Goal: Task Accomplishment & Management: Complete application form

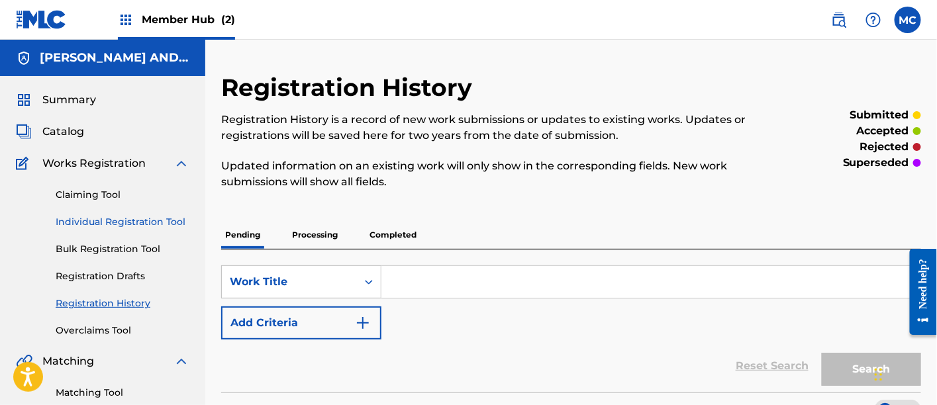
click at [123, 218] on link "Individual Registration Tool" at bounding box center [123, 222] width 134 height 14
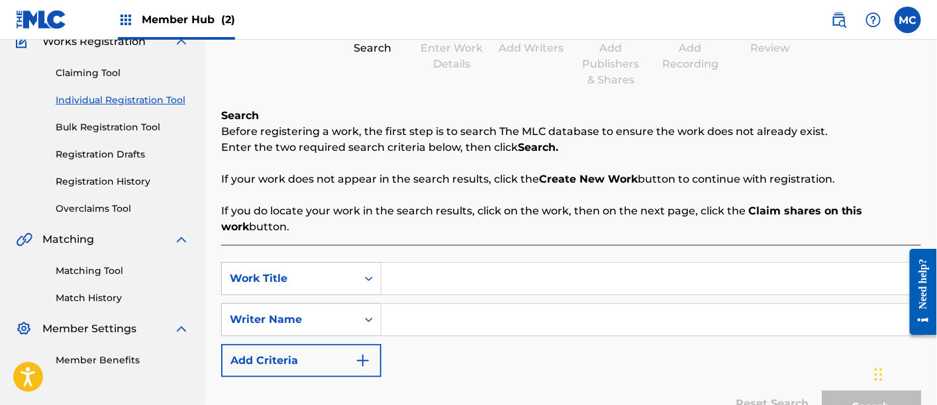
scroll to position [123, 0]
click at [432, 277] on input "Search Form" at bounding box center [651, 278] width 539 height 32
paste input "Eureka"
type input "Eureka"
click at [409, 320] on input "Search Form" at bounding box center [651, 319] width 539 height 32
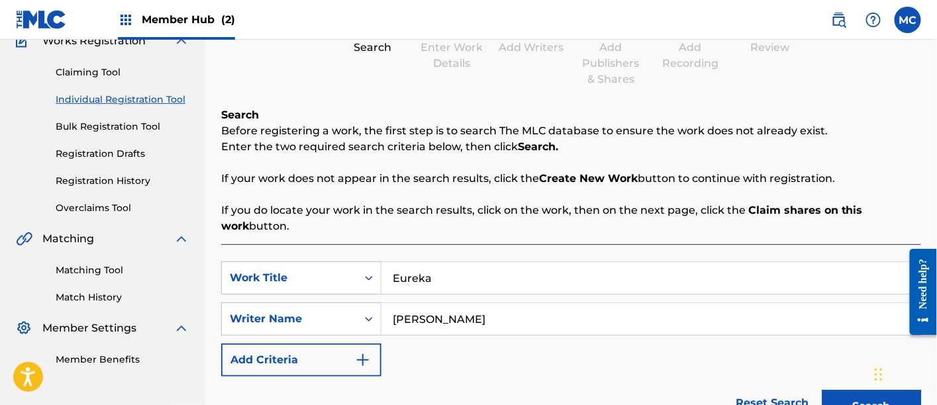
scroll to position [233, 0]
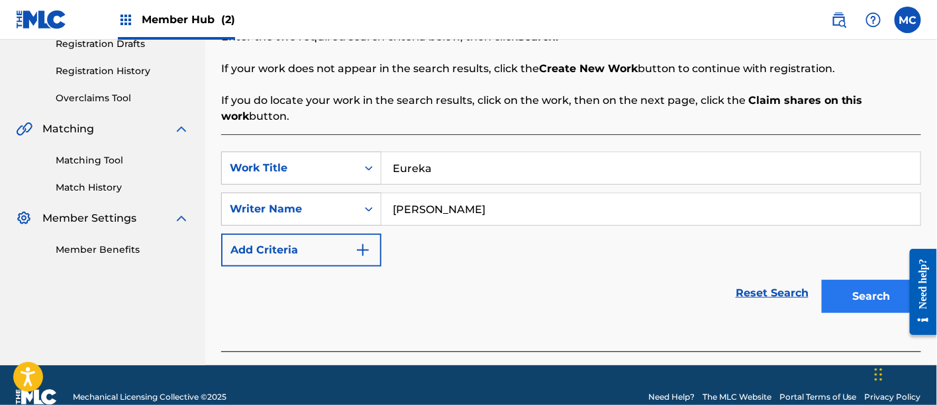
type input "[PERSON_NAME]"
click at [855, 307] on button "Search" at bounding box center [871, 296] width 99 height 33
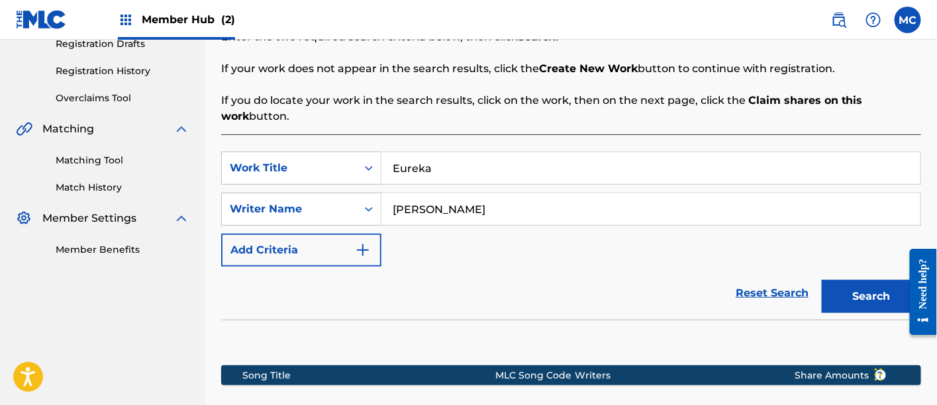
scroll to position [407, 0]
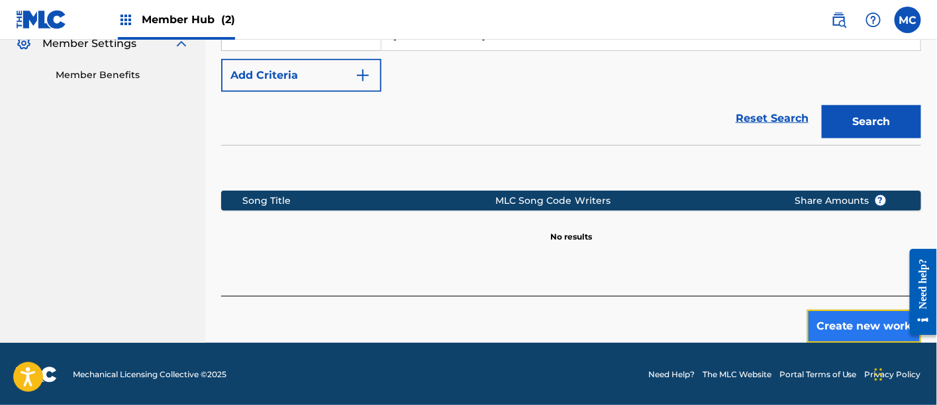
click at [835, 330] on button "Create new work" at bounding box center [865, 326] width 114 height 33
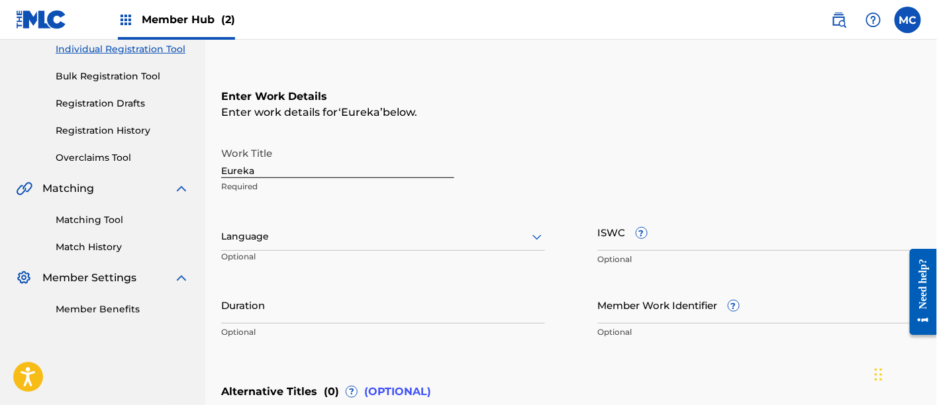
scroll to position [172, 0]
click at [384, 240] on div at bounding box center [383, 237] width 324 height 17
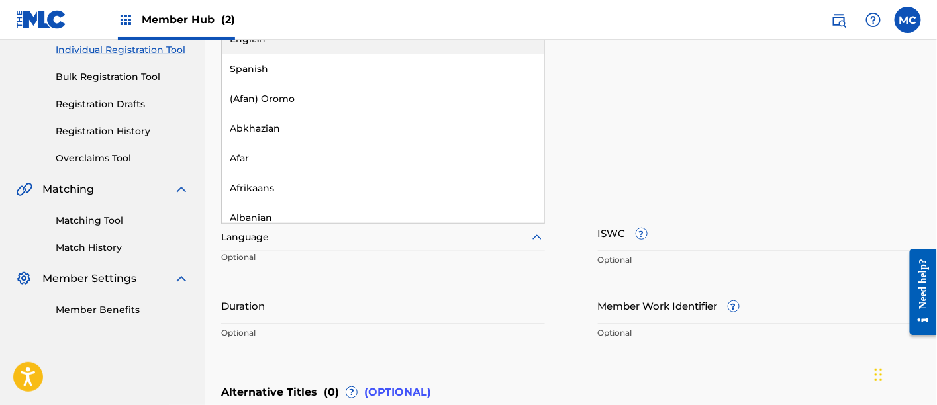
click at [382, 50] on div "English" at bounding box center [383, 40] width 323 height 30
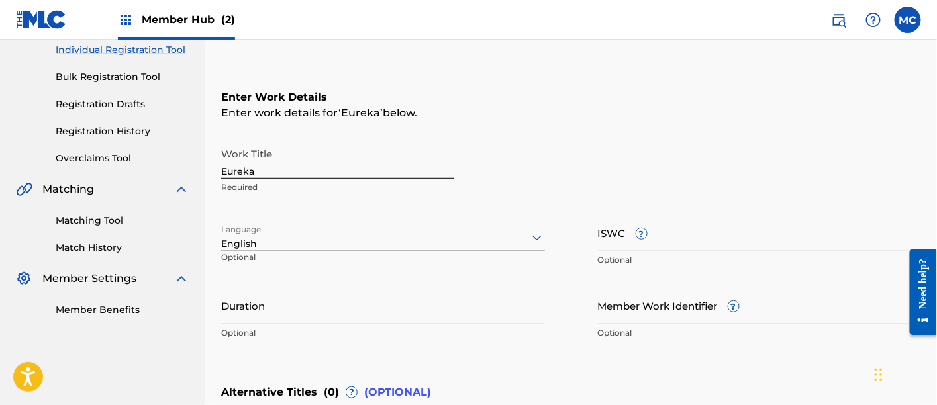
scroll to position [423, 0]
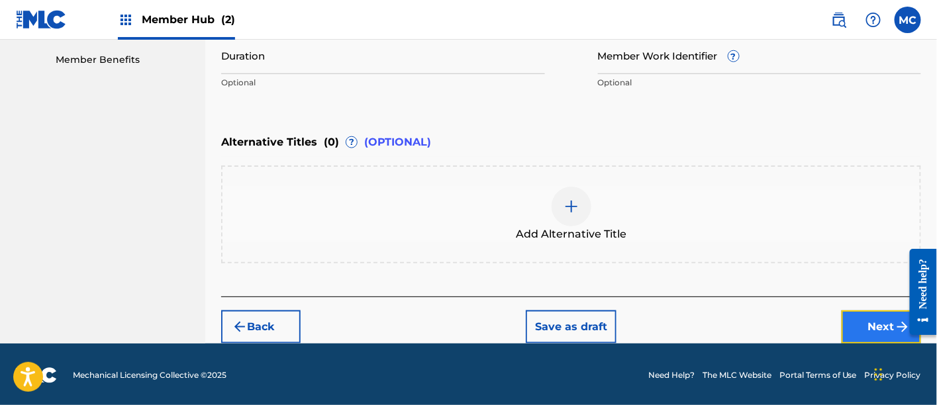
click at [890, 318] on button "Next" at bounding box center [882, 327] width 80 height 33
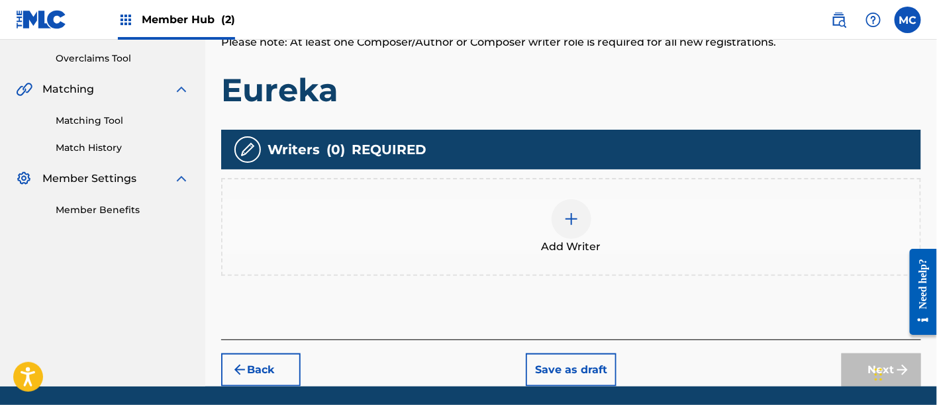
scroll to position [276, 0]
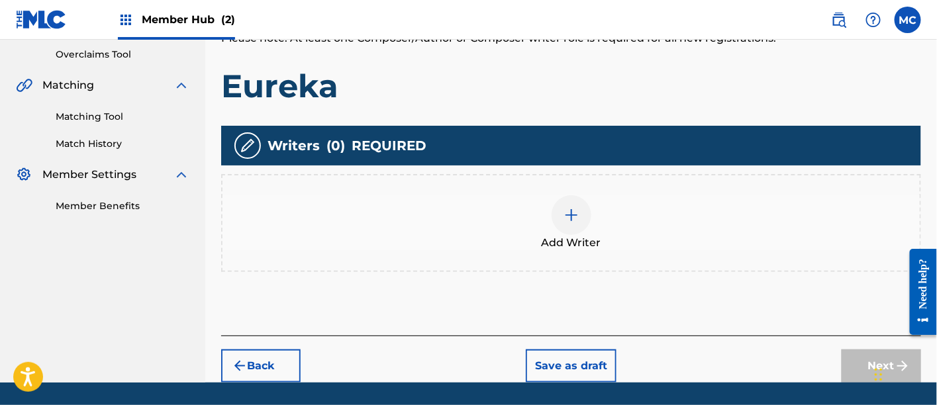
click at [549, 217] on div "Add Writer" at bounding box center [572, 223] width 698 height 56
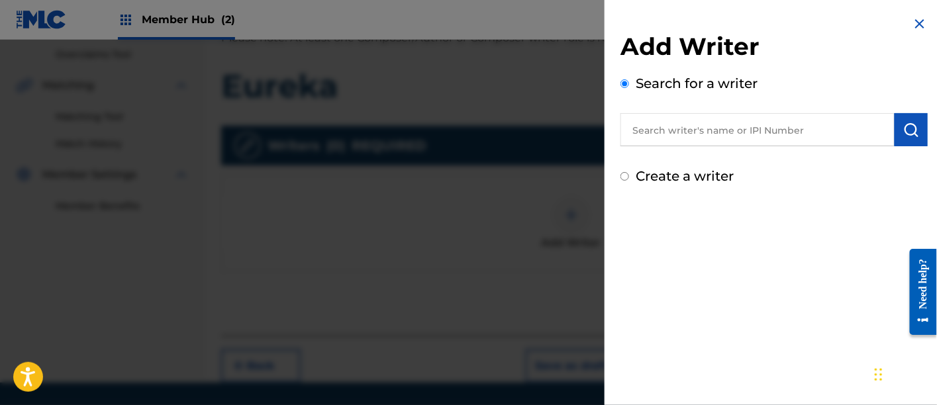
click at [690, 137] on input "text" at bounding box center [758, 129] width 274 height 33
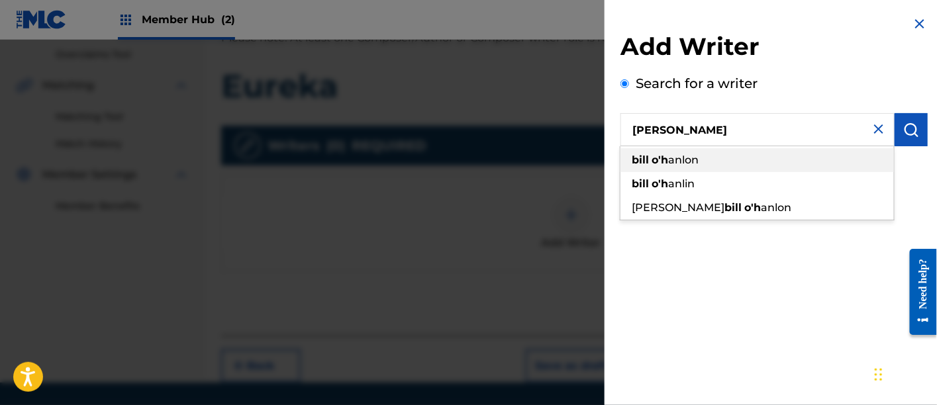
click at [700, 162] on div "bill o'h anlon" at bounding box center [758, 160] width 274 height 24
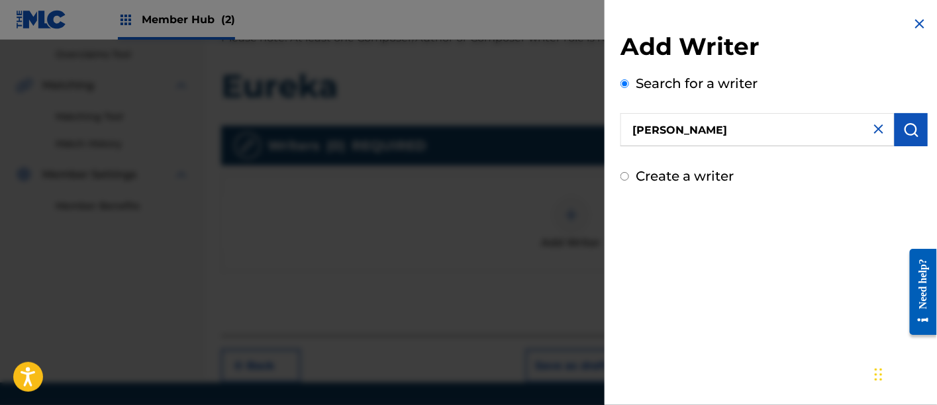
click at [638, 131] on input "[PERSON_NAME]" at bounding box center [758, 129] width 274 height 33
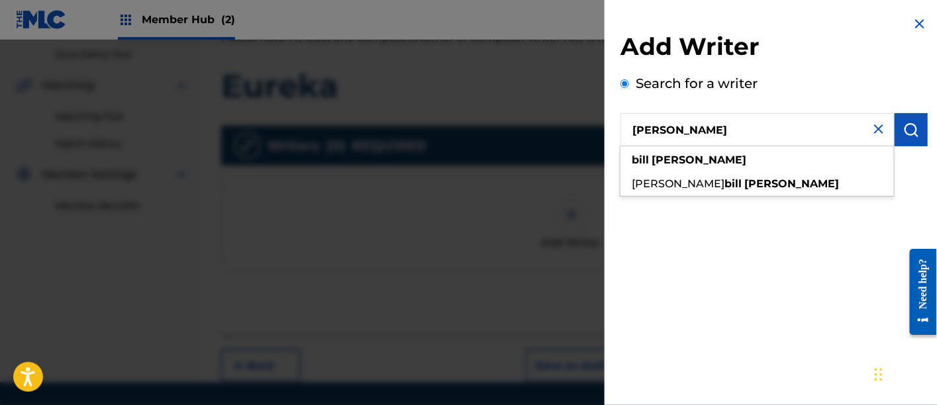
click at [657, 129] on input "[PERSON_NAME]" at bounding box center [758, 129] width 274 height 33
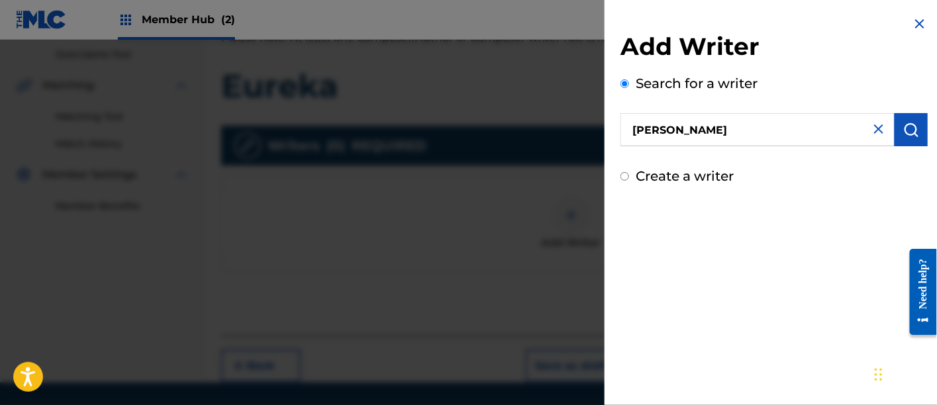
type input "[PERSON_NAME]"
click at [876, 133] on img at bounding box center [879, 129] width 16 height 16
click at [739, 133] on input "text" at bounding box center [758, 129] width 274 height 33
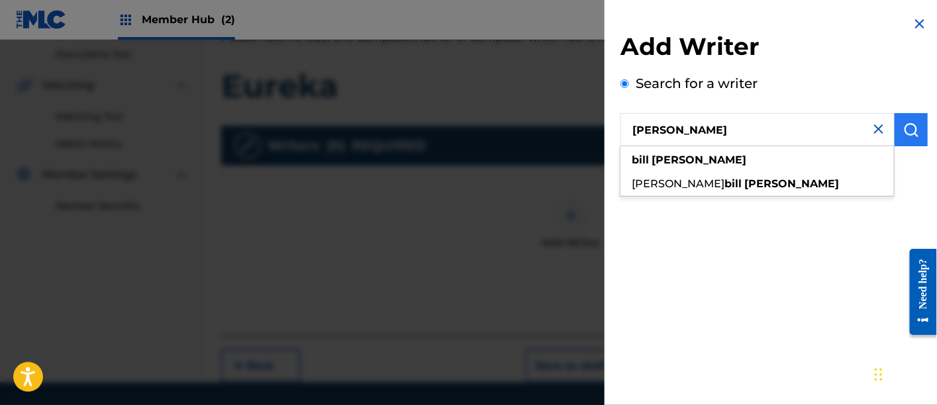
type input "[PERSON_NAME]"
click at [912, 137] on img "submit" at bounding box center [912, 130] width 16 height 16
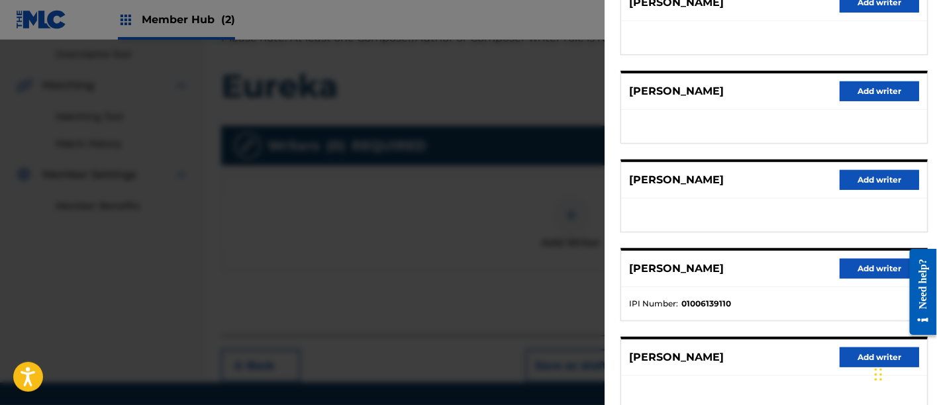
scroll to position [197, 0]
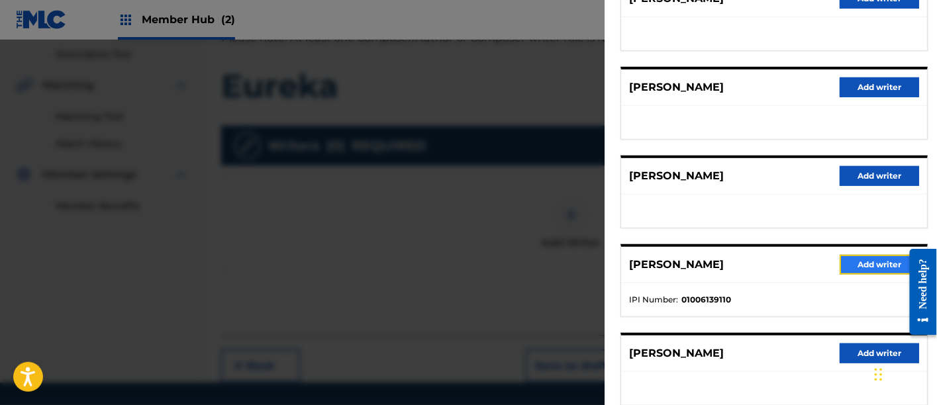
click at [878, 268] on button "Add writer" at bounding box center [880, 265] width 80 height 20
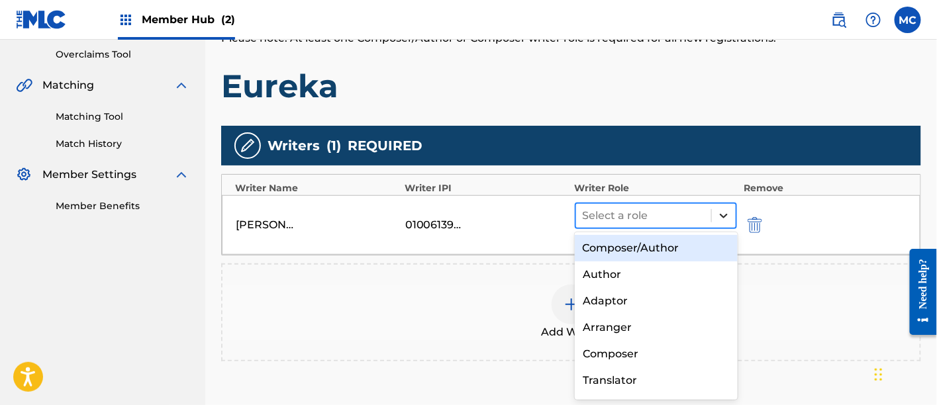
click at [723, 211] on icon at bounding box center [724, 215] width 13 height 13
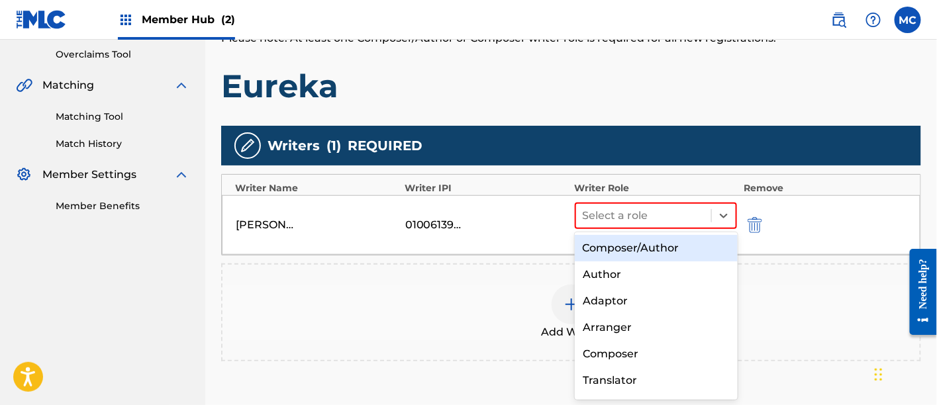
click at [659, 258] on div "Composer/Author" at bounding box center [656, 248] width 163 height 27
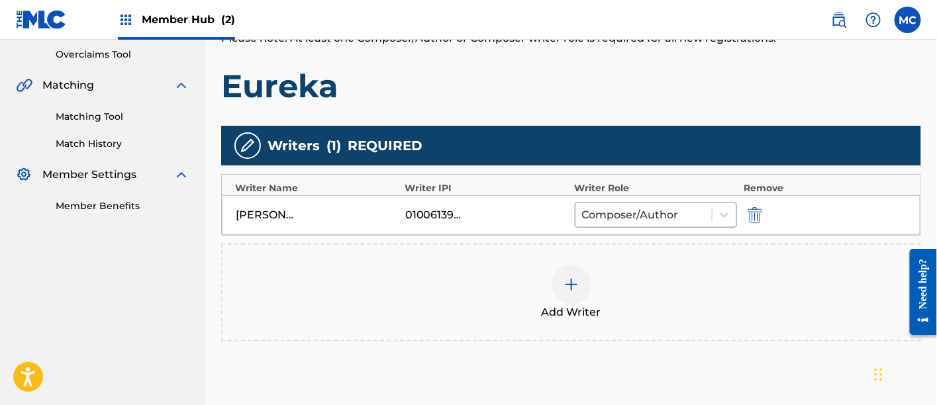
click at [541, 299] on div "Add Writer" at bounding box center [572, 293] width 698 height 56
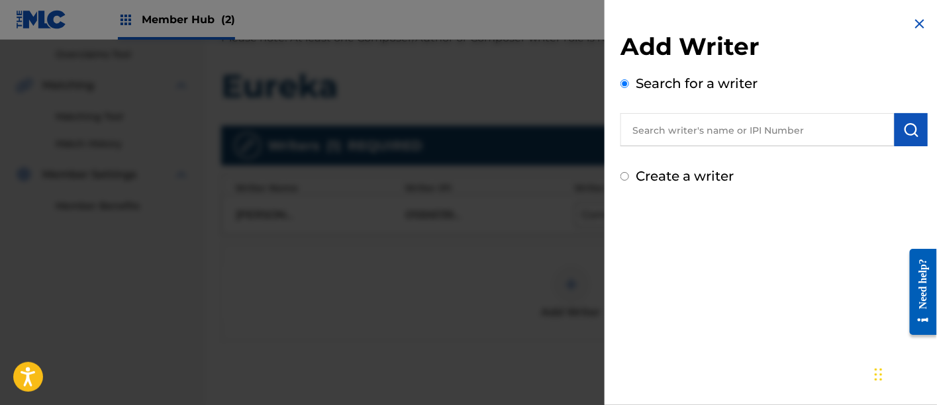
click at [678, 127] on input "text" at bounding box center [758, 129] width 274 height 33
paste input "00848870193"
click at [657, 131] on input "00848870193" at bounding box center [758, 129] width 274 height 33
type input "00848870193"
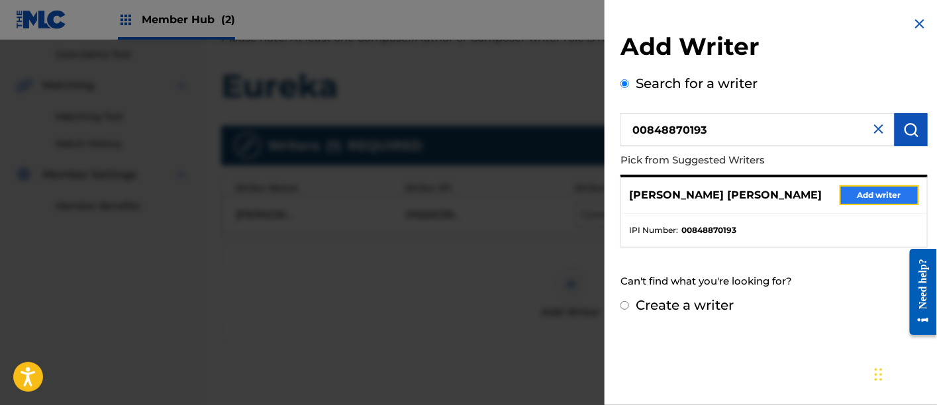
click at [862, 188] on button "Add writer" at bounding box center [880, 196] width 80 height 20
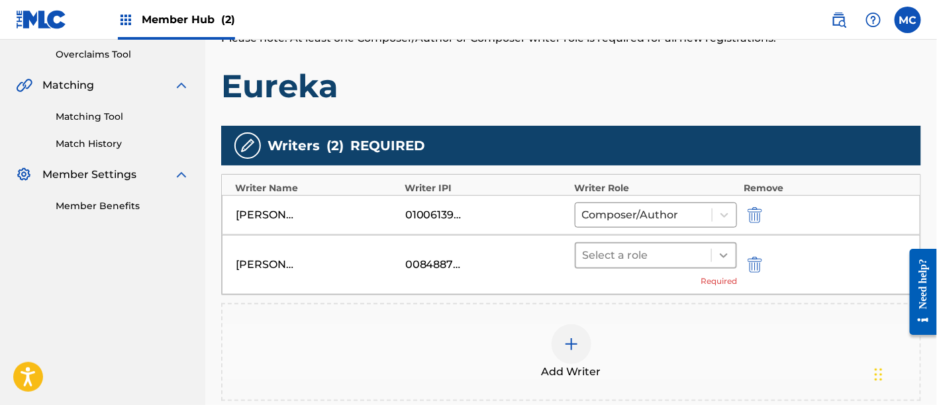
click at [723, 254] on icon at bounding box center [724, 256] width 8 height 5
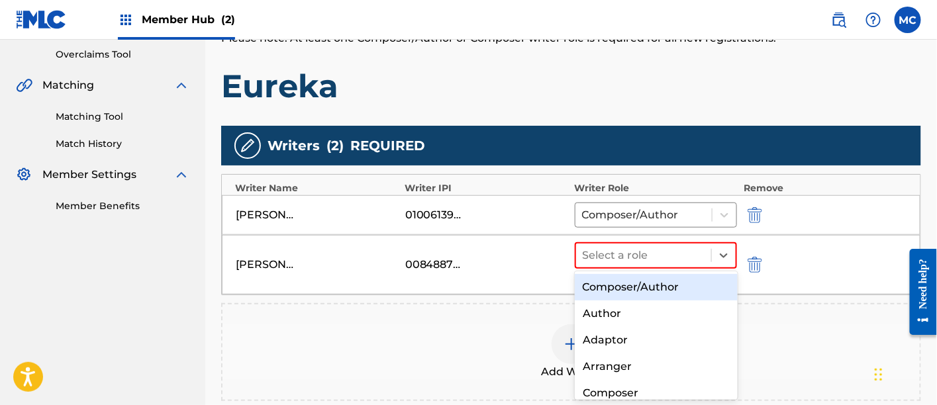
click at [657, 282] on div "Composer/Author" at bounding box center [656, 287] width 163 height 27
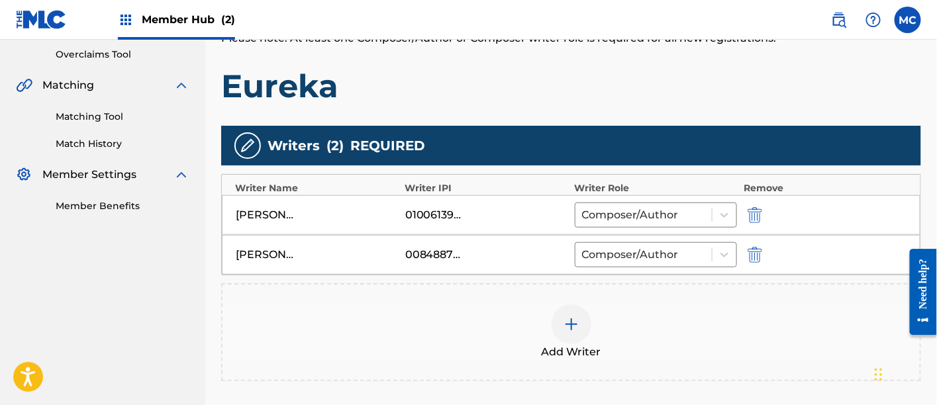
click at [565, 325] on img at bounding box center [572, 325] width 16 height 16
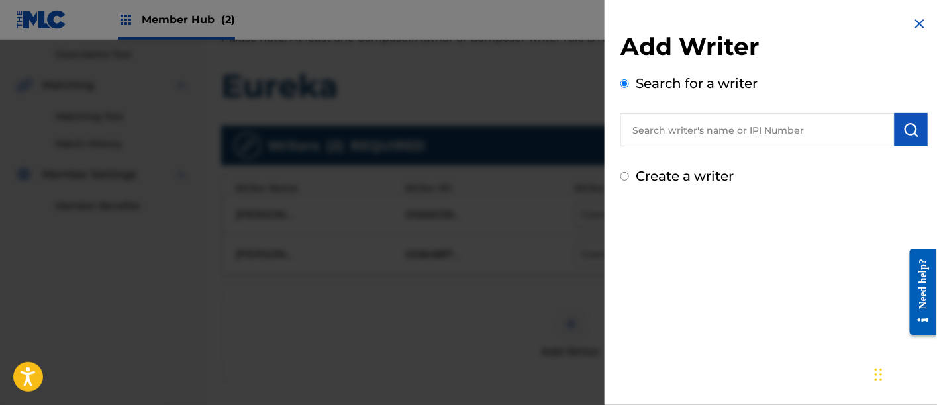
click at [668, 130] on input "text" at bounding box center [758, 129] width 274 height 33
paste input "00142824976"
click at [656, 129] on input "00142824976" at bounding box center [758, 129] width 274 height 33
type input "00142824976"
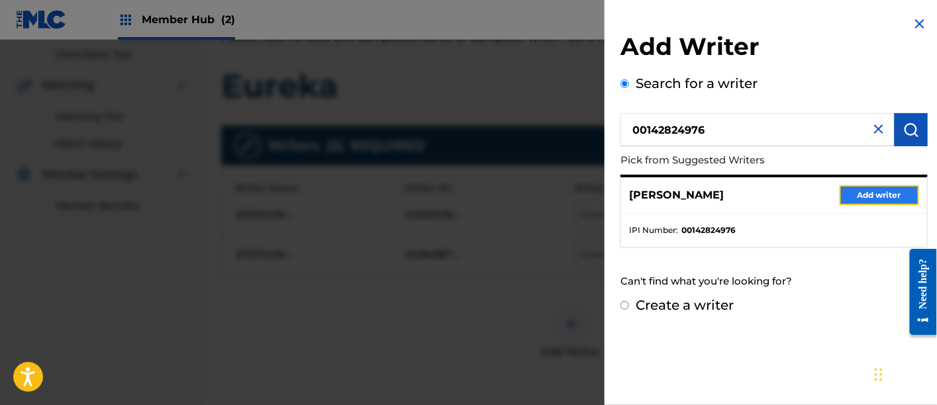
click at [865, 191] on button "Add writer" at bounding box center [880, 196] width 80 height 20
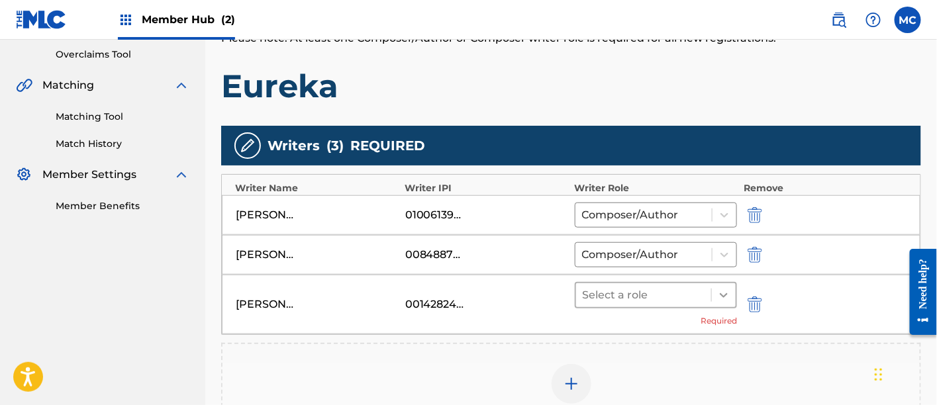
click at [733, 292] on div at bounding box center [724, 296] width 24 height 24
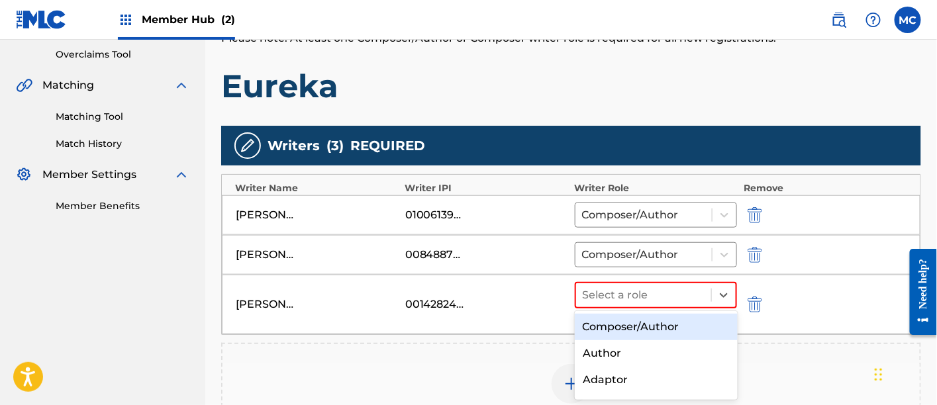
click at [672, 329] on div "Composer/Author" at bounding box center [656, 327] width 163 height 27
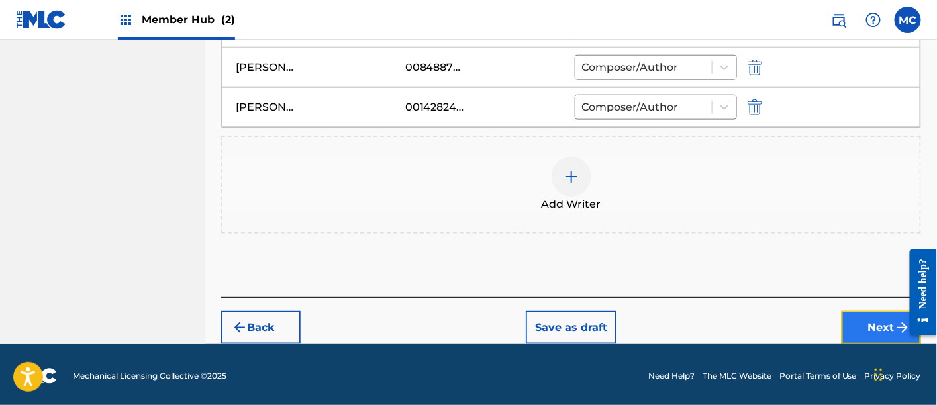
click at [876, 328] on button "Next" at bounding box center [882, 327] width 80 height 33
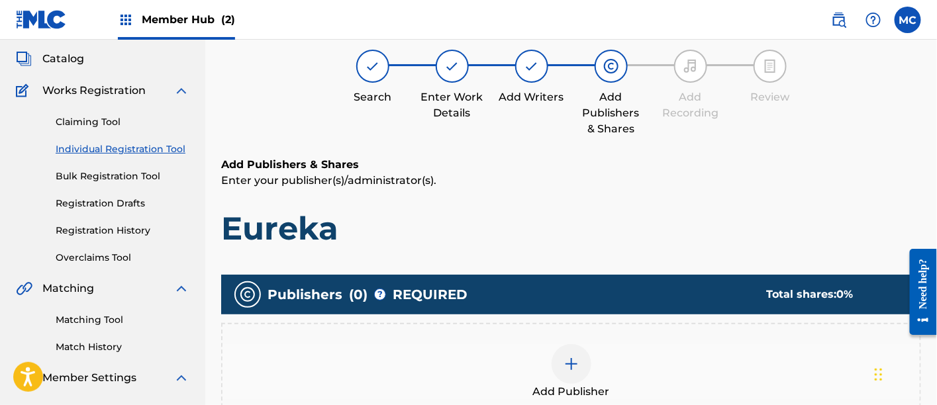
scroll to position [59, 0]
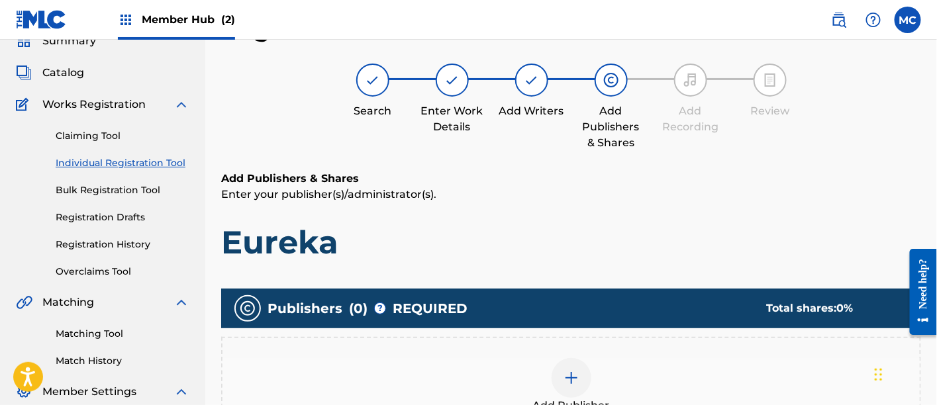
click at [578, 370] on img at bounding box center [572, 378] width 16 height 16
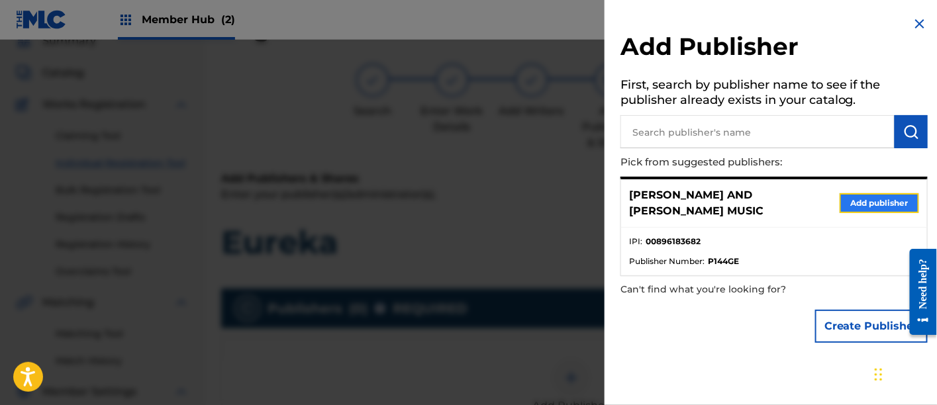
click at [871, 193] on button "Add publisher" at bounding box center [880, 203] width 80 height 20
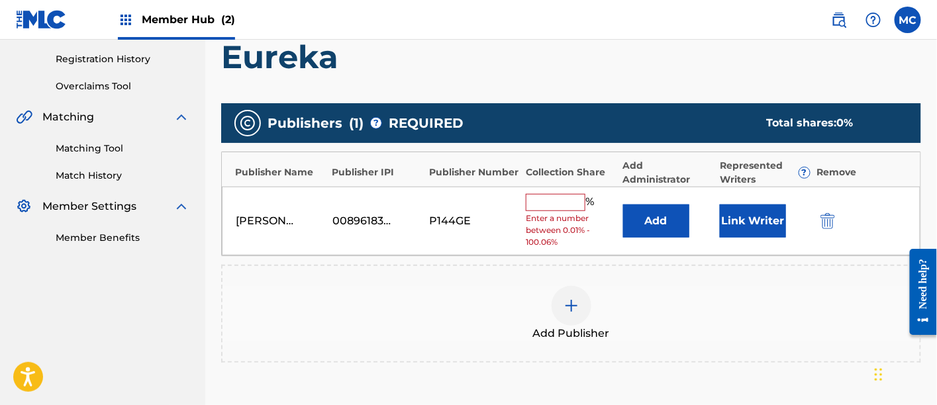
scroll to position [248, 0]
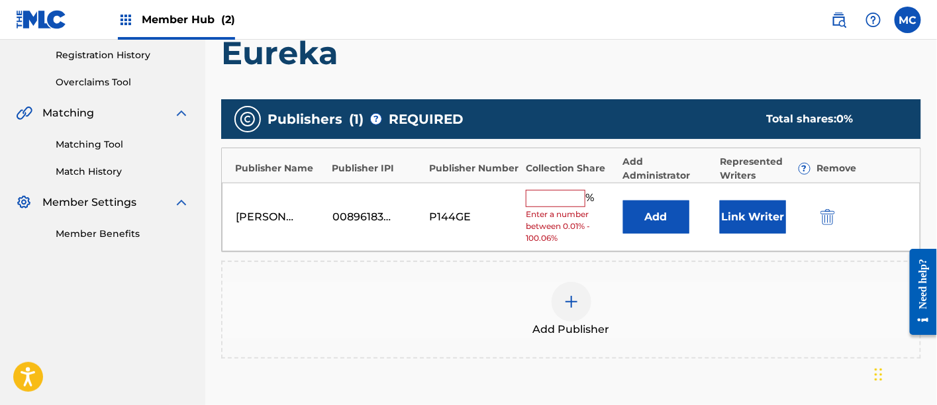
click at [550, 195] on input "text" at bounding box center [556, 198] width 60 height 17
type input "33"
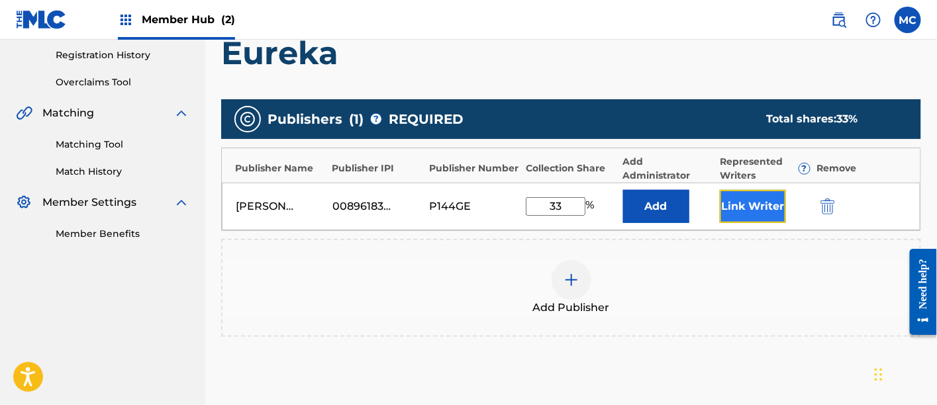
click at [761, 197] on button "Link Writer" at bounding box center [753, 206] width 66 height 33
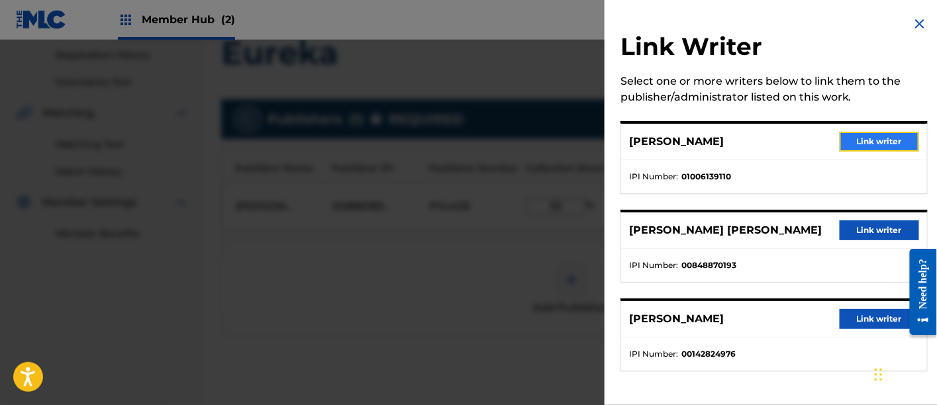
click at [878, 141] on button "Link writer" at bounding box center [880, 142] width 80 height 20
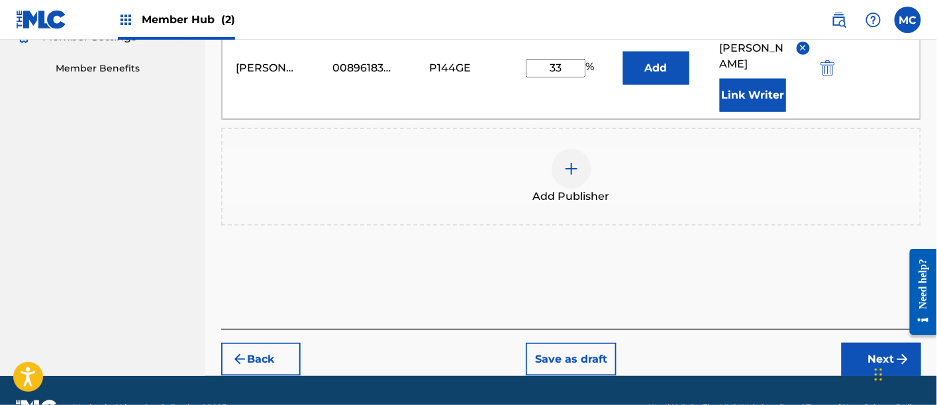
scroll to position [415, 0]
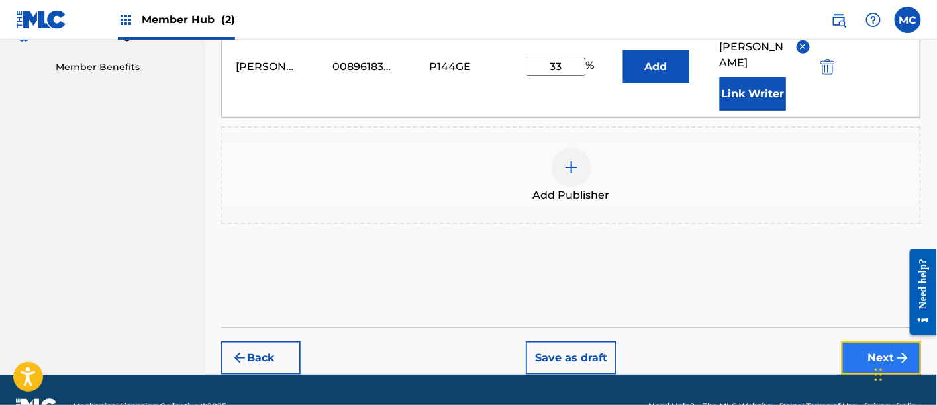
click at [853, 342] on button "Next" at bounding box center [882, 358] width 80 height 33
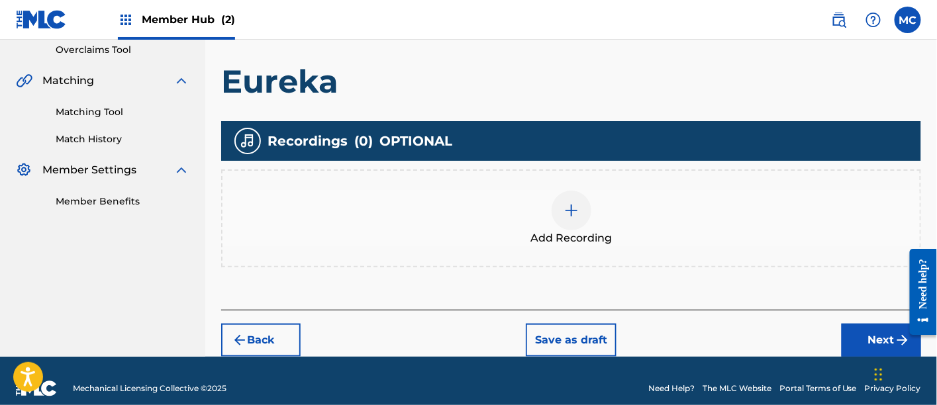
scroll to position [282, 0]
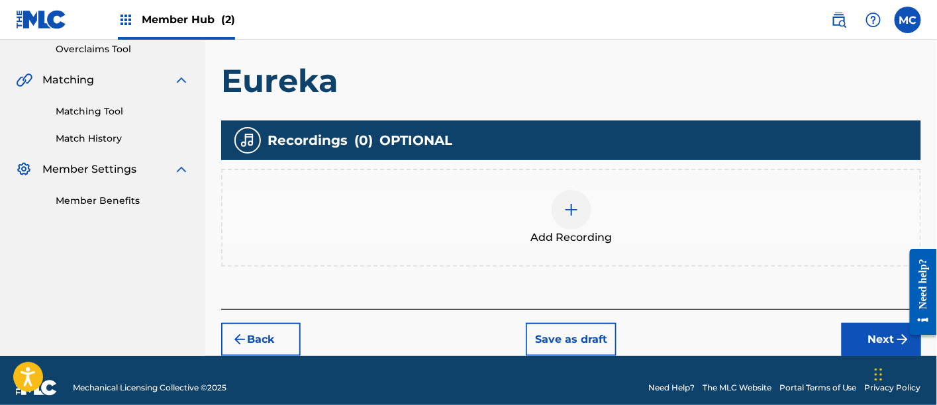
click at [547, 232] on span "Add Recording" at bounding box center [571, 238] width 81 height 16
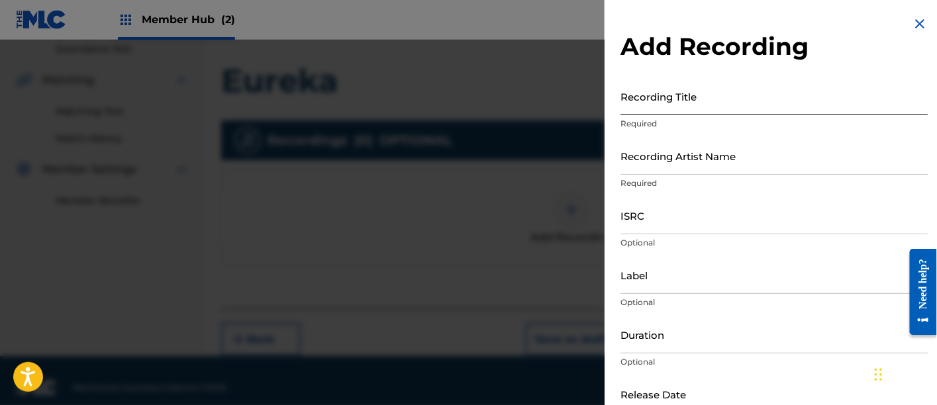
click at [681, 101] on input "Recording Title" at bounding box center [774, 97] width 307 height 38
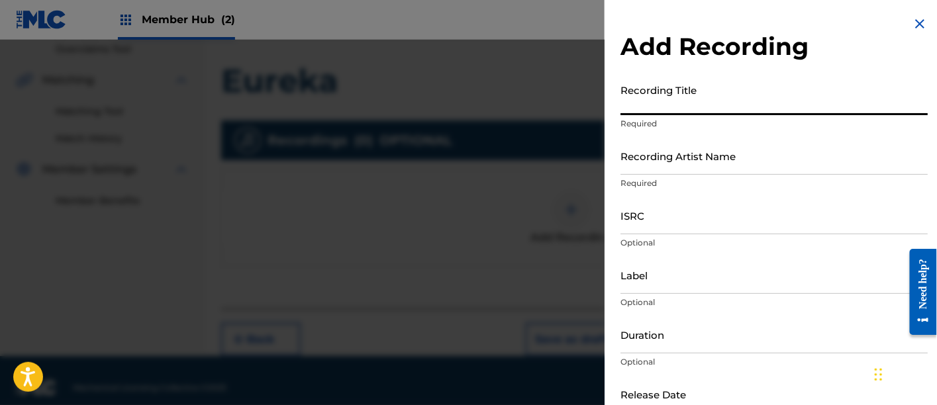
paste input "Eureka"
type input "Eureka"
click at [653, 160] on input "Recording Artist Name" at bounding box center [774, 156] width 307 height 38
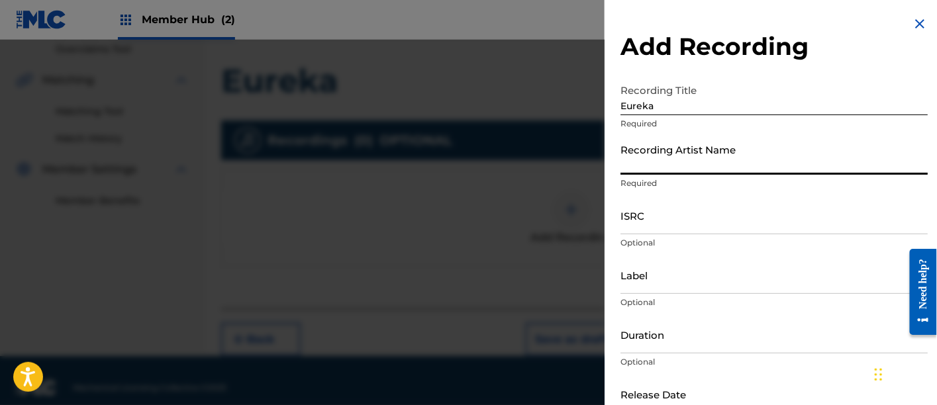
type input "[PERSON_NAME]"
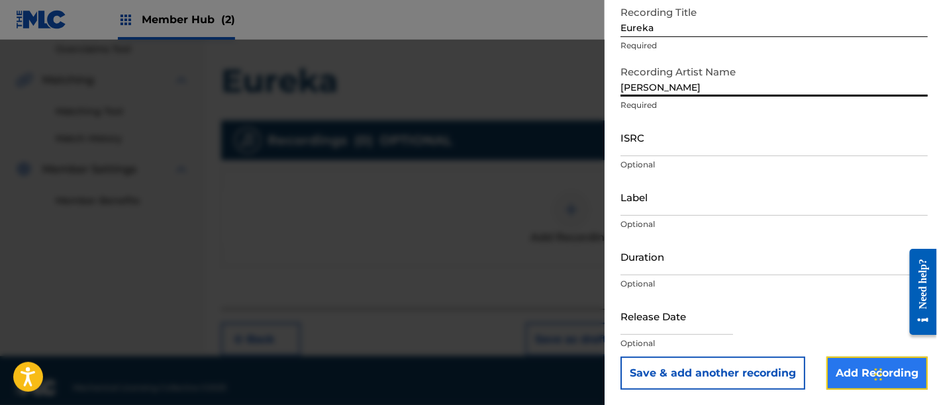
click at [841, 374] on input "Add Recording" at bounding box center [877, 373] width 101 height 33
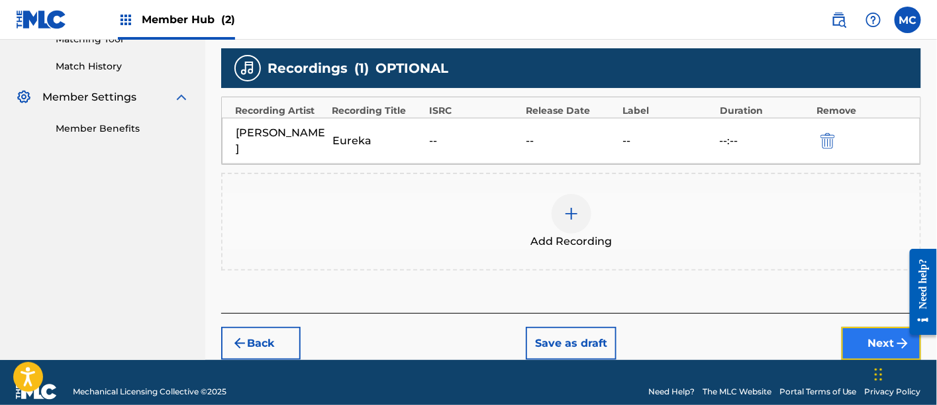
click at [857, 327] on button "Next" at bounding box center [882, 343] width 80 height 33
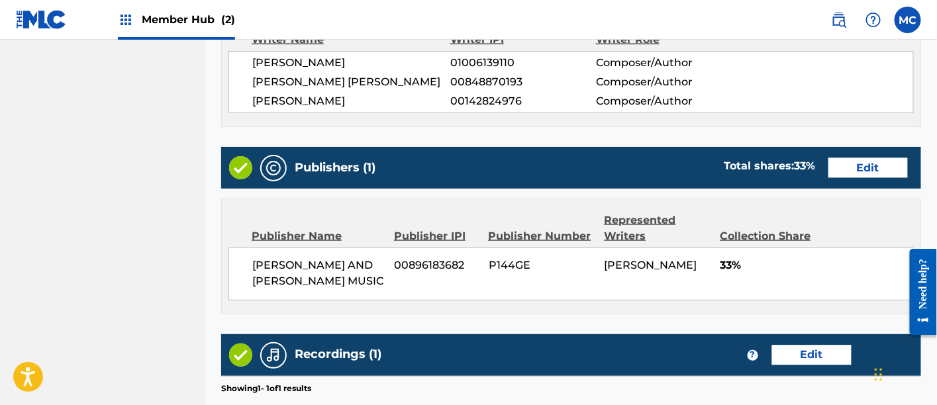
scroll to position [772, 0]
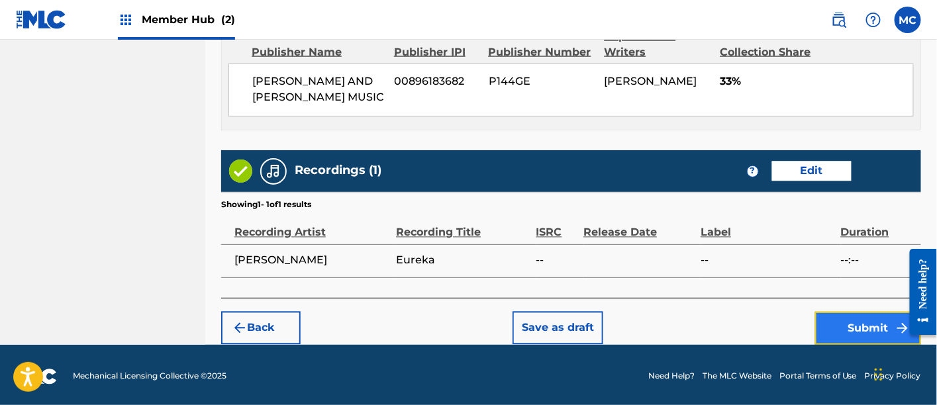
click at [855, 324] on button "Submit" at bounding box center [869, 328] width 106 height 33
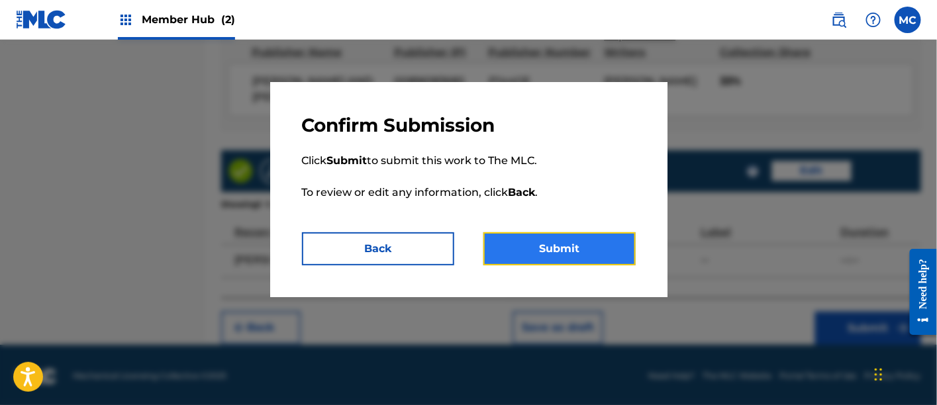
click at [624, 257] on button "Submit" at bounding box center [560, 249] width 152 height 33
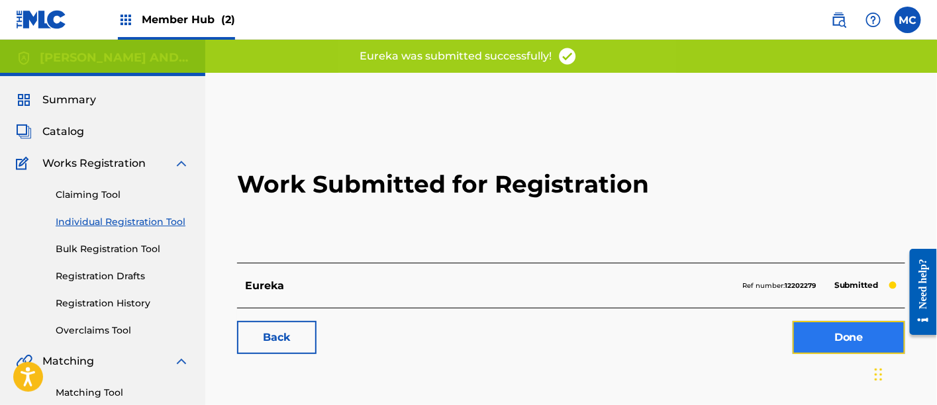
click at [839, 335] on link "Done" at bounding box center [849, 337] width 113 height 33
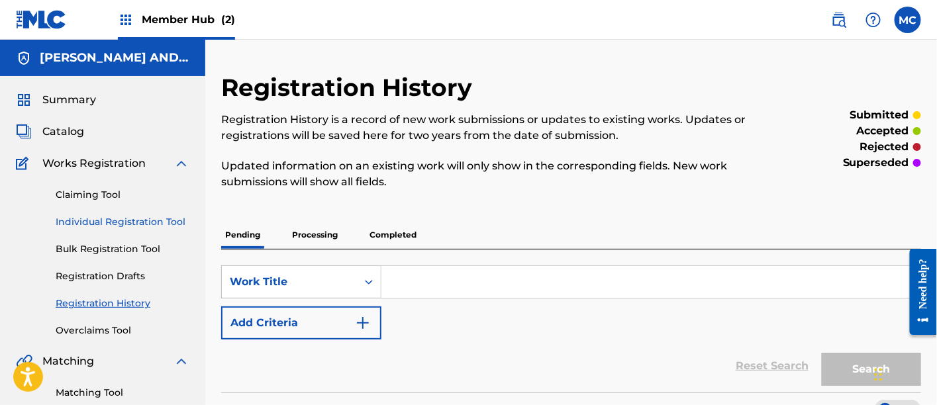
click at [156, 217] on link "Individual Registration Tool" at bounding box center [123, 222] width 134 height 14
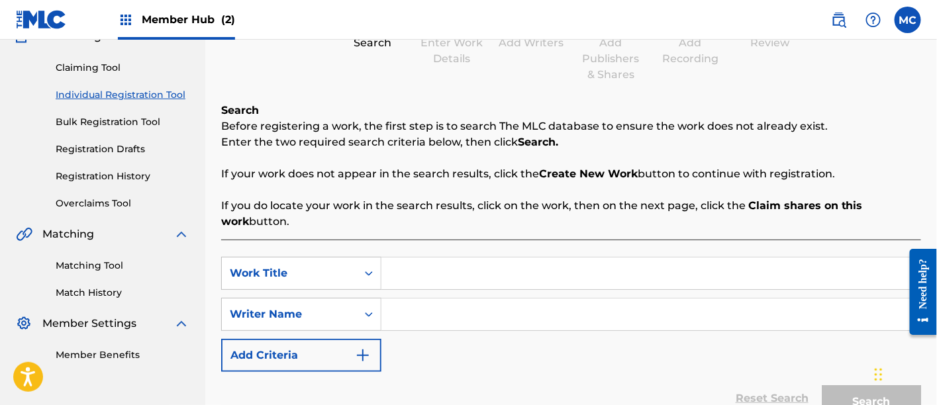
scroll to position [152, 0]
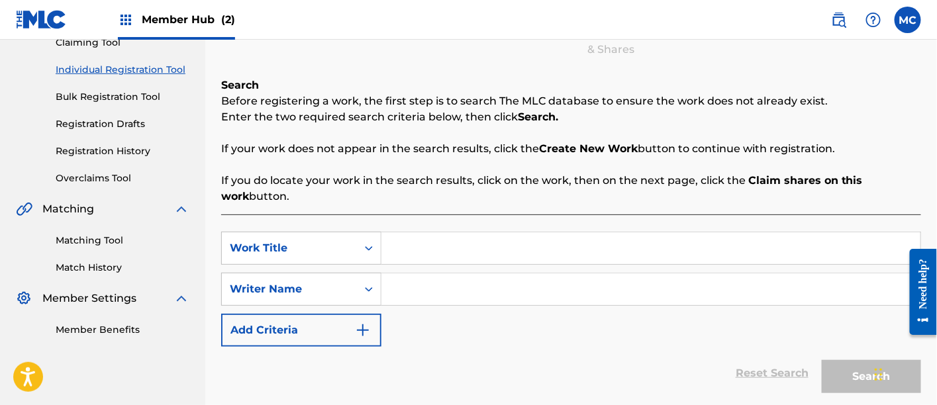
click at [446, 244] on input "Search Form" at bounding box center [651, 249] width 539 height 32
paste input "The Light Can’t Find Me"
type input "The Light Can’t Find Me"
click at [437, 293] on input "Search Form" at bounding box center [651, 290] width 539 height 32
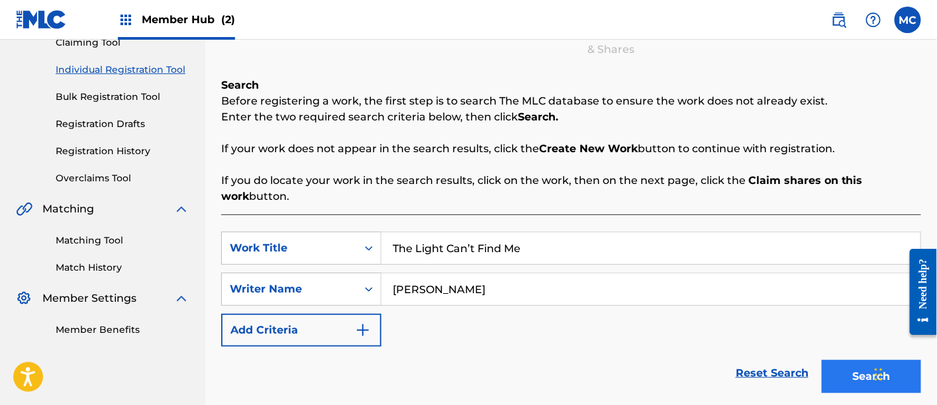
type input "[PERSON_NAME]"
click at [831, 374] on button "Search" at bounding box center [871, 376] width 99 height 33
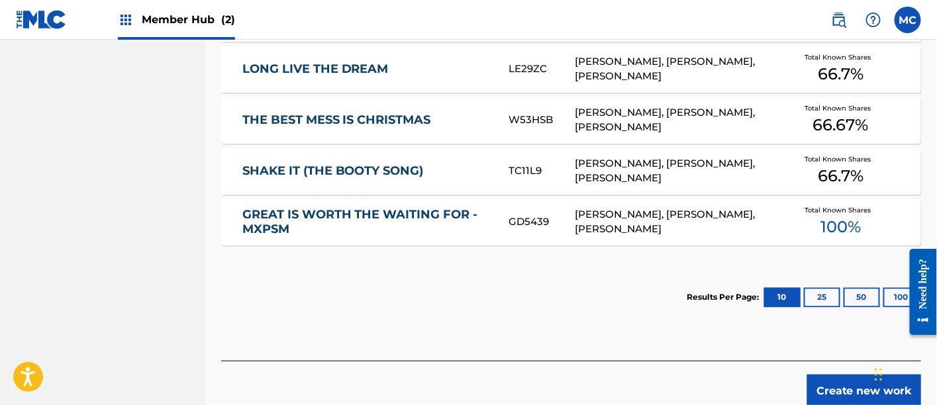
scroll to position [908, 0]
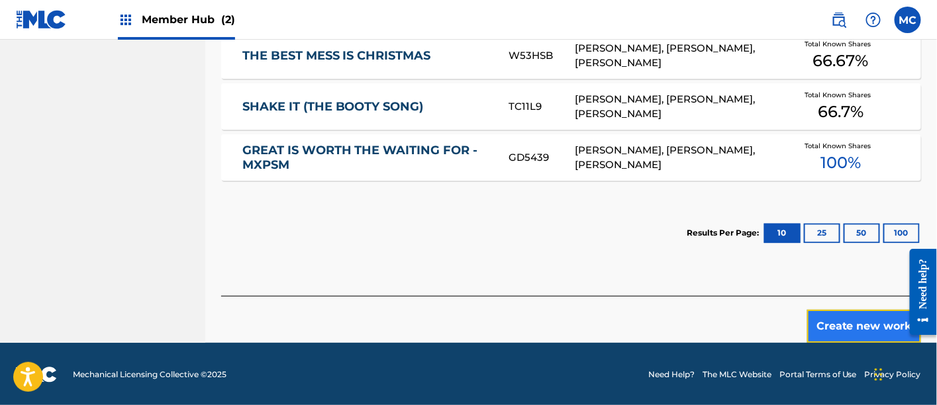
click at [848, 313] on button "Create new work" at bounding box center [865, 326] width 114 height 33
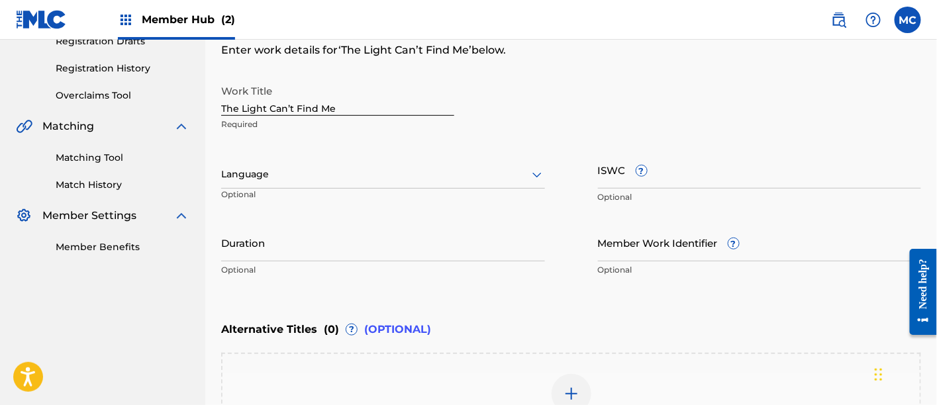
scroll to position [225, 0]
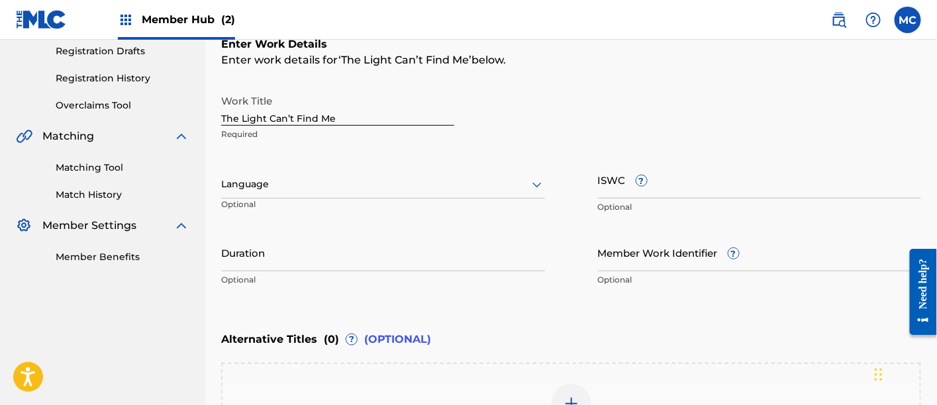
click at [378, 183] on div at bounding box center [383, 184] width 324 height 17
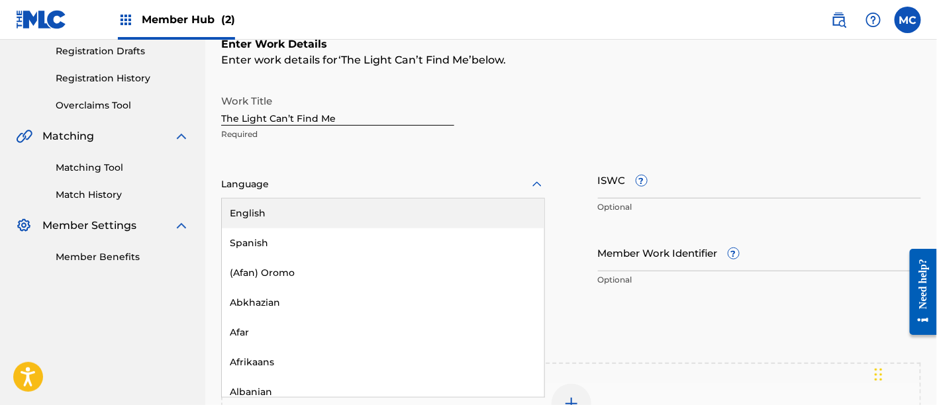
click at [376, 216] on div "English" at bounding box center [383, 214] width 323 height 30
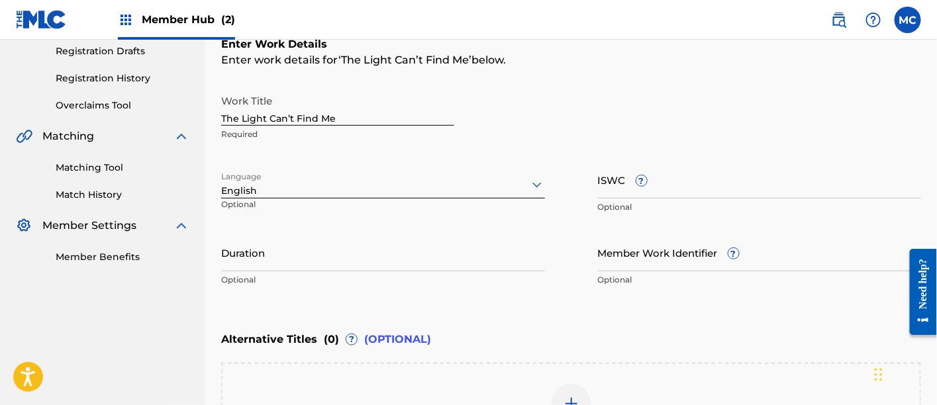
scroll to position [423, 0]
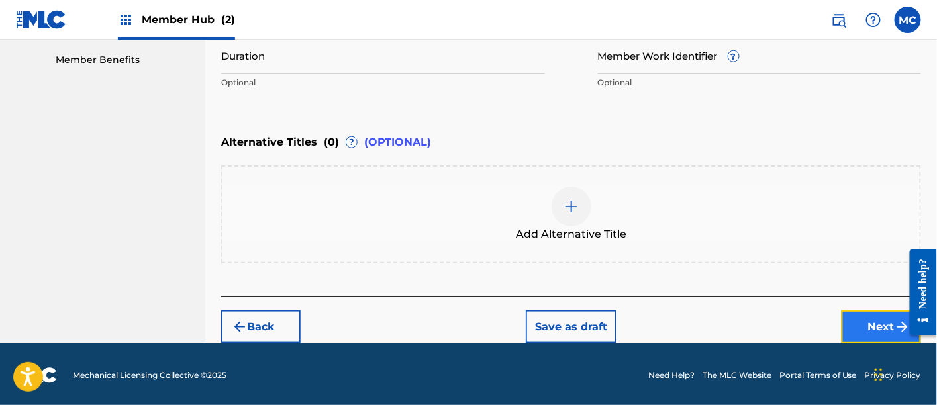
click at [863, 328] on button "Next" at bounding box center [882, 327] width 80 height 33
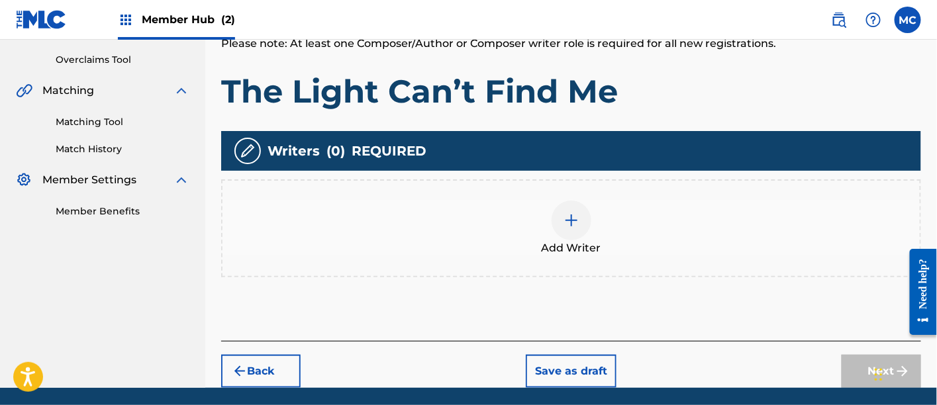
scroll to position [272, 0]
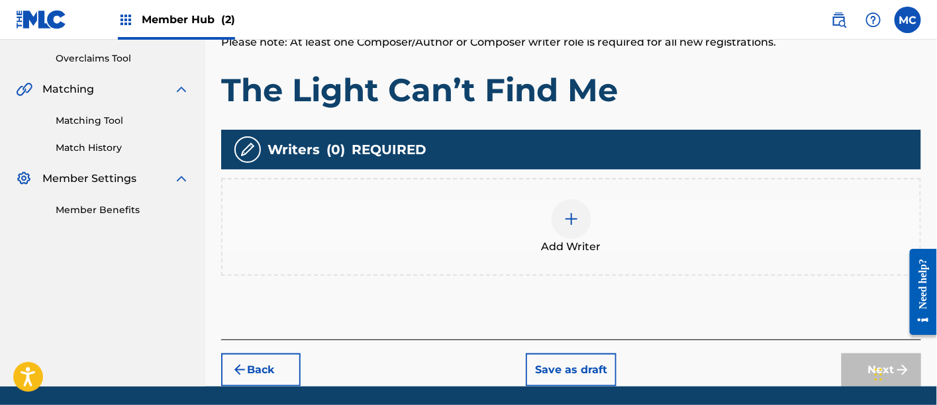
click at [589, 235] on div "Add Writer" at bounding box center [572, 227] width 698 height 56
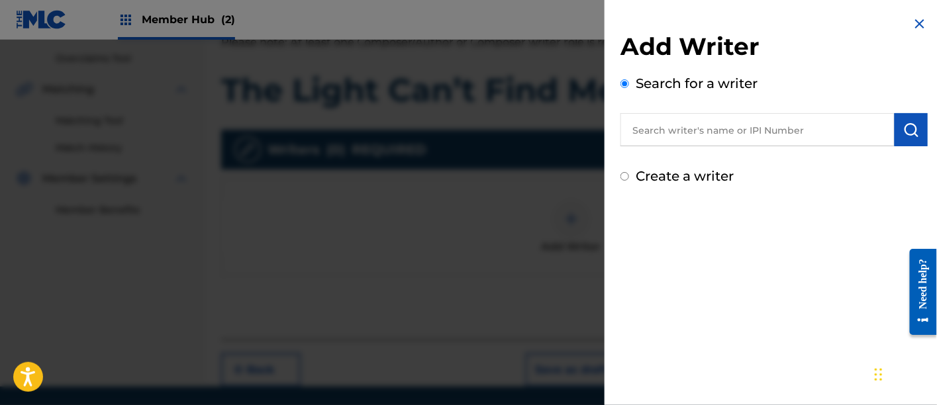
click at [717, 129] on input "text" at bounding box center [758, 129] width 274 height 33
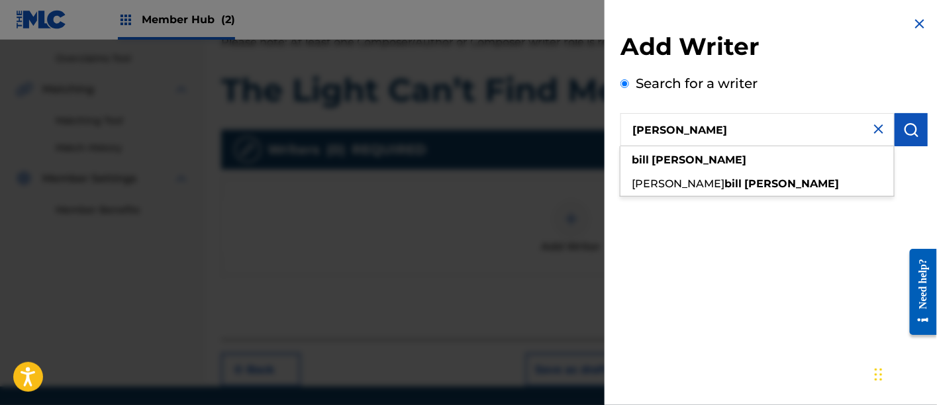
type input "[PERSON_NAME]"
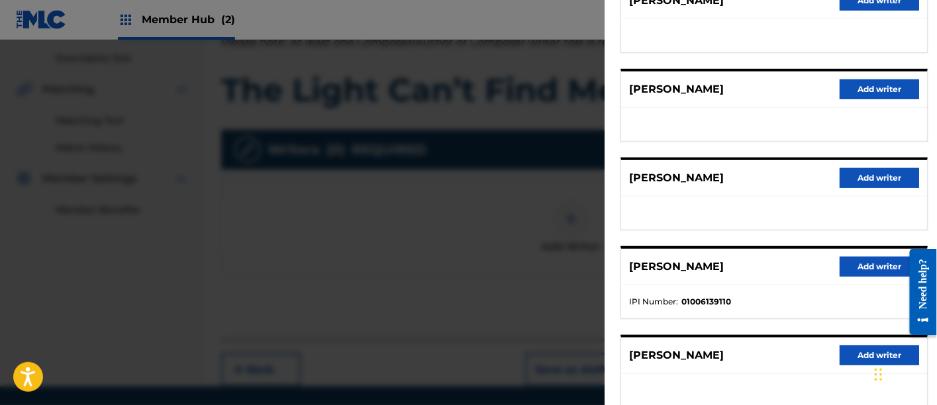
scroll to position [207, 0]
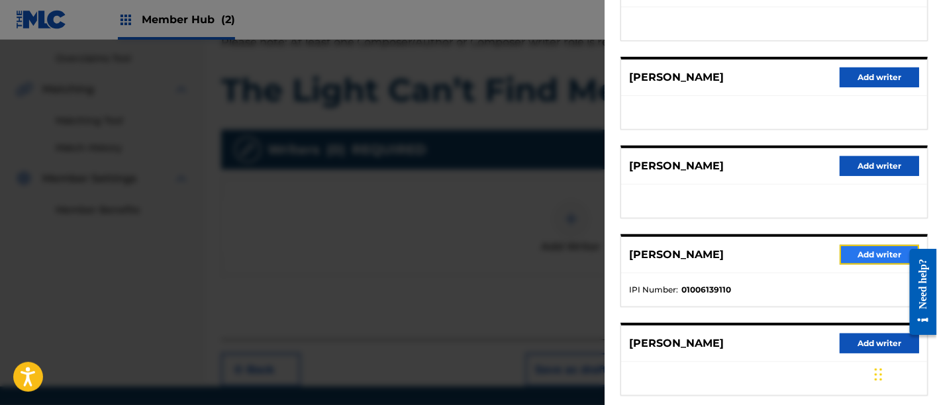
click at [859, 252] on button "Add writer" at bounding box center [880, 255] width 80 height 20
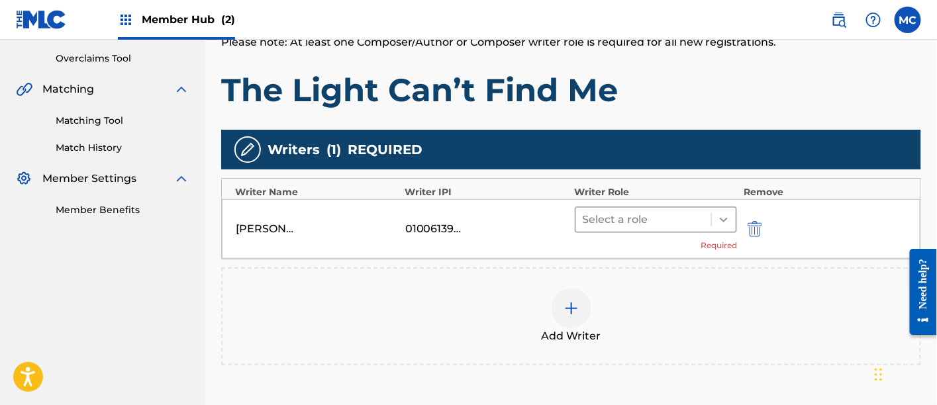
click at [723, 218] on icon at bounding box center [724, 220] width 8 height 5
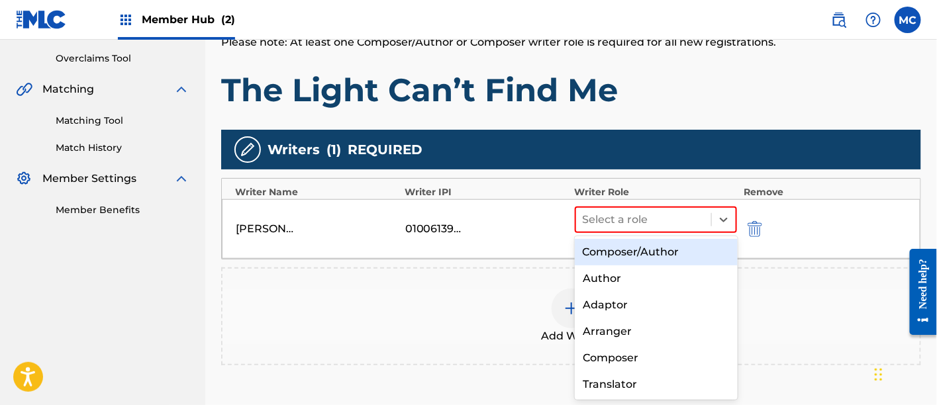
click at [659, 249] on div "Composer/Author" at bounding box center [656, 252] width 163 height 27
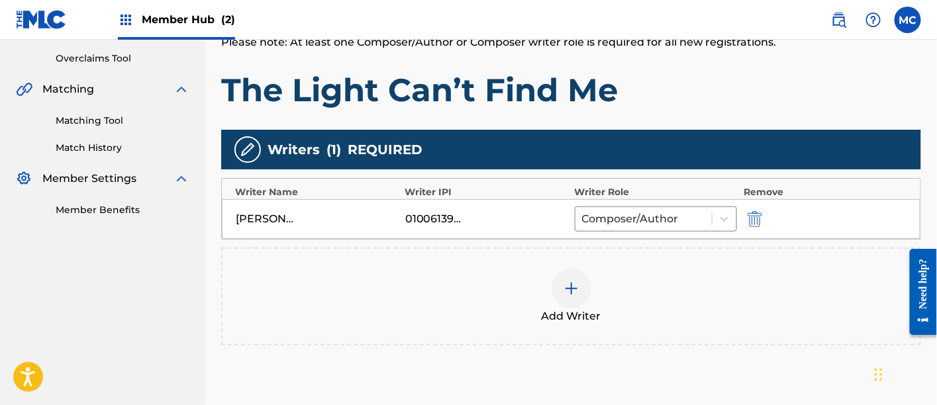
click at [557, 294] on div at bounding box center [572, 289] width 40 height 40
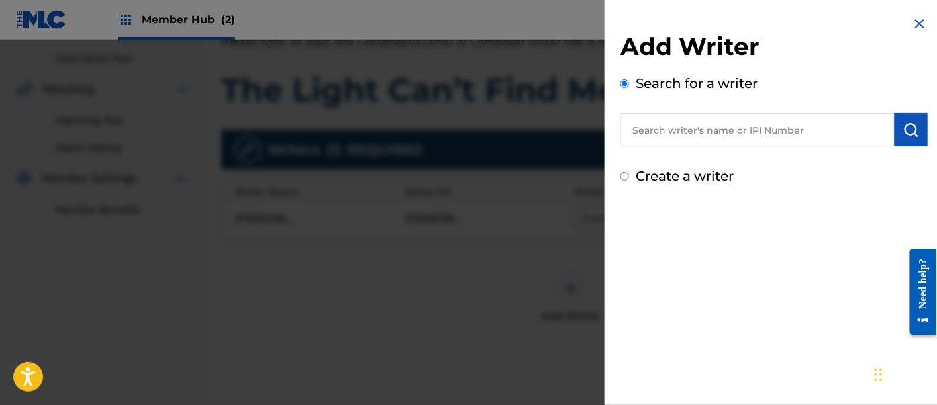
click at [698, 119] on input "text" at bounding box center [758, 129] width 274 height 33
paste input "00848870193"
click at [656, 132] on input "00848870193" at bounding box center [758, 129] width 274 height 33
type input "00848870193"
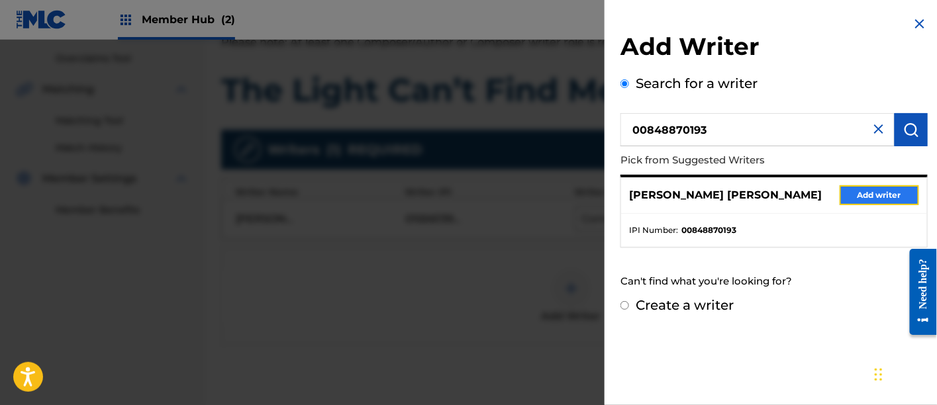
click at [856, 197] on button "Add writer" at bounding box center [880, 196] width 80 height 20
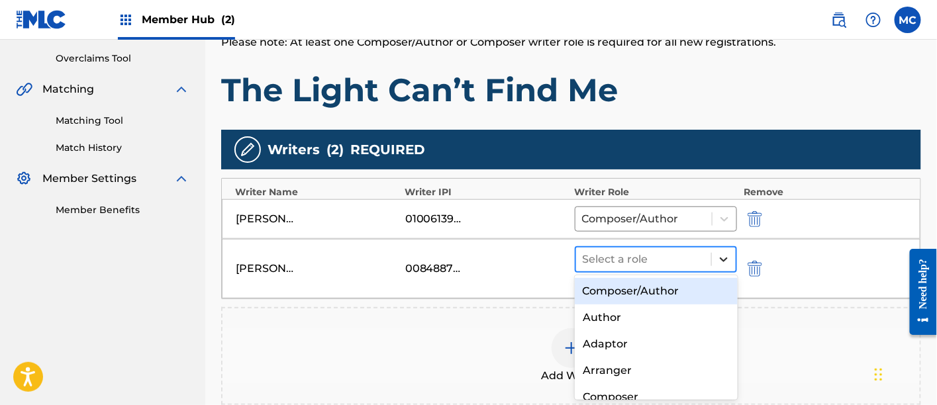
click at [721, 258] on icon at bounding box center [724, 259] width 13 height 13
click at [668, 290] on div "Composer/Author" at bounding box center [656, 291] width 163 height 27
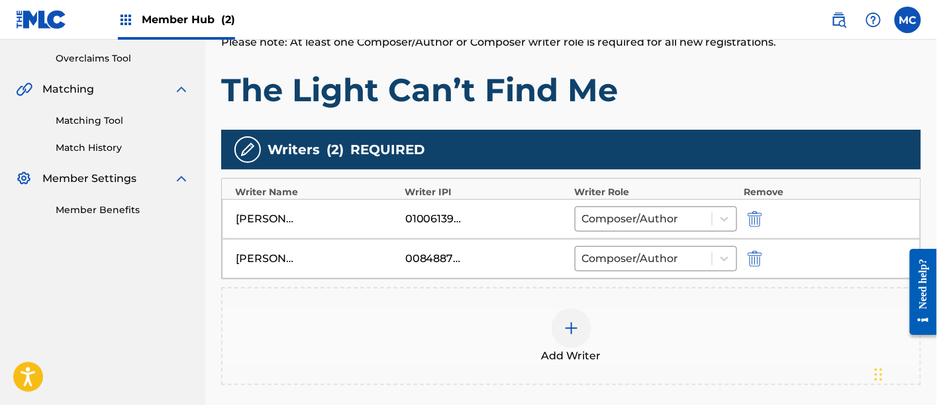
click at [572, 321] on img at bounding box center [572, 329] width 16 height 16
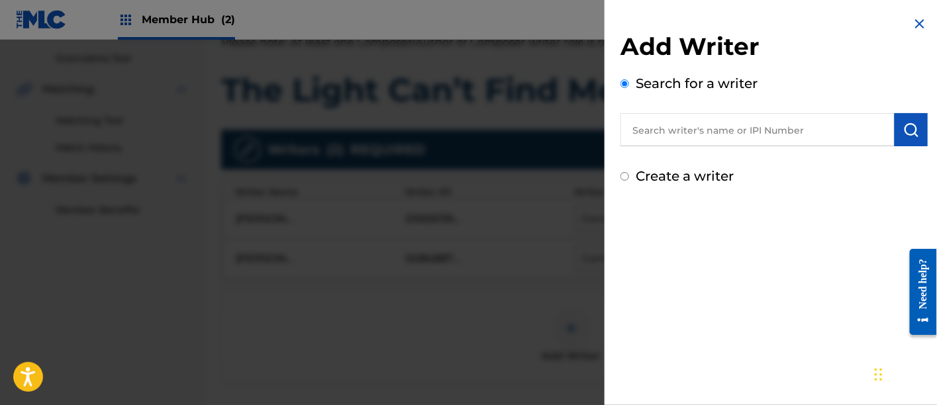
click at [661, 134] on input "text" at bounding box center [758, 129] width 274 height 33
paste input "00142824976"
click at [660, 134] on input "00142824976" at bounding box center [758, 129] width 274 height 33
type input "00142824976"
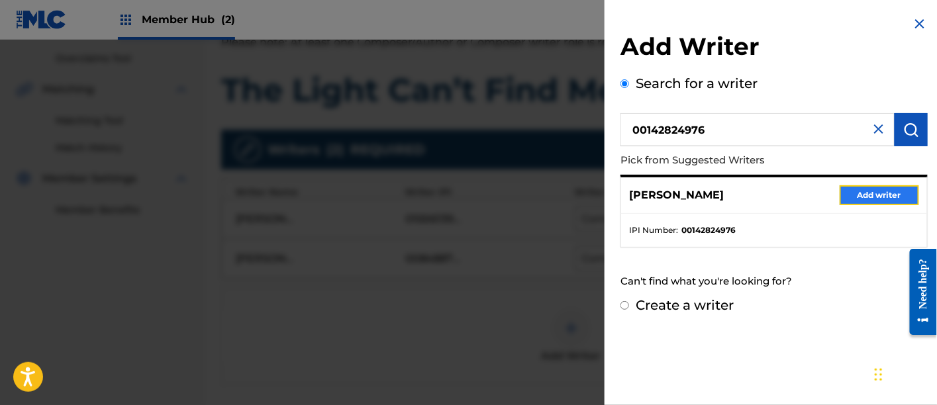
click at [886, 188] on button "Add writer" at bounding box center [880, 196] width 80 height 20
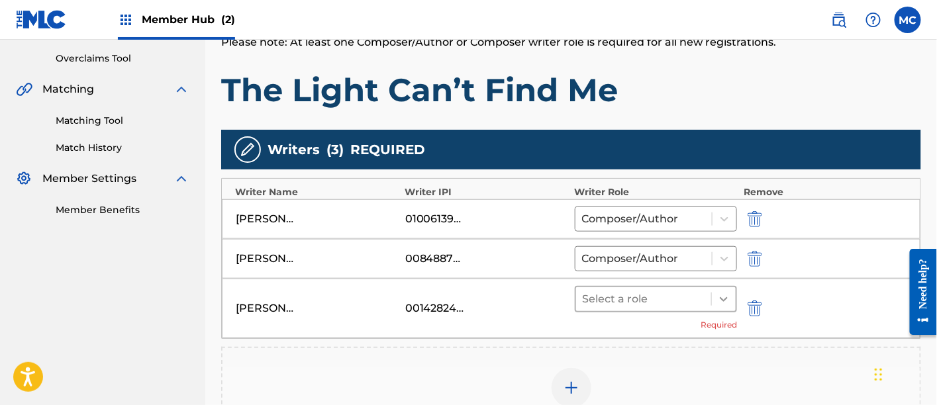
click at [727, 298] on icon at bounding box center [724, 299] width 13 height 13
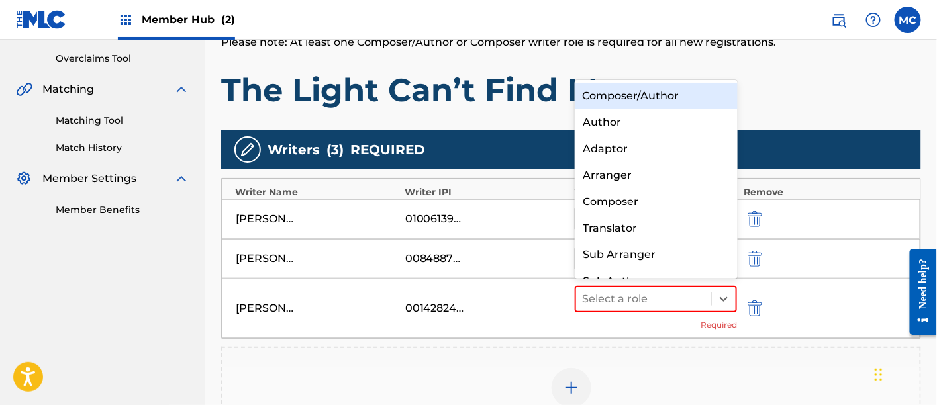
click at [673, 94] on div "Composer/Author" at bounding box center [656, 96] width 163 height 27
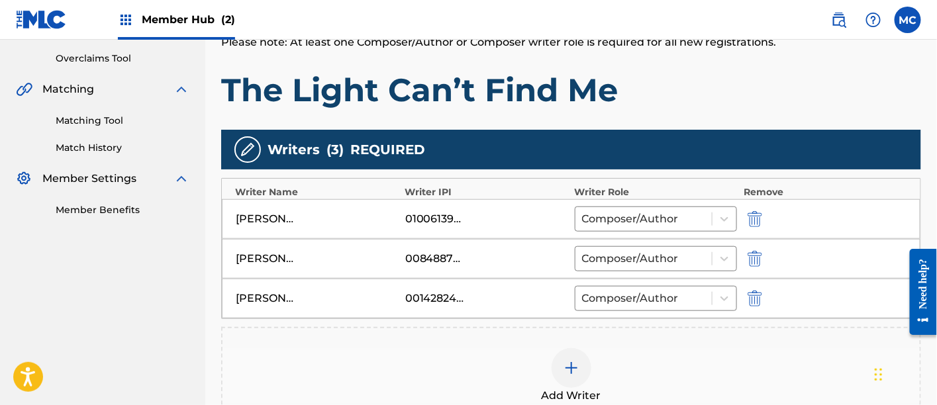
scroll to position [464, 0]
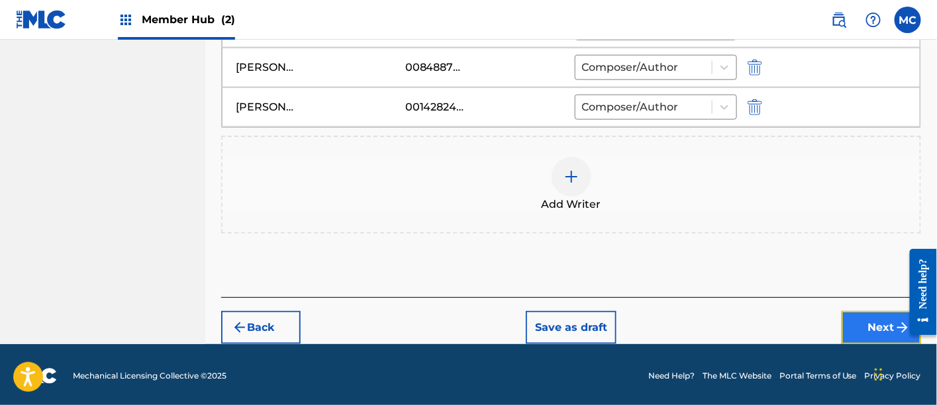
click at [870, 336] on button "Next" at bounding box center [882, 327] width 80 height 33
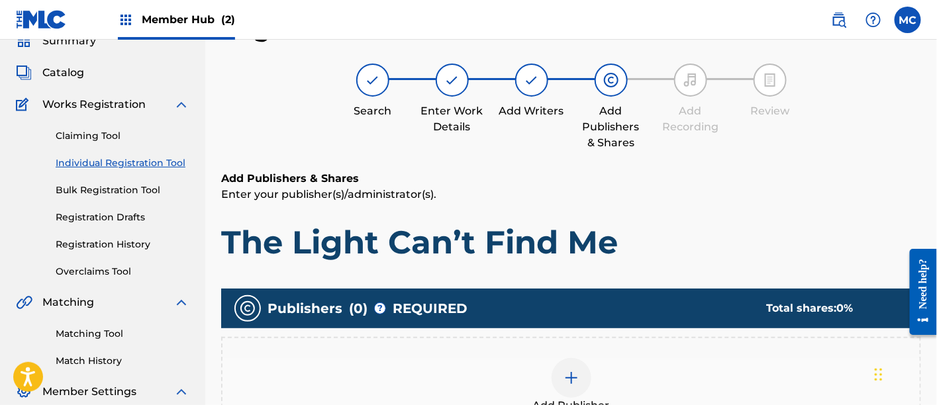
scroll to position [215, 0]
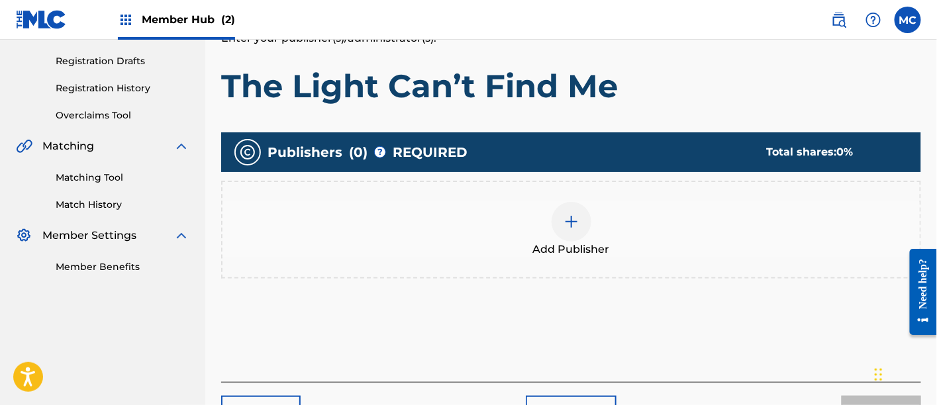
click at [631, 243] on div "Add Publisher" at bounding box center [572, 230] width 698 height 56
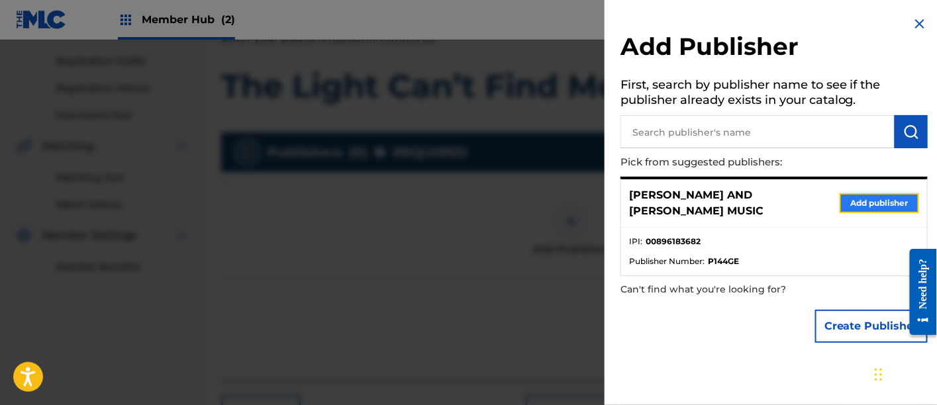
click at [848, 197] on button "Add publisher" at bounding box center [880, 203] width 80 height 20
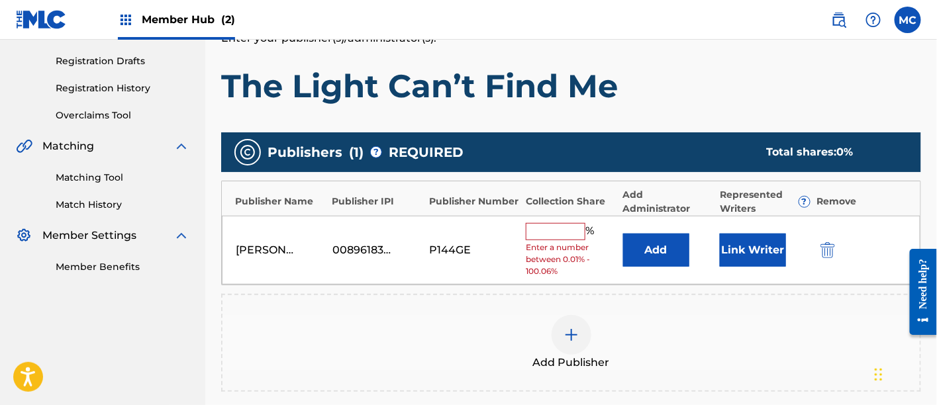
click at [564, 234] on input "text" at bounding box center [556, 231] width 60 height 17
type input "33"
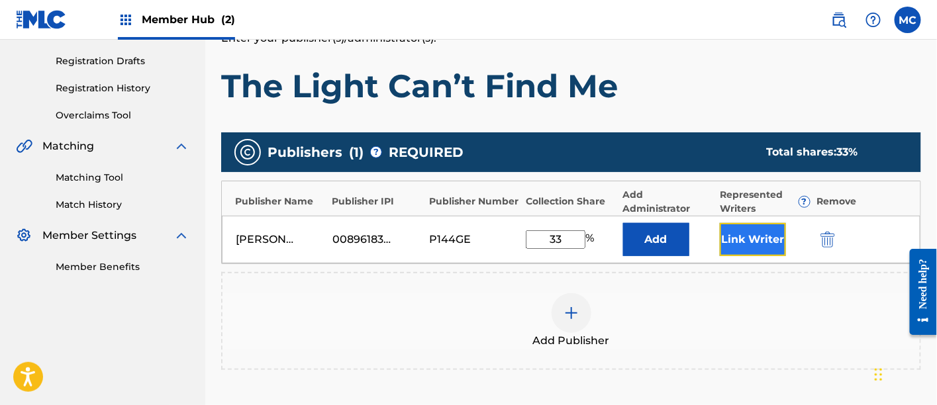
click at [765, 237] on button "Link Writer" at bounding box center [753, 239] width 66 height 33
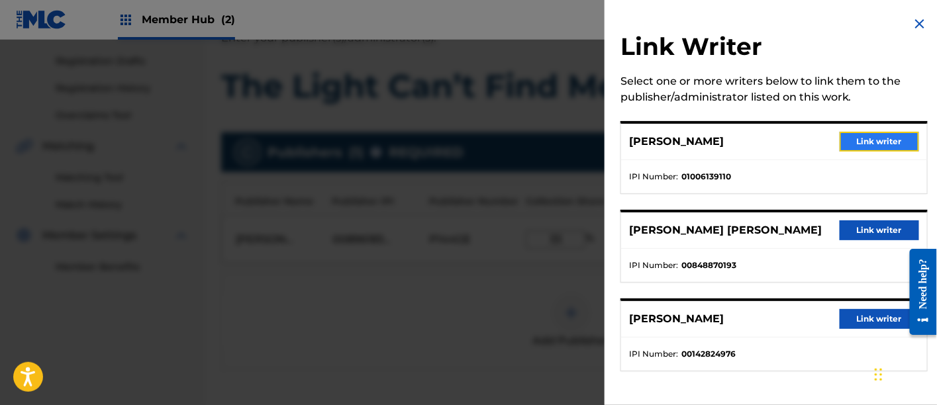
click at [877, 146] on button "Link writer" at bounding box center [880, 142] width 80 height 20
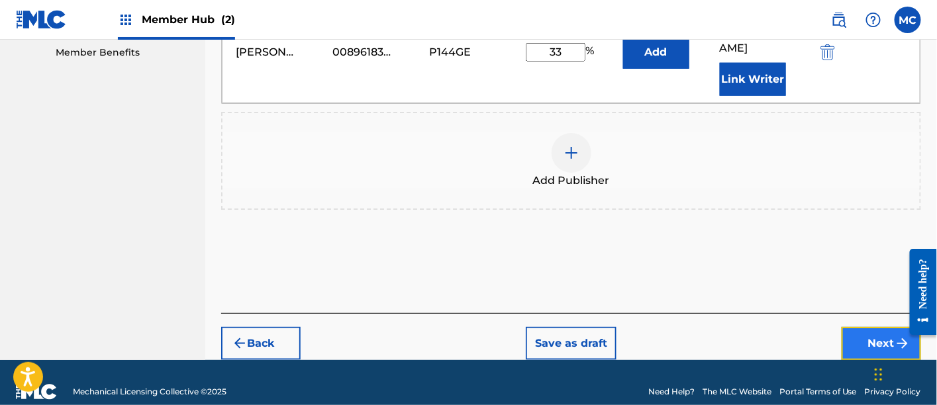
click at [891, 330] on button "Next" at bounding box center [882, 343] width 80 height 33
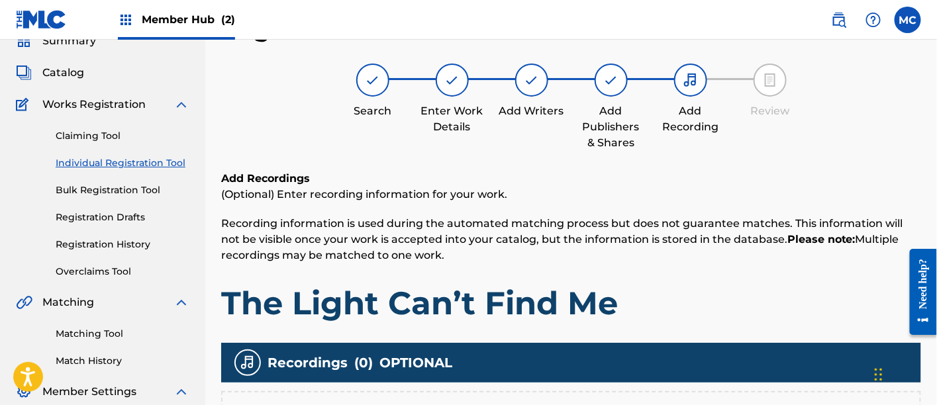
scroll to position [294, 0]
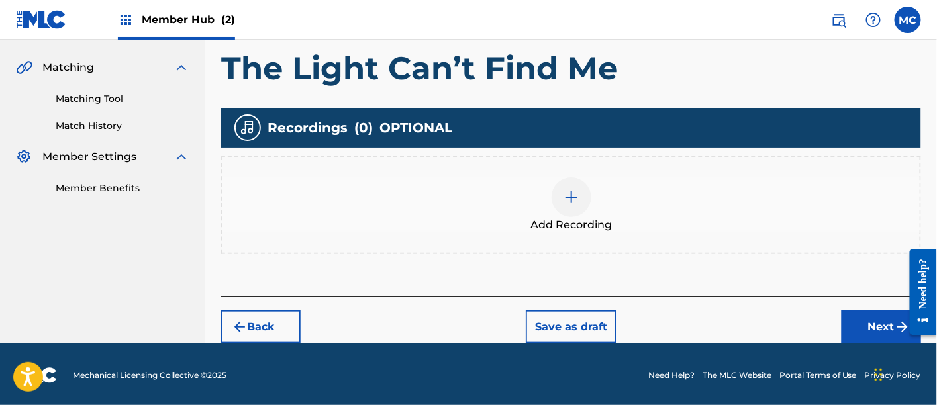
click at [526, 207] on div "Add Recording" at bounding box center [572, 206] width 698 height 56
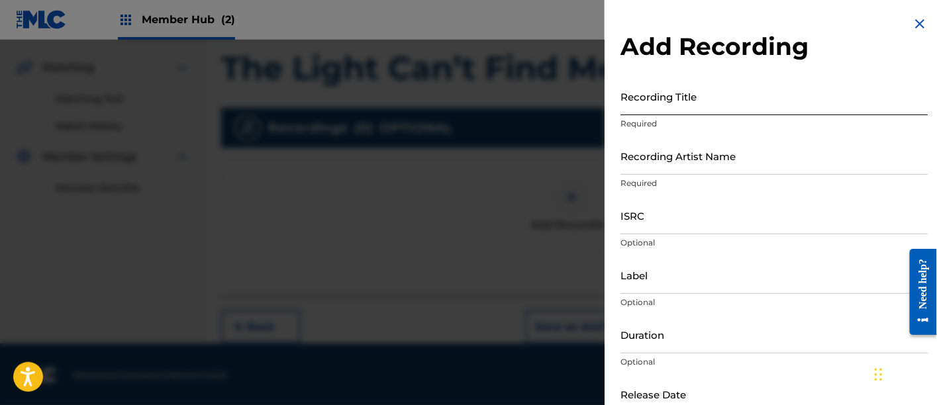
click at [664, 114] on input "Recording Title" at bounding box center [774, 97] width 307 height 38
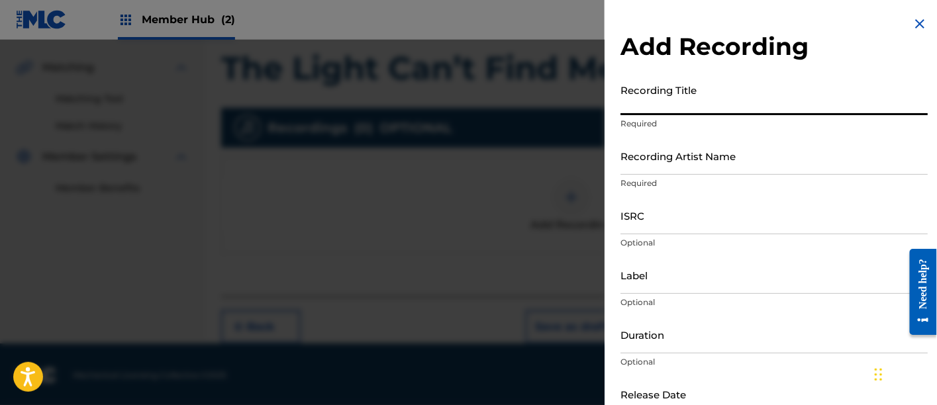
paste input "The Light Can’t Find Me"
type input "The Light Can’t Find Me"
click at [645, 166] on input "Recording Artist Name" at bounding box center [774, 156] width 307 height 38
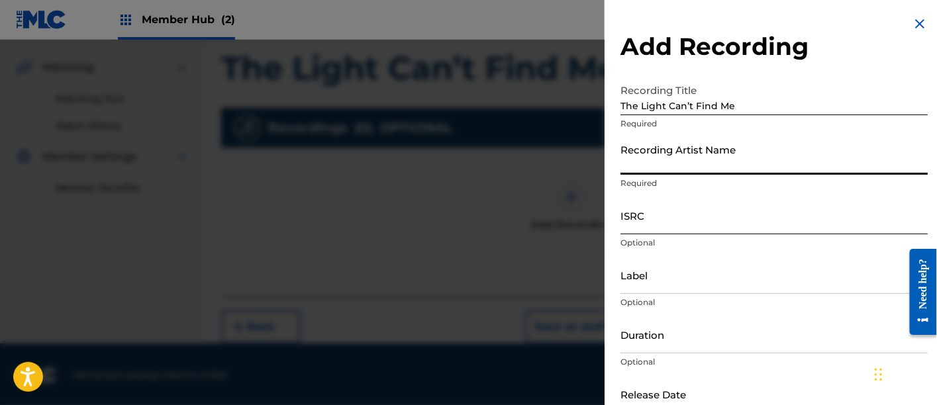
type input "[PERSON_NAME]"
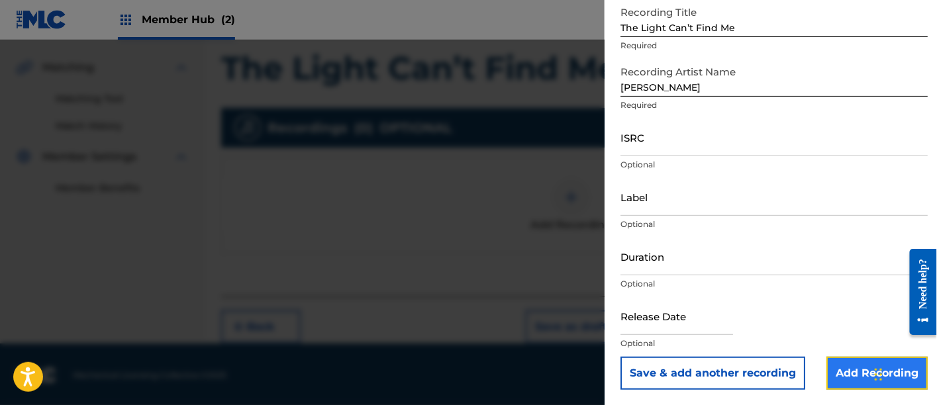
click at [845, 377] on input "Add Recording" at bounding box center [877, 373] width 101 height 33
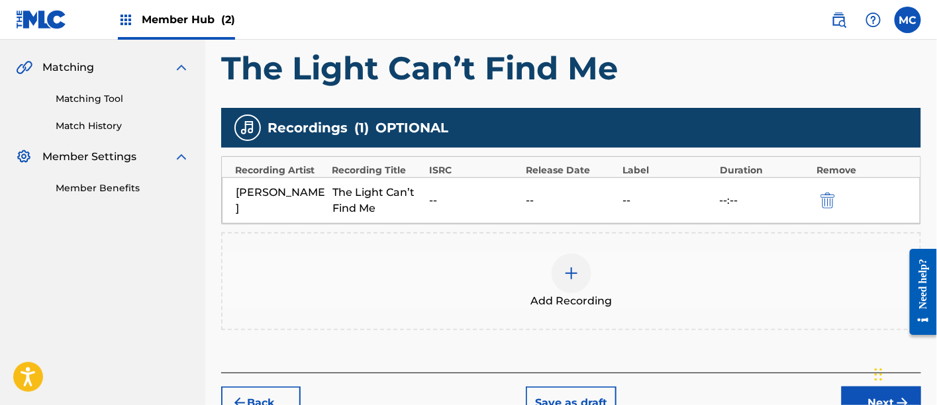
scroll to position [370, 0]
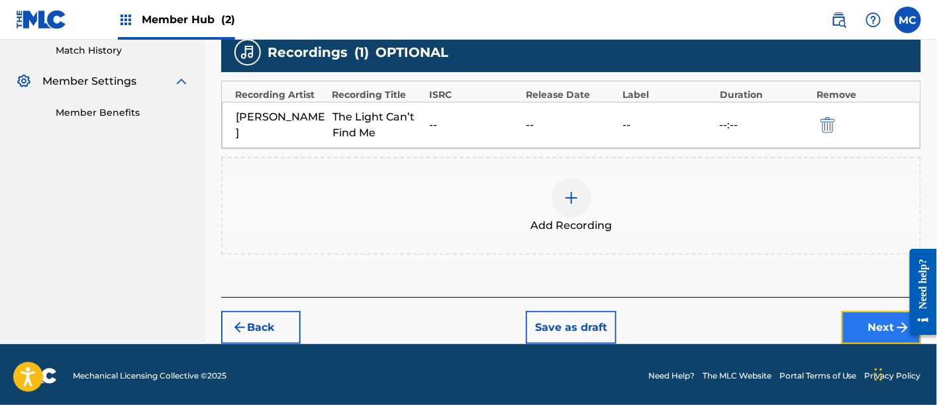
click at [859, 321] on button "Next" at bounding box center [882, 327] width 80 height 33
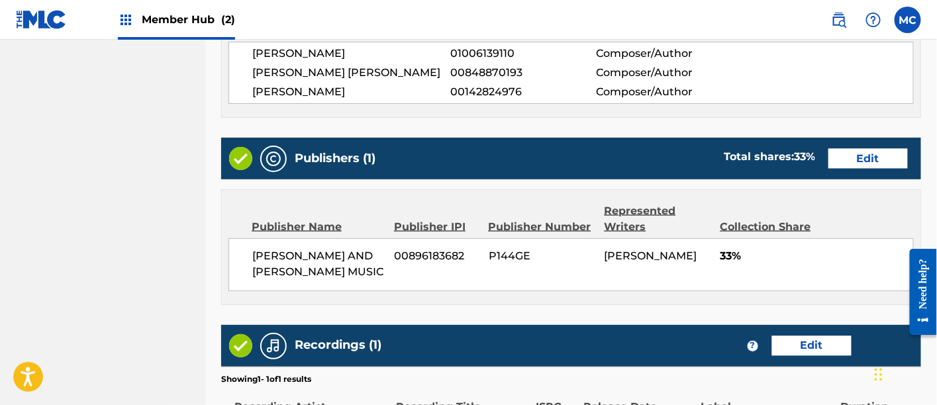
scroll to position [772, 0]
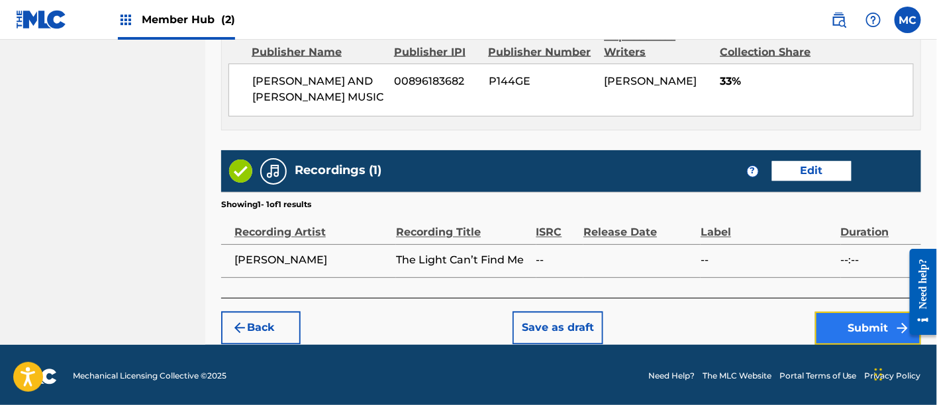
click at [831, 315] on button "Submit" at bounding box center [869, 328] width 106 height 33
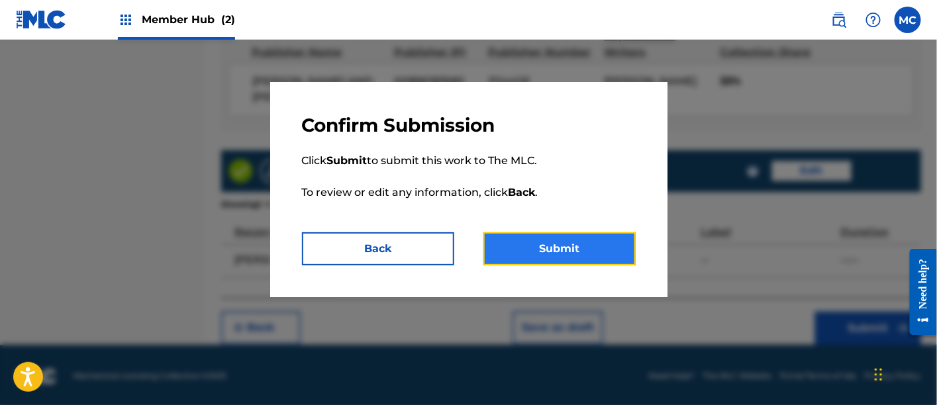
click at [611, 245] on button "Submit" at bounding box center [560, 249] width 152 height 33
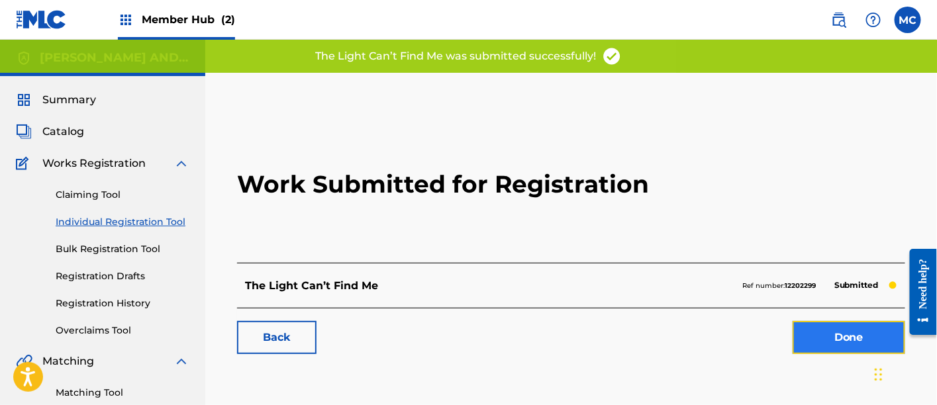
click at [859, 337] on link "Done" at bounding box center [849, 337] width 113 height 33
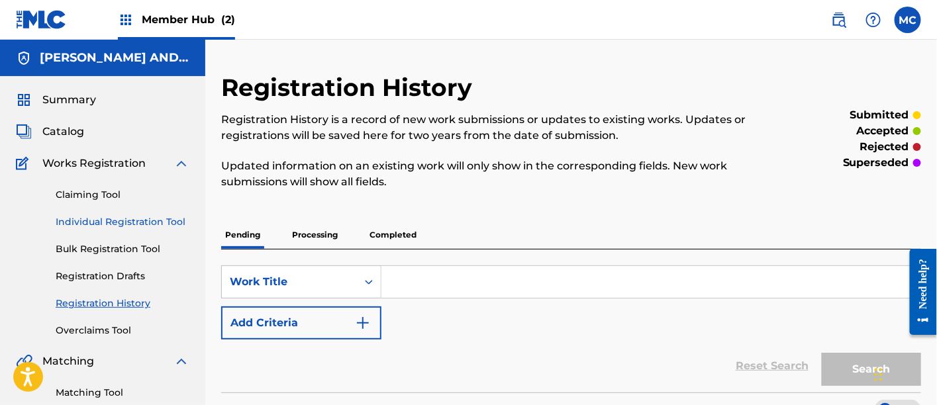
click at [144, 217] on link "Individual Registration Tool" at bounding box center [123, 222] width 134 height 14
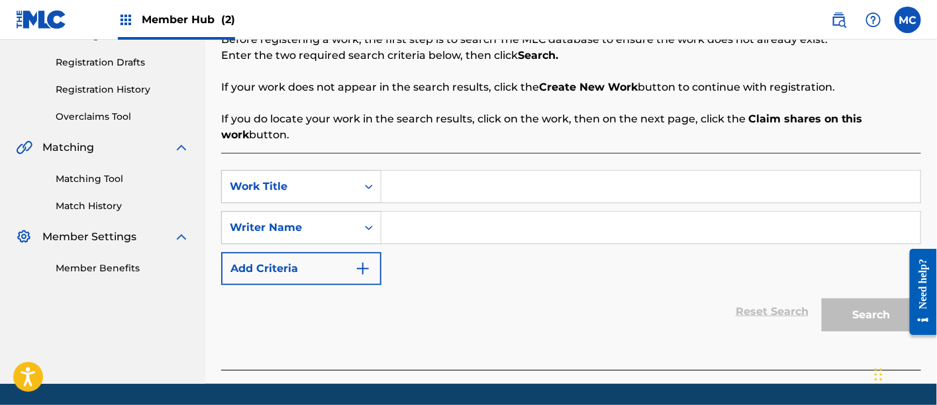
scroll to position [215, 0]
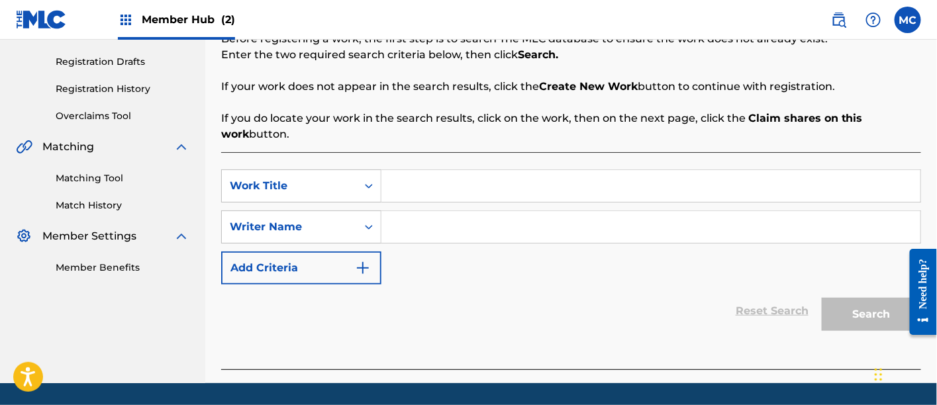
click at [468, 187] on input "Search Form" at bounding box center [651, 186] width 539 height 32
paste input "Good Better Best"
type input "Good Better Best"
click at [413, 227] on input "Search Form" at bounding box center [651, 227] width 539 height 32
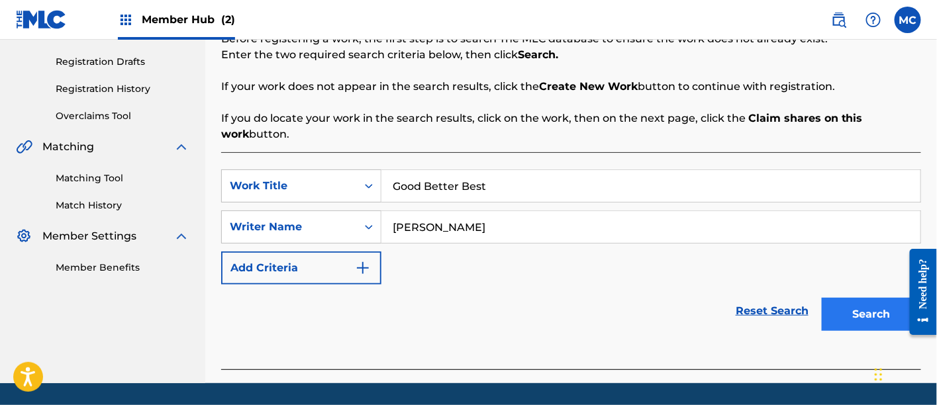
type input "[PERSON_NAME]"
click at [844, 325] on button "Search" at bounding box center [871, 314] width 99 height 33
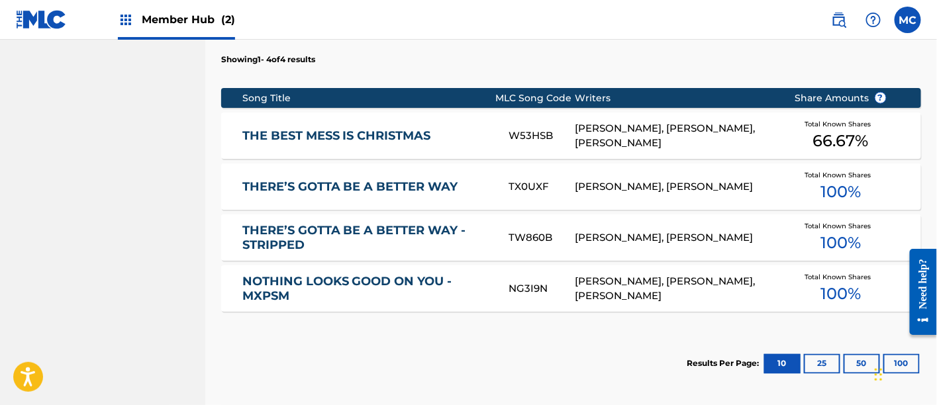
scroll to position [653, 0]
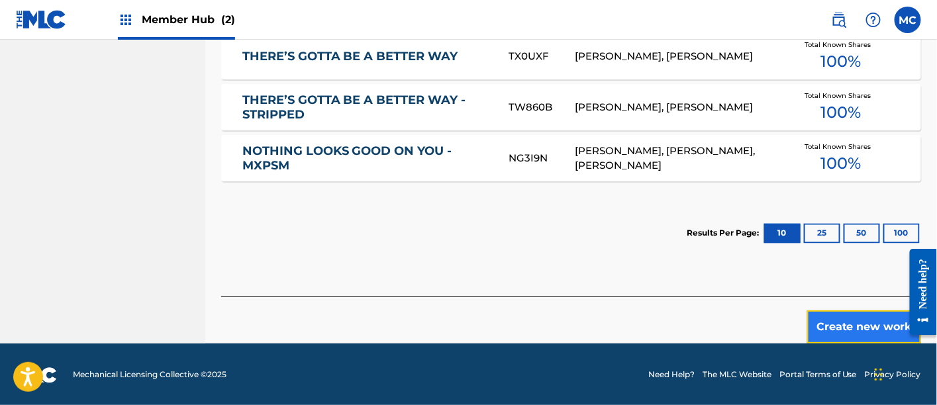
click at [844, 318] on button "Create new work" at bounding box center [865, 327] width 114 height 33
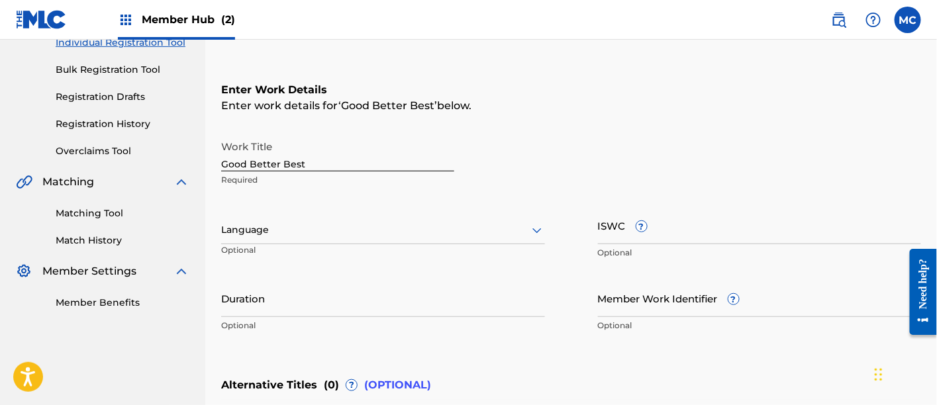
scroll to position [177, 0]
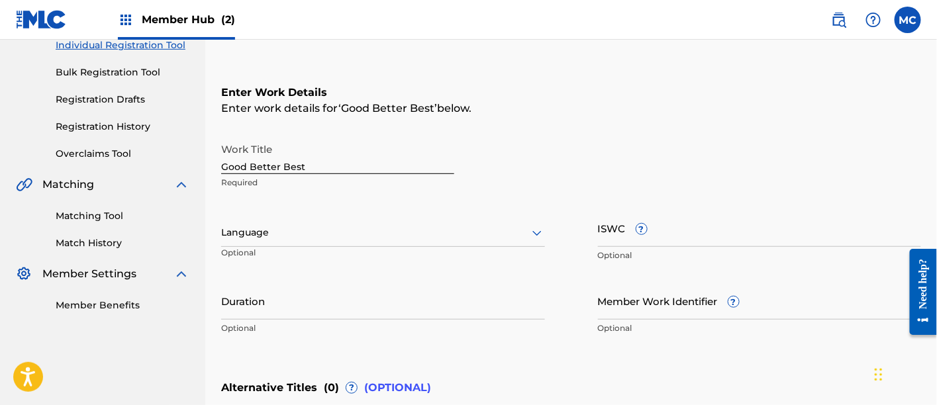
click at [360, 241] on div "Language" at bounding box center [383, 233] width 324 height 28
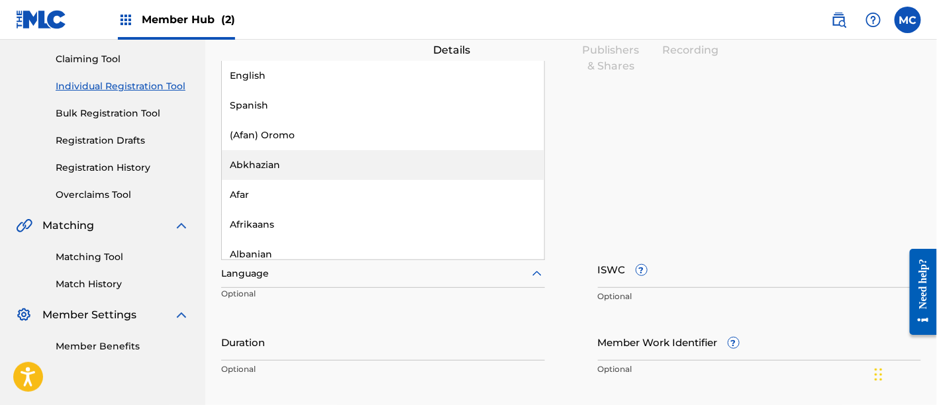
scroll to position [135, 0]
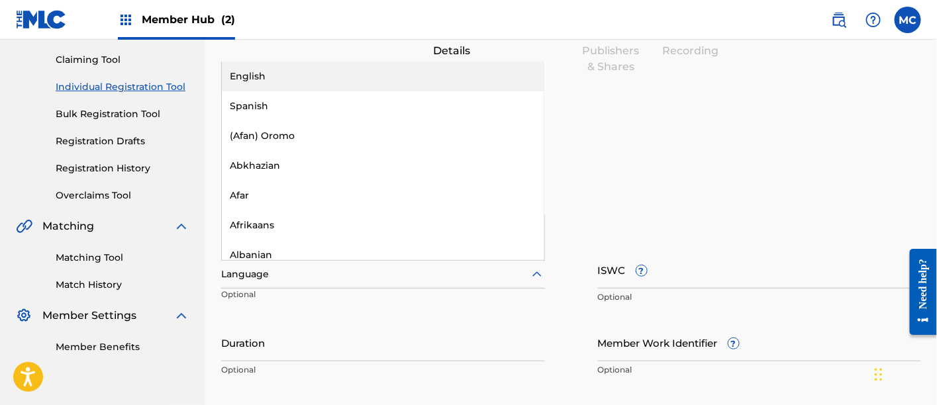
click at [432, 80] on div "English" at bounding box center [383, 77] width 323 height 30
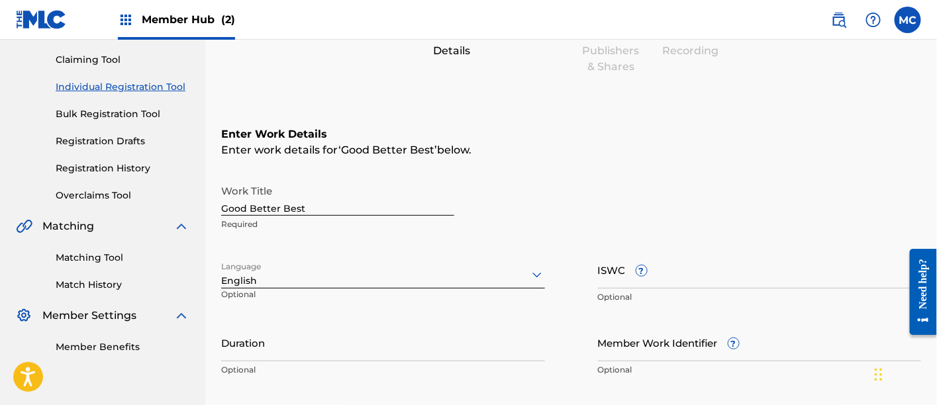
scroll to position [423, 0]
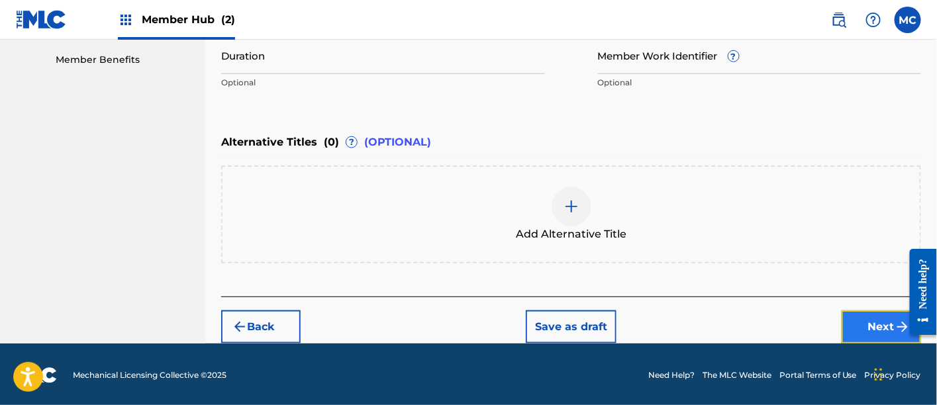
click at [871, 331] on button "Next" at bounding box center [882, 327] width 80 height 33
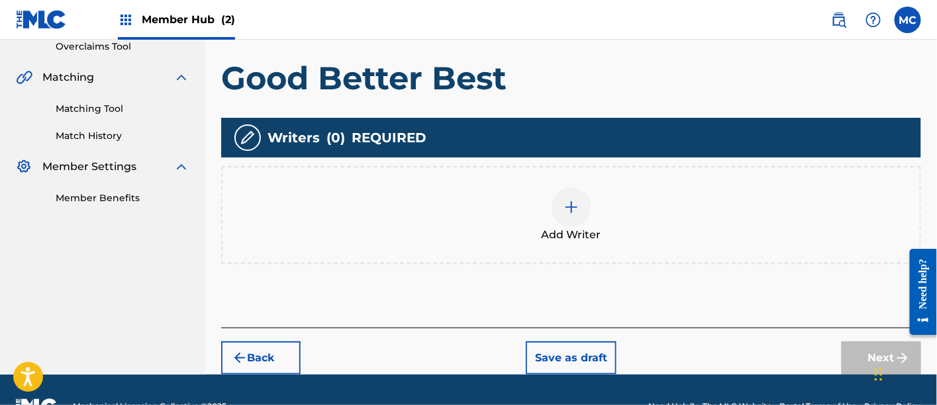
scroll to position [286, 0]
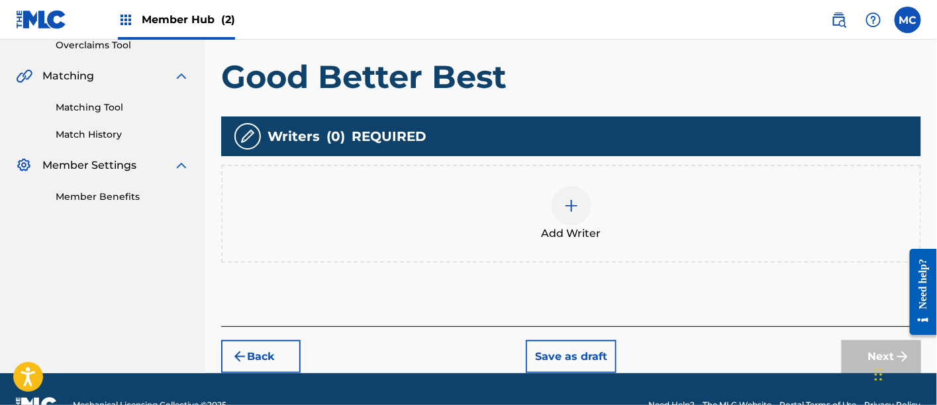
click at [581, 231] on span "Add Writer" at bounding box center [572, 234] width 60 height 16
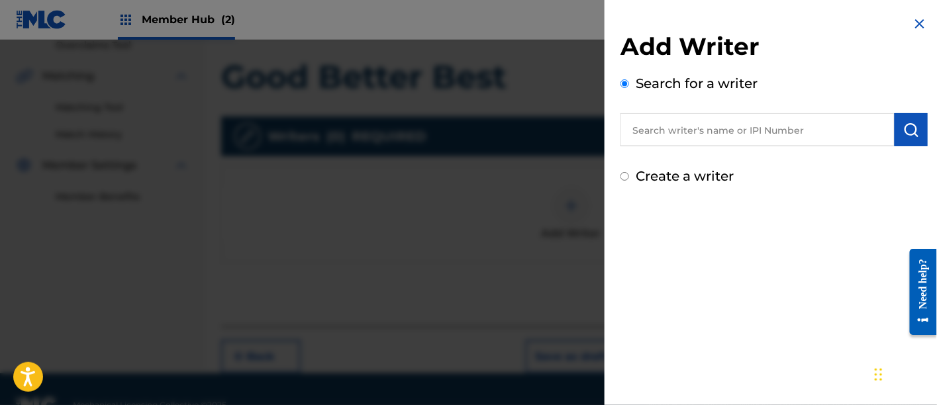
click at [777, 128] on input "text" at bounding box center [758, 129] width 274 height 33
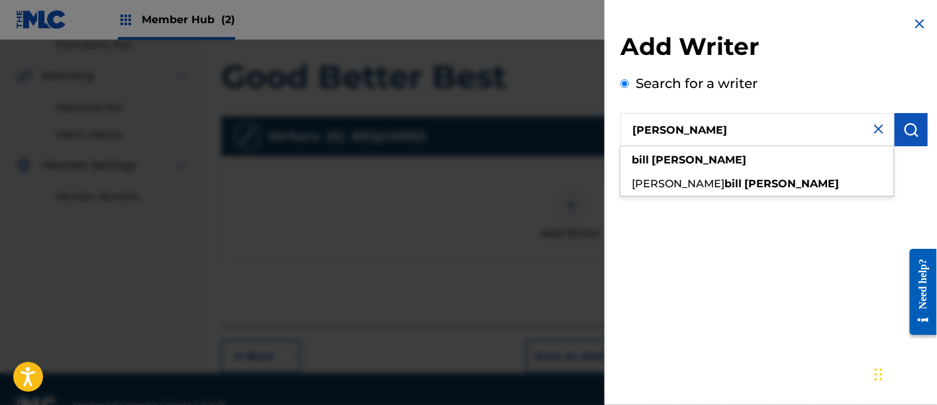
type input "[PERSON_NAME]"
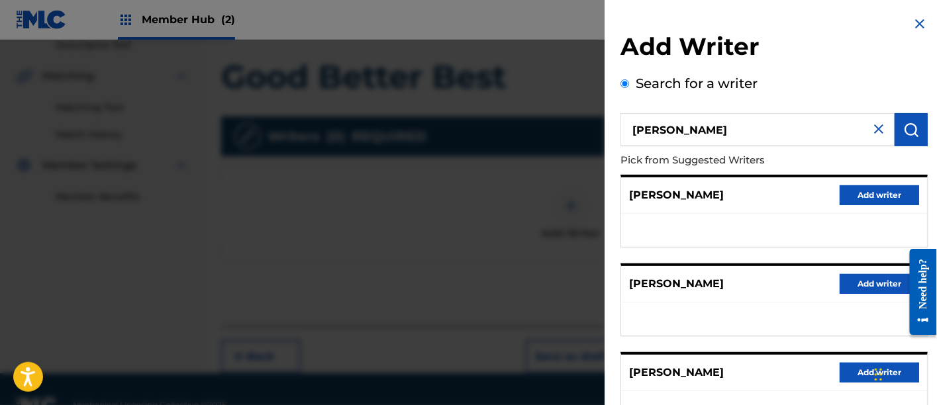
scroll to position [146, 0]
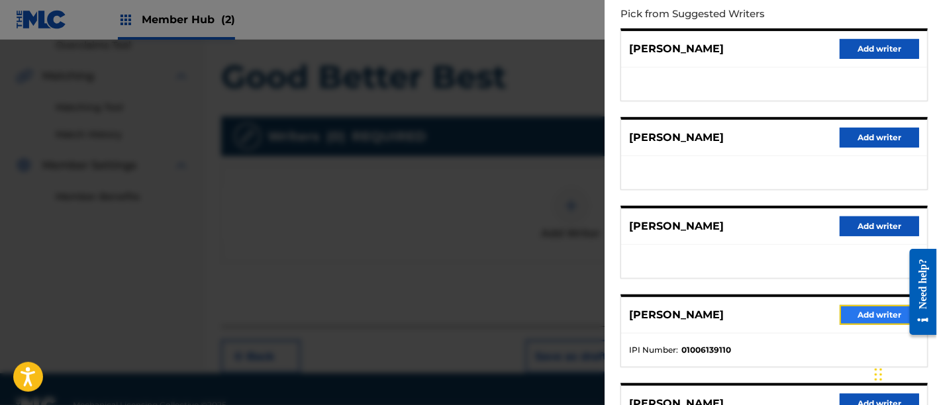
click at [871, 311] on button "Add writer" at bounding box center [880, 315] width 80 height 20
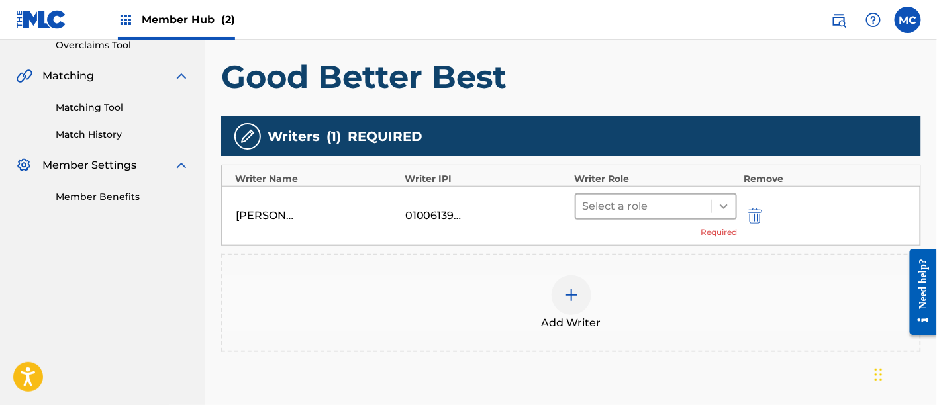
click at [730, 205] on icon at bounding box center [724, 206] width 13 height 13
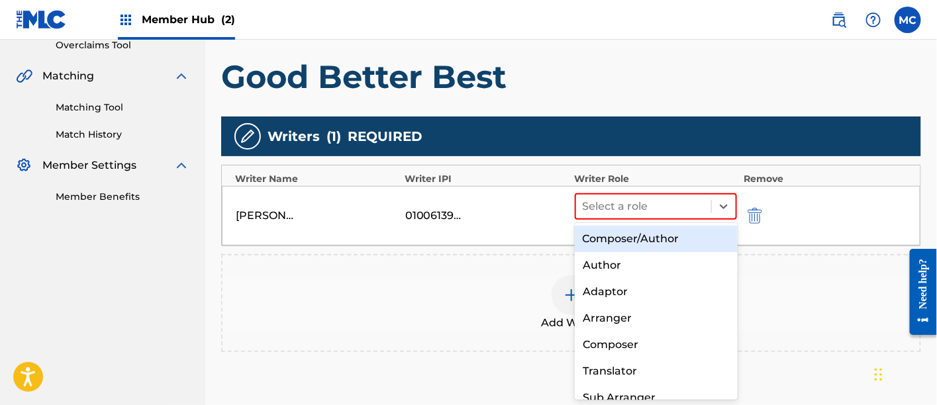
click at [634, 234] on div "Composer/Author" at bounding box center [656, 239] width 163 height 27
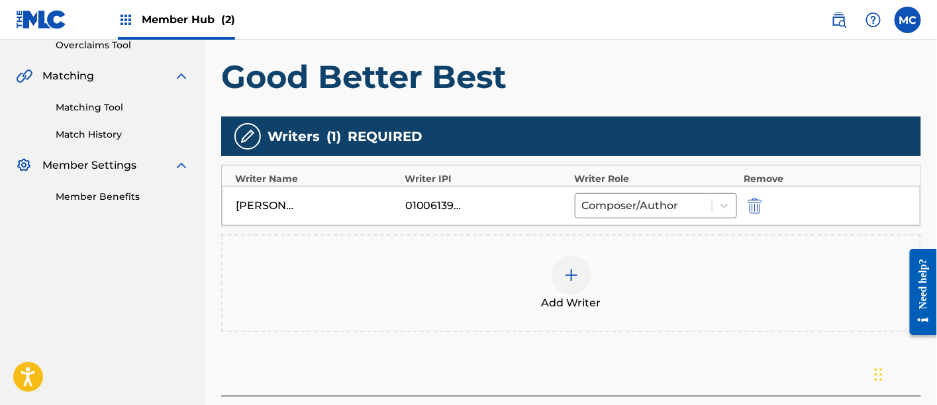
click at [573, 280] on img at bounding box center [572, 276] width 16 height 16
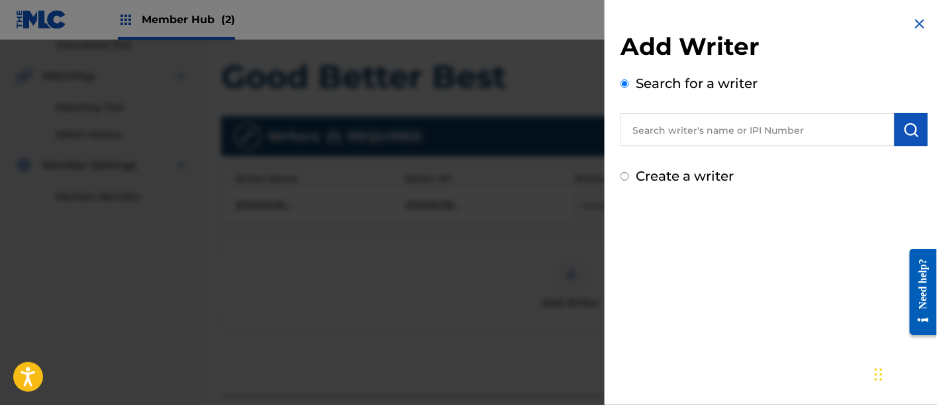
click at [642, 140] on input "text" at bounding box center [758, 129] width 274 height 33
paste input "848870193"
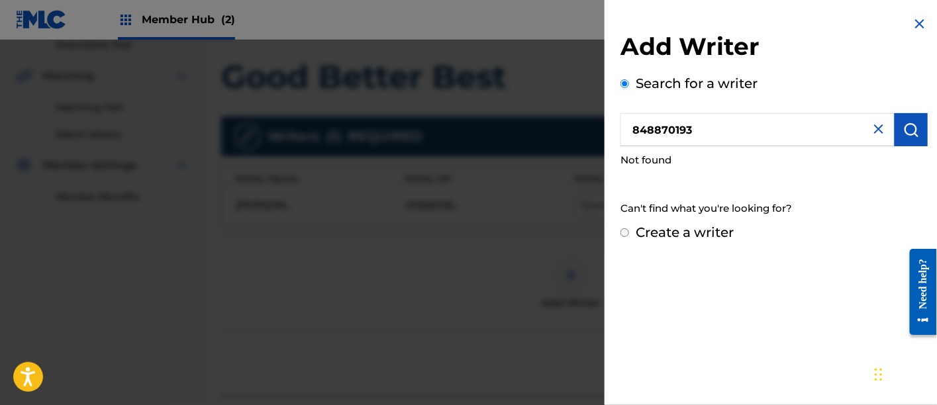
drag, startPoint x: 713, startPoint y: 125, endPoint x: 553, endPoint y: 130, distance: 160.4
click at [553, 130] on div "Add Writer Search for a writer 848870193 Not found Can't find what you're looki…" at bounding box center [468, 223] width 937 height 366
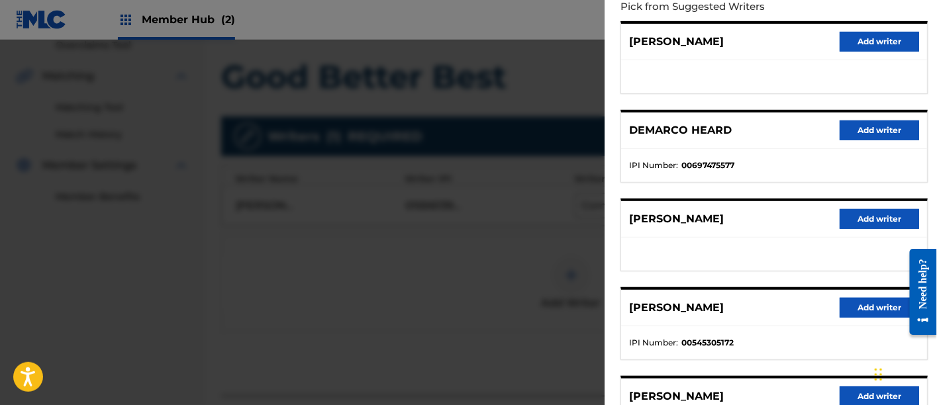
scroll to position [0, 0]
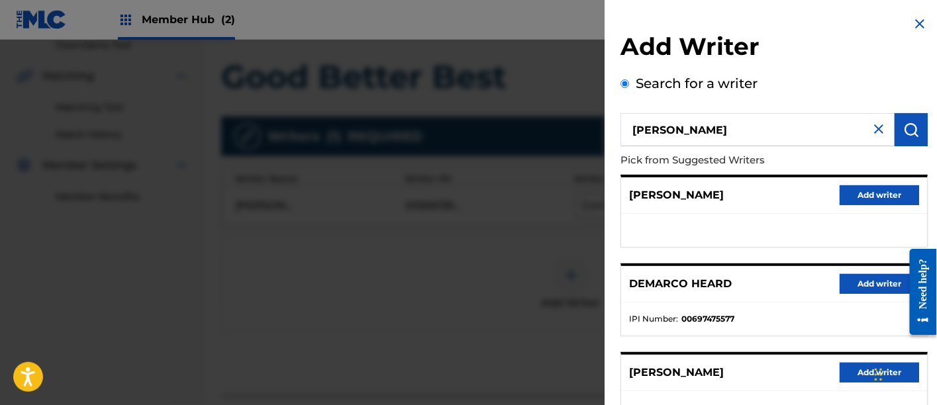
click at [632, 135] on input "[PERSON_NAME]" at bounding box center [758, 129] width 274 height 33
type input "[PERSON_NAME]"
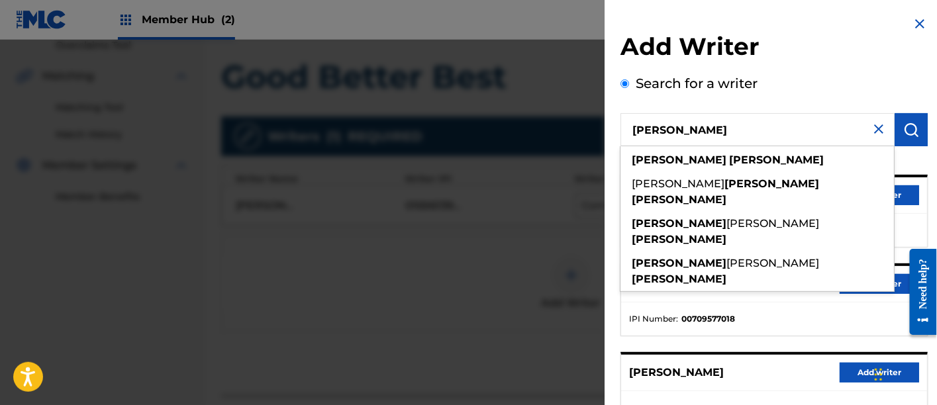
drag, startPoint x: 790, startPoint y: 129, endPoint x: 547, endPoint y: 111, distance: 243.1
click at [547, 111] on div "Add Writer Search for a writer [PERSON_NAME] [PERSON_NAME] [PERSON_NAME] [PERSO…" at bounding box center [468, 223] width 937 height 366
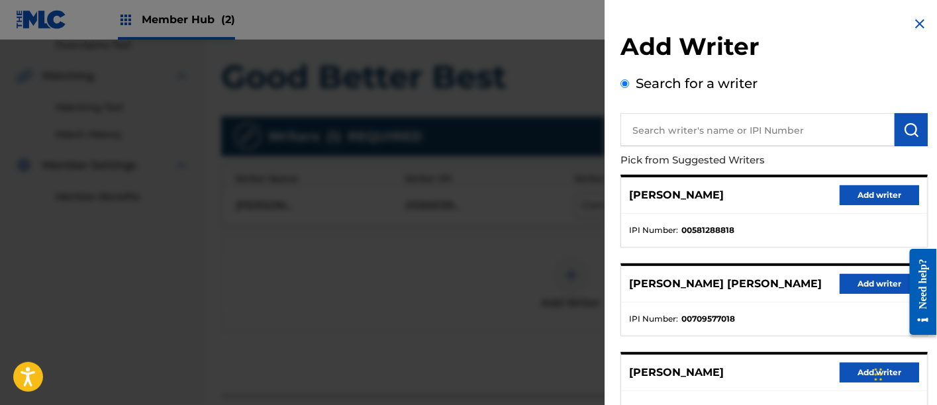
paste input "00848870193"
type input "00848870193"
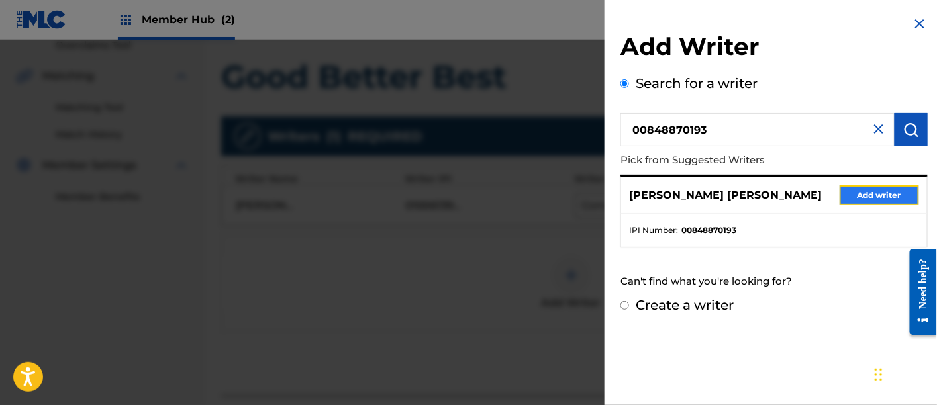
click at [875, 188] on button "Add writer" at bounding box center [880, 196] width 80 height 20
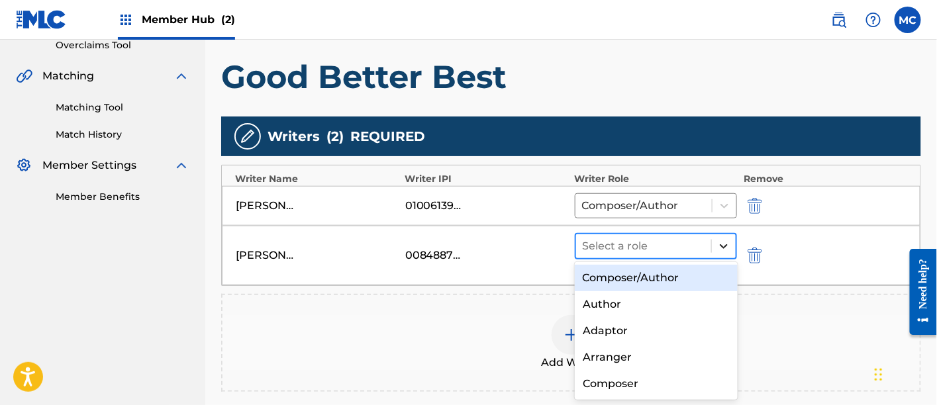
click at [718, 246] on icon at bounding box center [724, 246] width 13 height 13
click at [655, 268] on div "Composer/Author" at bounding box center [656, 278] width 163 height 27
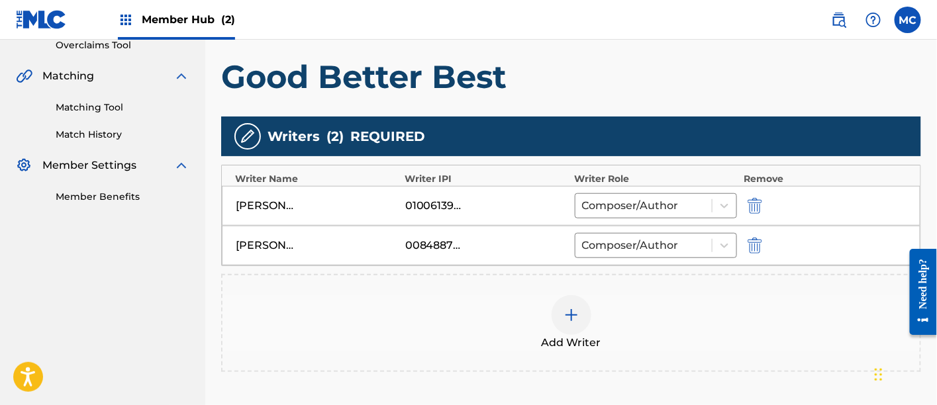
drag, startPoint x: 578, startPoint y: 311, endPoint x: 568, endPoint y: 311, distance: 10.6
click at [568, 311] on img at bounding box center [572, 315] width 16 height 16
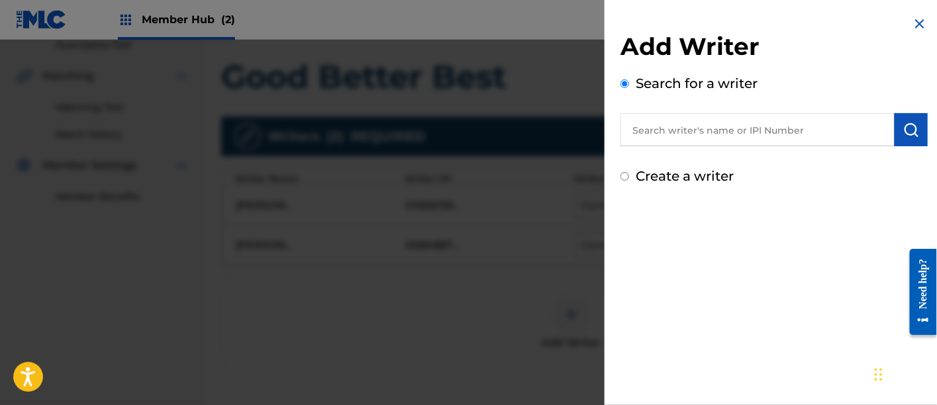
click at [660, 133] on input "text" at bounding box center [758, 129] width 274 height 33
paste input "00142824976"
click at [657, 133] on input "00142824976" at bounding box center [758, 129] width 274 height 33
type input "00142824976"
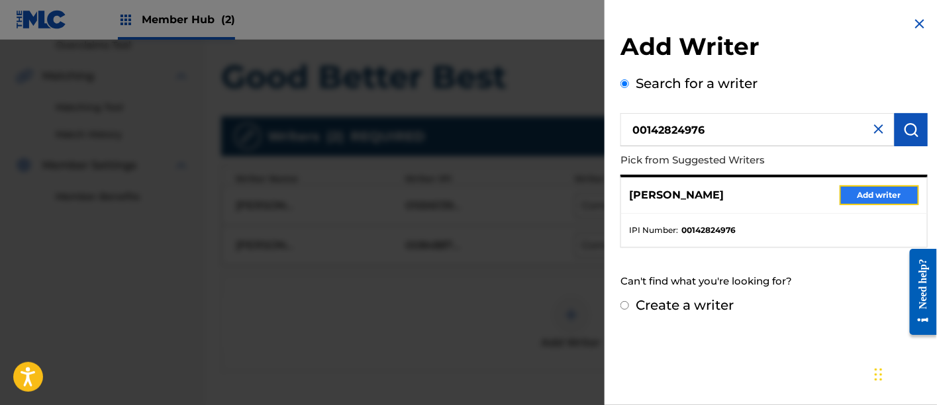
click at [871, 196] on button "Add writer" at bounding box center [880, 196] width 80 height 20
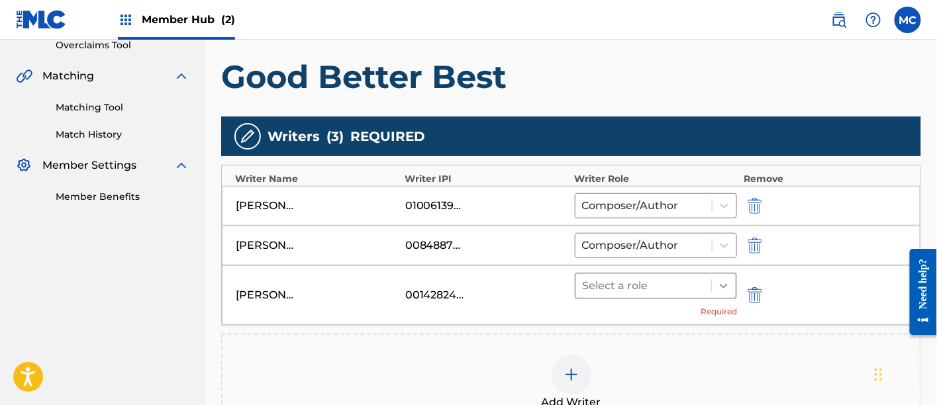
click at [723, 283] on icon at bounding box center [724, 286] width 13 height 13
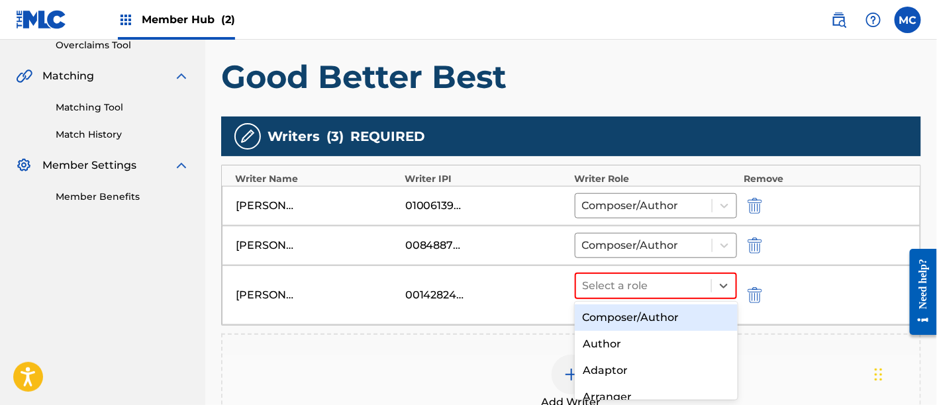
click at [645, 314] on div "Composer/Author" at bounding box center [656, 318] width 163 height 27
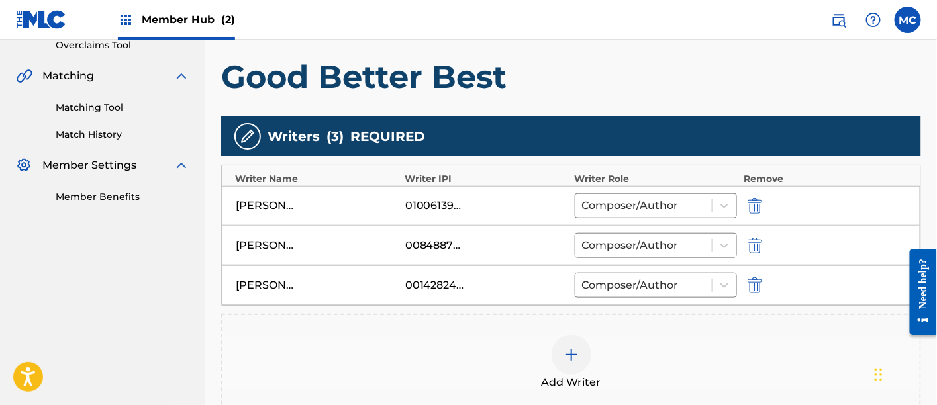
scroll to position [464, 0]
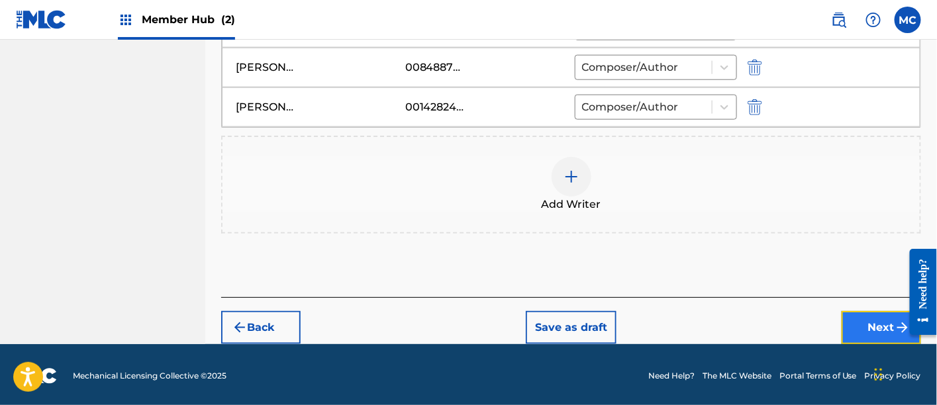
click at [880, 334] on button "Next" at bounding box center [882, 327] width 80 height 33
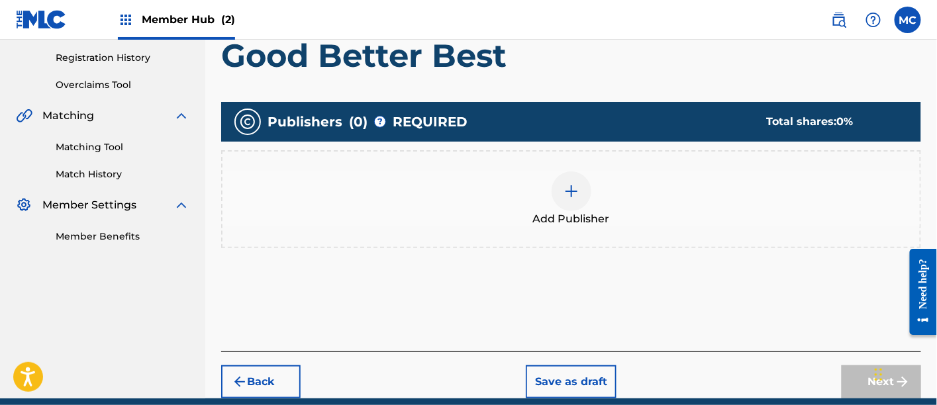
scroll to position [270, 0]
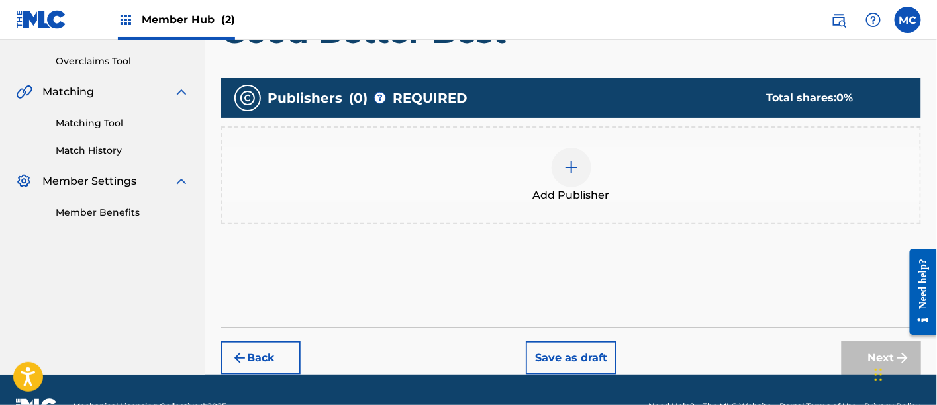
click at [608, 152] on div "Add Publisher" at bounding box center [572, 176] width 698 height 56
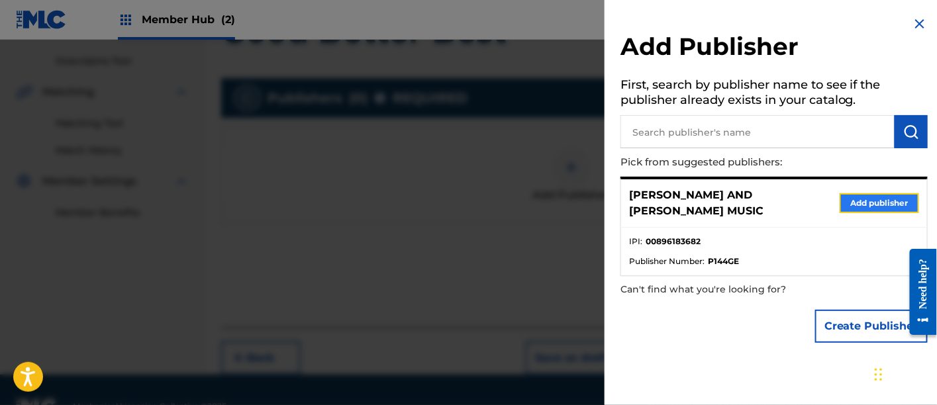
click at [869, 193] on button "Add publisher" at bounding box center [880, 203] width 80 height 20
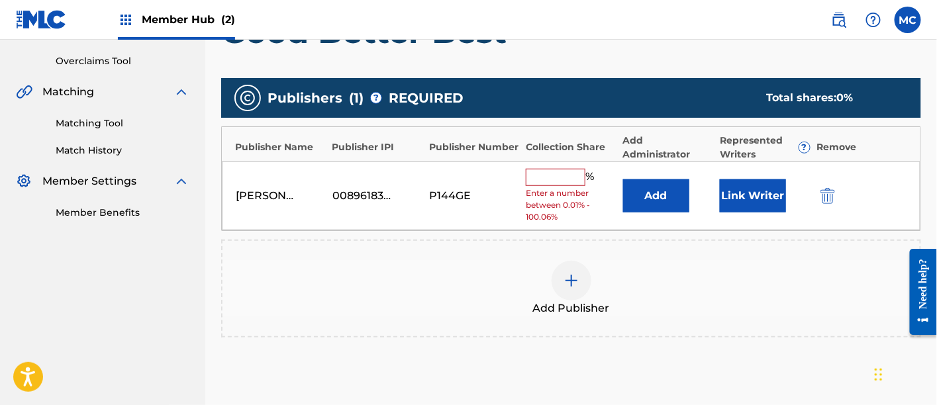
click at [573, 169] on input "text" at bounding box center [556, 177] width 60 height 17
type input "33"
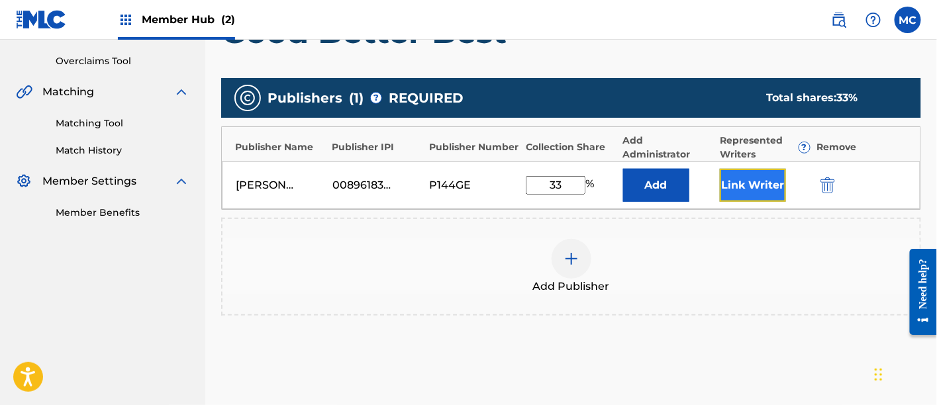
click at [766, 178] on button "Link Writer" at bounding box center [753, 185] width 66 height 33
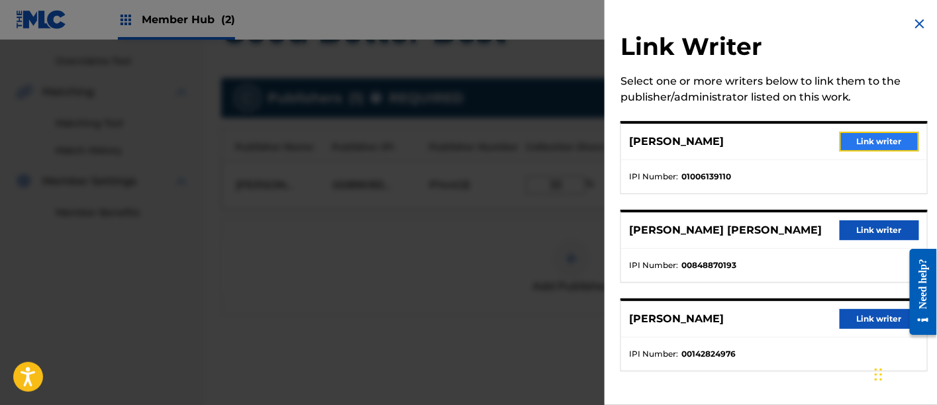
click at [865, 140] on button "Link writer" at bounding box center [880, 142] width 80 height 20
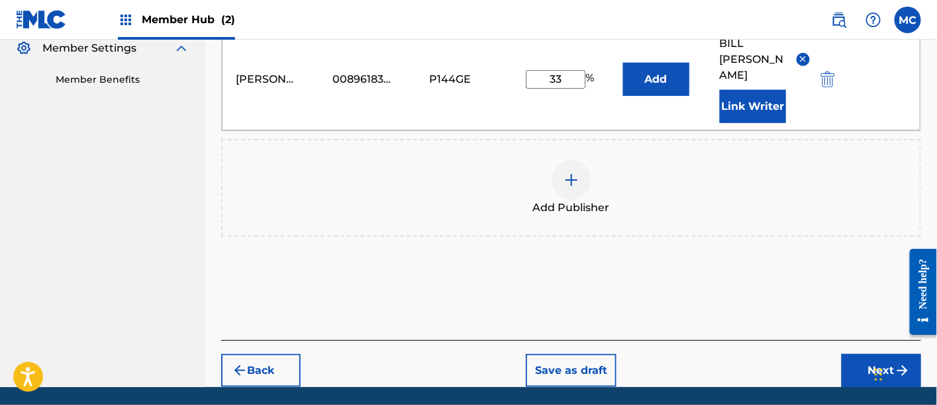
scroll to position [430, 0]
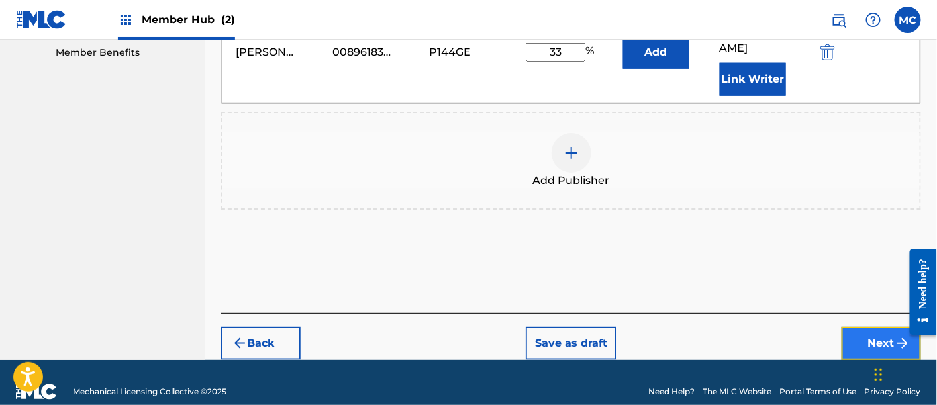
click at [869, 327] on button "Next" at bounding box center [882, 343] width 80 height 33
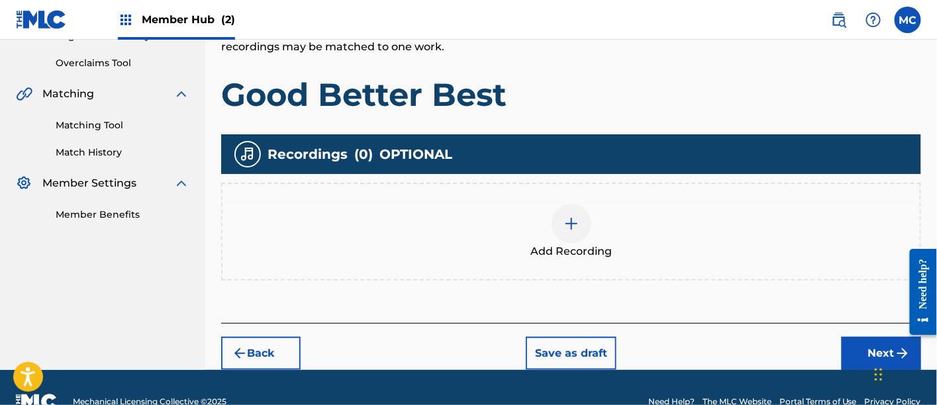
scroll to position [276, 0]
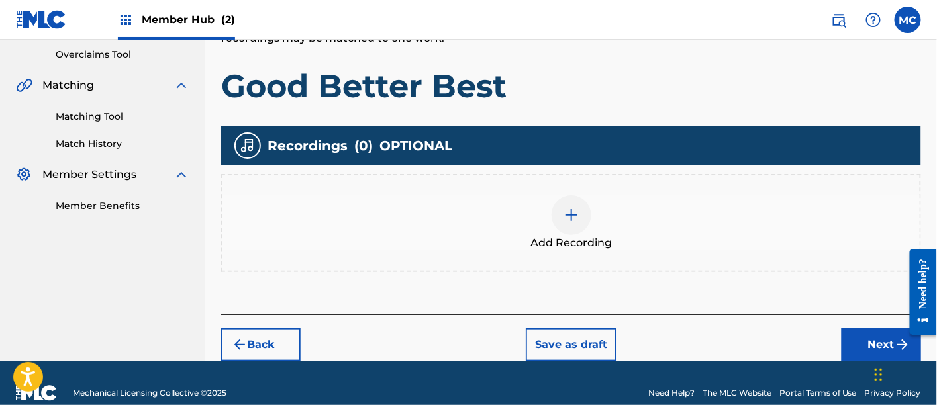
click at [547, 237] on span "Add Recording" at bounding box center [571, 243] width 81 height 16
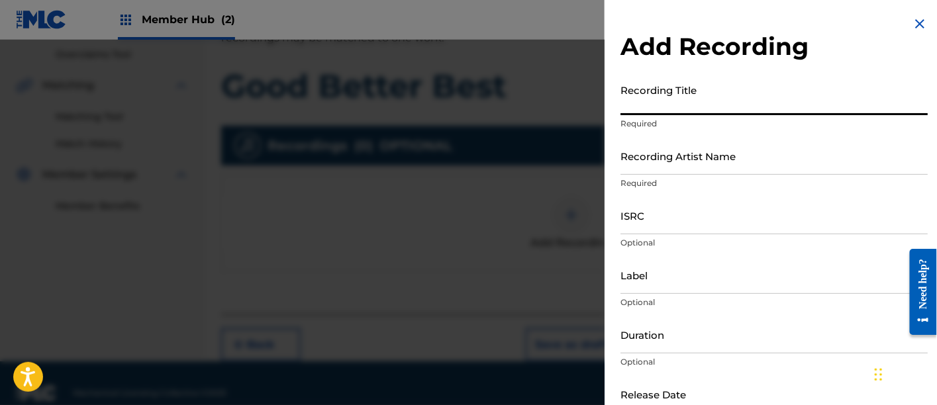
click at [694, 103] on input "Recording Title" at bounding box center [774, 97] width 307 height 38
paste input "Good Better Best"
type input "Good Better Best"
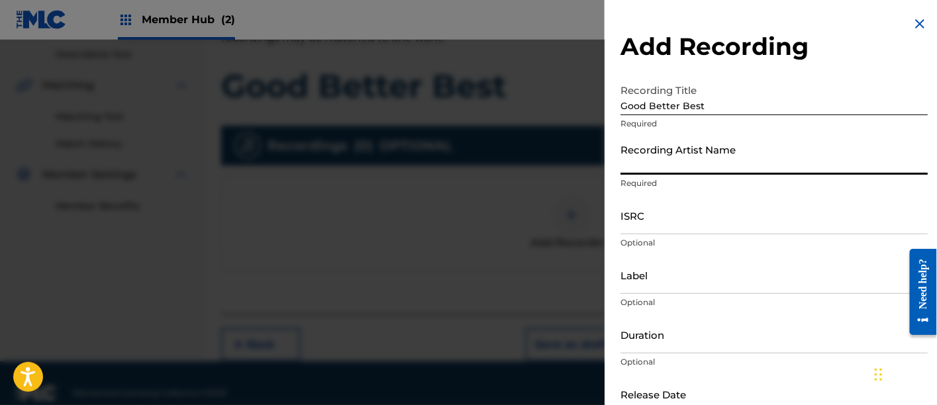
click at [659, 170] on input "Recording Artist Name" at bounding box center [774, 156] width 307 height 38
type input "[PERSON_NAME]"
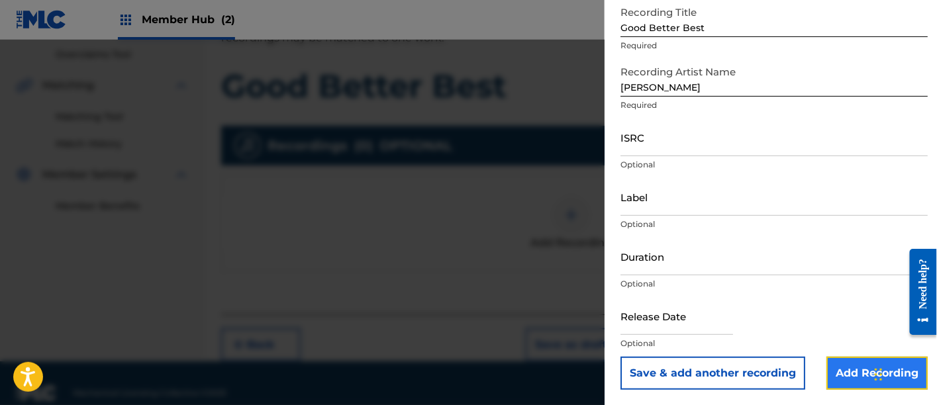
click at [836, 372] on input "Add Recording" at bounding box center [877, 373] width 101 height 33
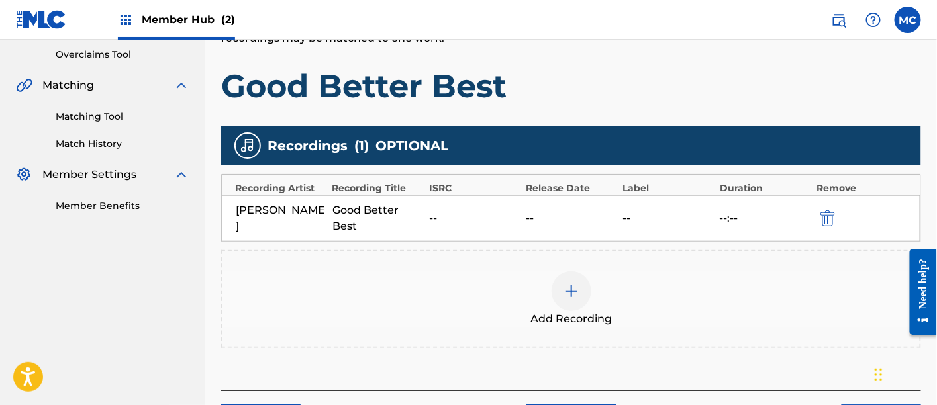
scroll to position [370, 0]
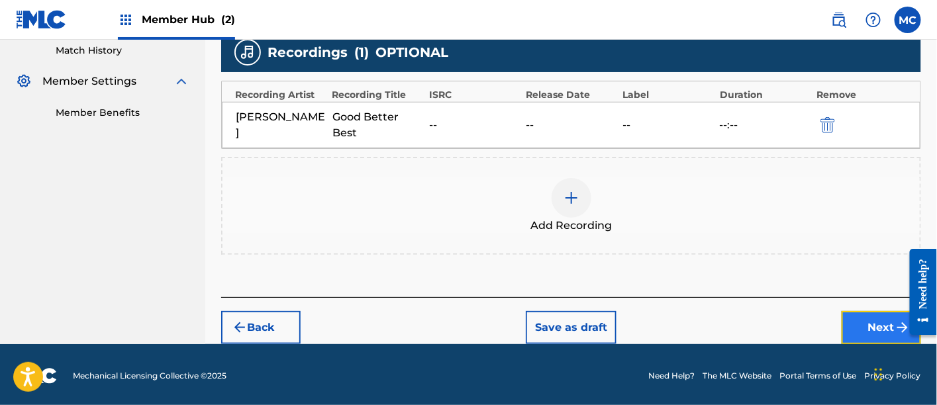
click at [850, 321] on button "Next" at bounding box center [882, 327] width 80 height 33
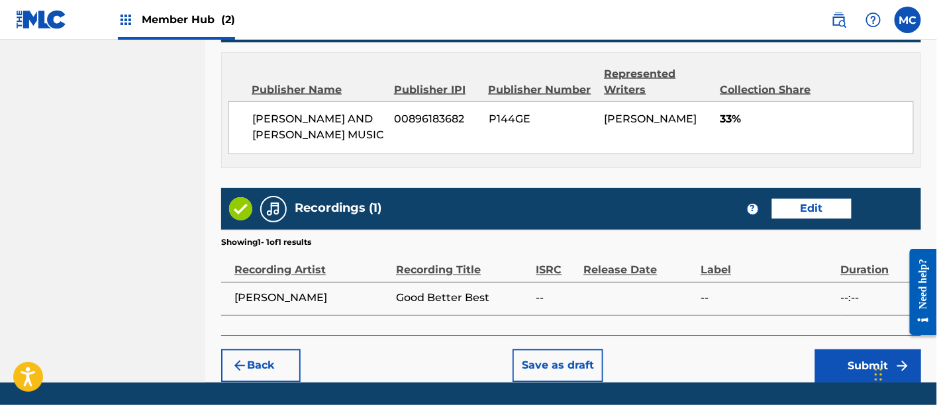
scroll to position [772, 0]
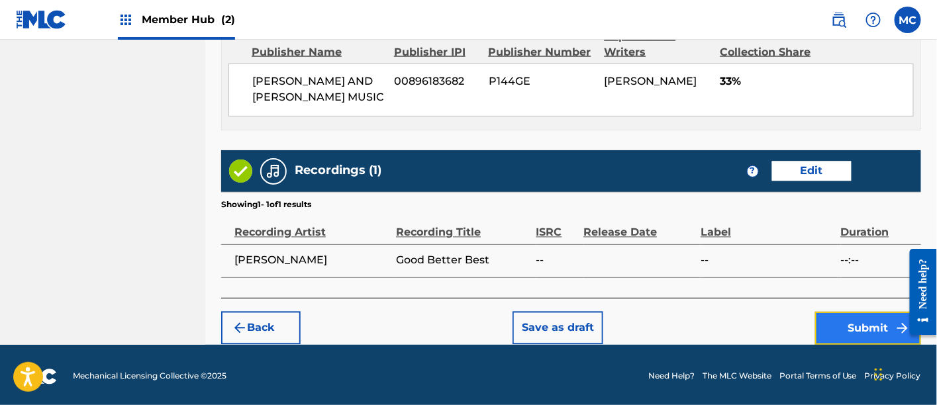
click at [825, 318] on button "Submit" at bounding box center [869, 328] width 106 height 33
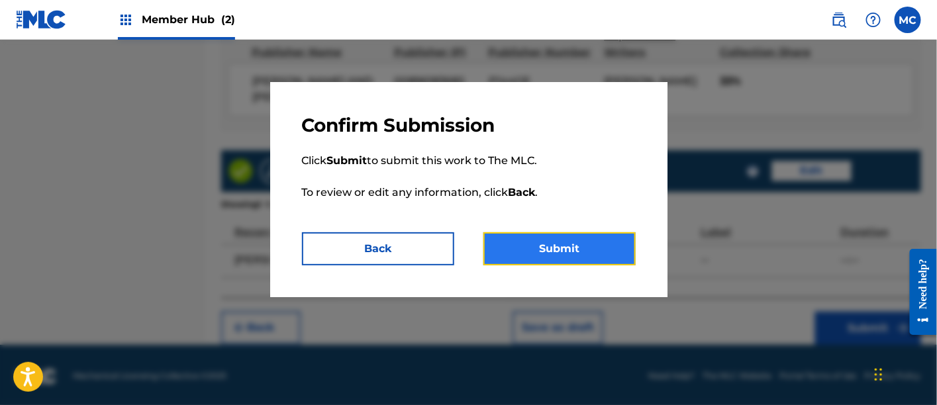
click at [548, 246] on button "Submit" at bounding box center [560, 249] width 152 height 33
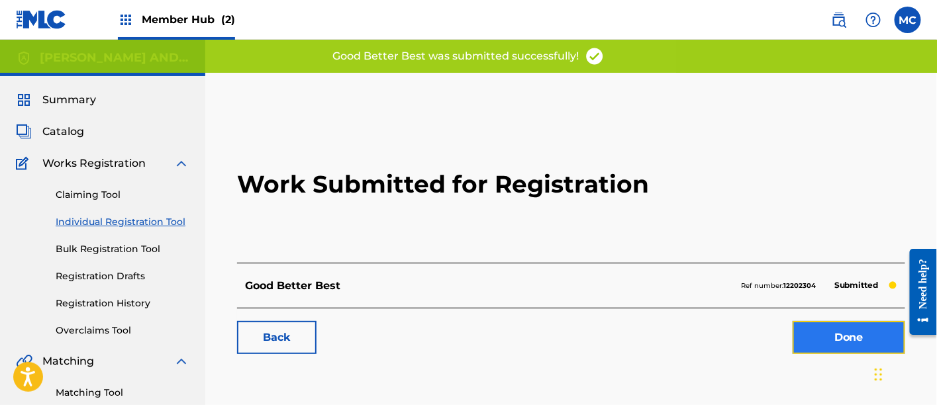
click at [794, 330] on link "Done" at bounding box center [849, 337] width 113 height 33
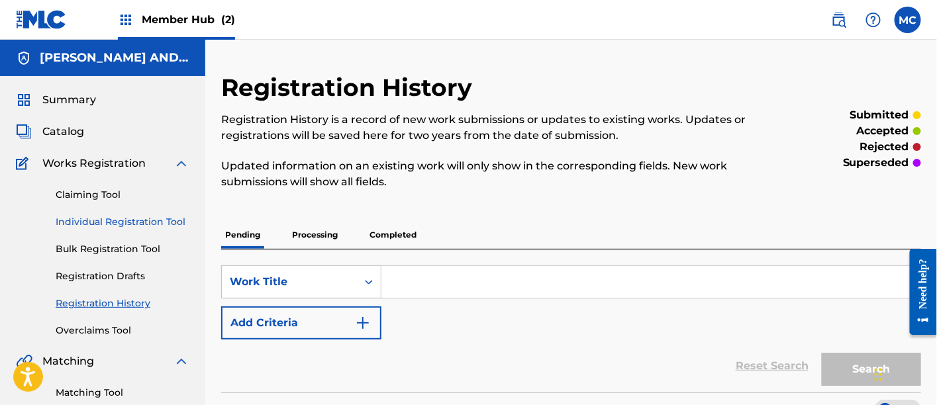
click at [121, 216] on link "Individual Registration Tool" at bounding box center [123, 222] width 134 height 14
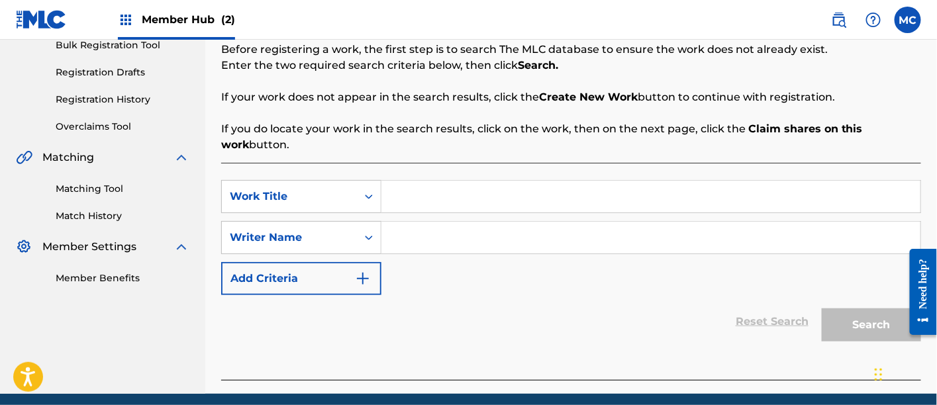
scroll to position [204, 0]
click at [461, 196] on input "Search Form" at bounding box center [651, 197] width 539 height 32
paste input "Darkness Comes"
type input "Darkness Comes"
click at [427, 244] on input "Search Form" at bounding box center [651, 238] width 539 height 32
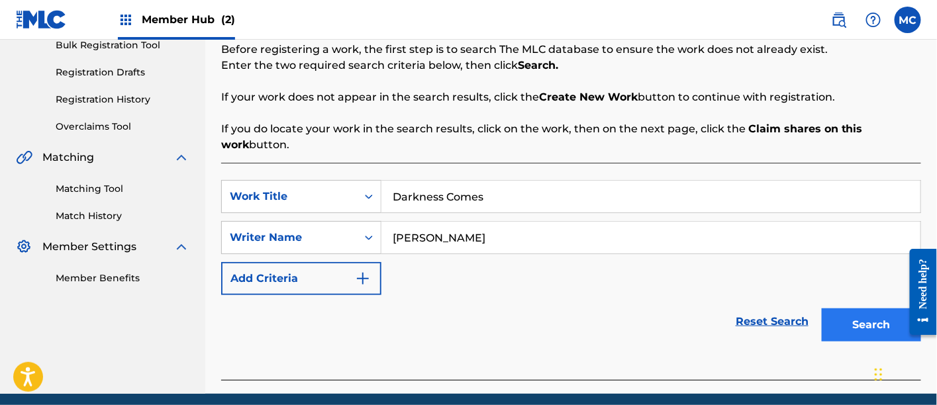
type input "[PERSON_NAME]"
click at [852, 319] on button "Search" at bounding box center [871, 325] width 99 height 33
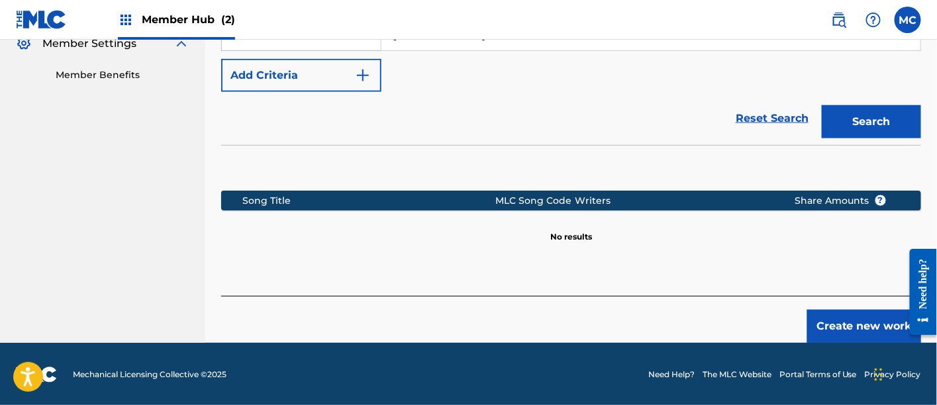
scroll to position [407, 0]
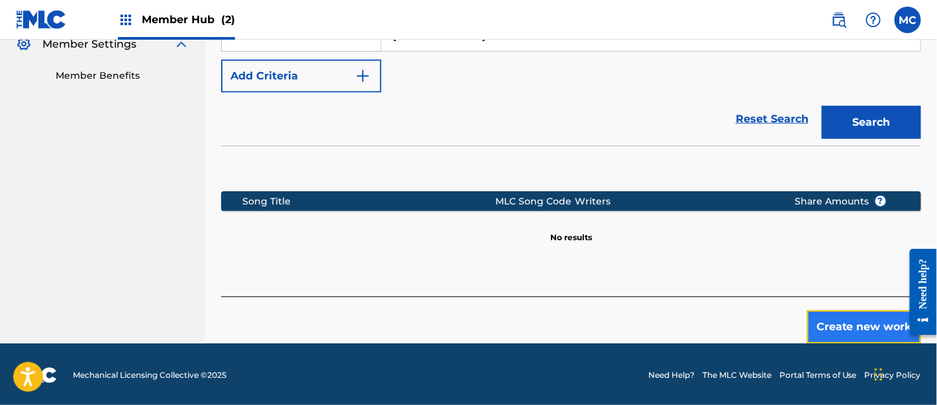
click at [857, 317] on button "Create new work" at bounding box center [865, 327] width 114 height 33
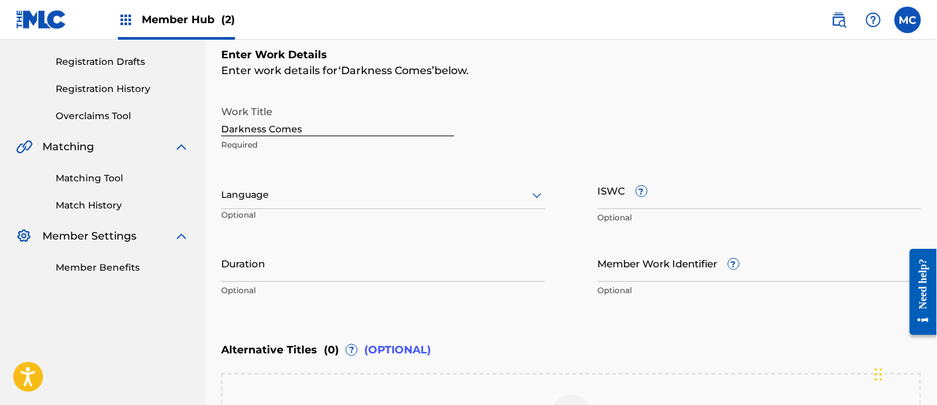
scroll to position [211, 0]
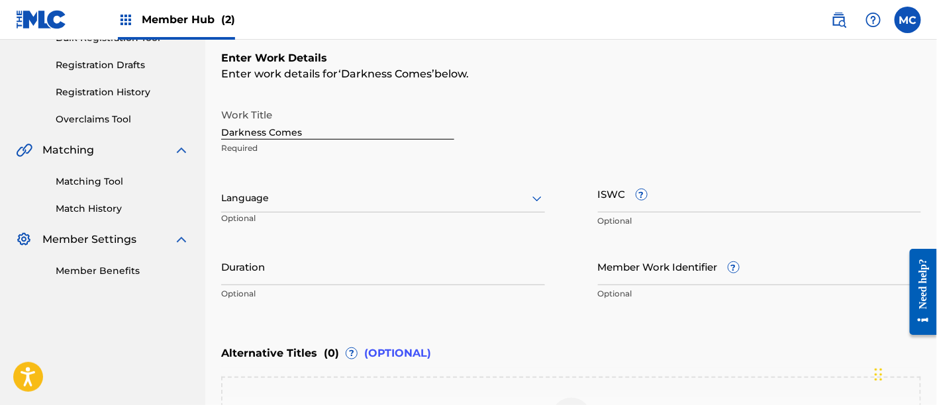
click at [401, 193] on div at bounding box center [383, 198] width 324 height 17
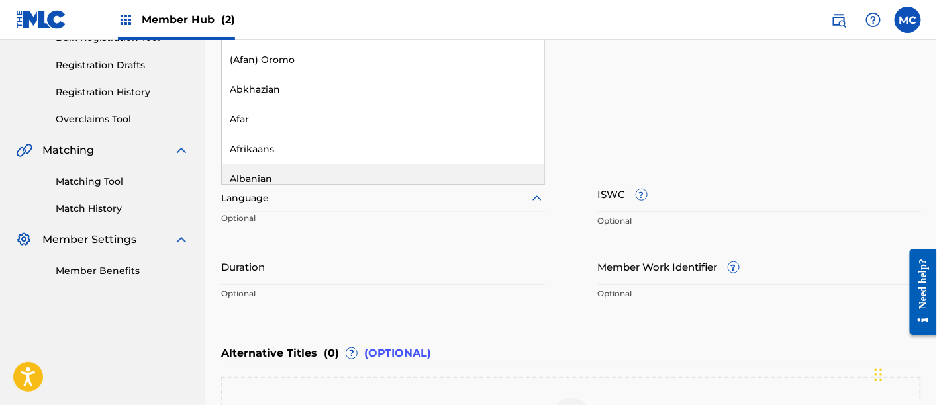
scroll to position [111, 0]
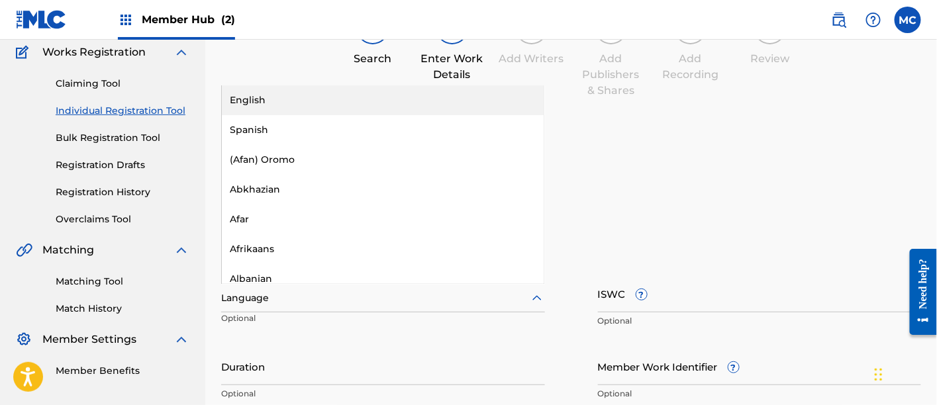
click at [370, 97] on div "English" at bounding box center [383, 100] width 323 height 30
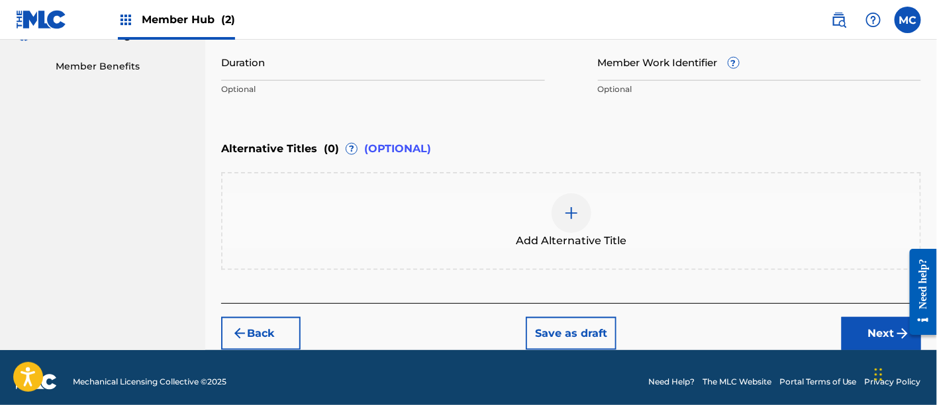
scroll to position [419, 0]
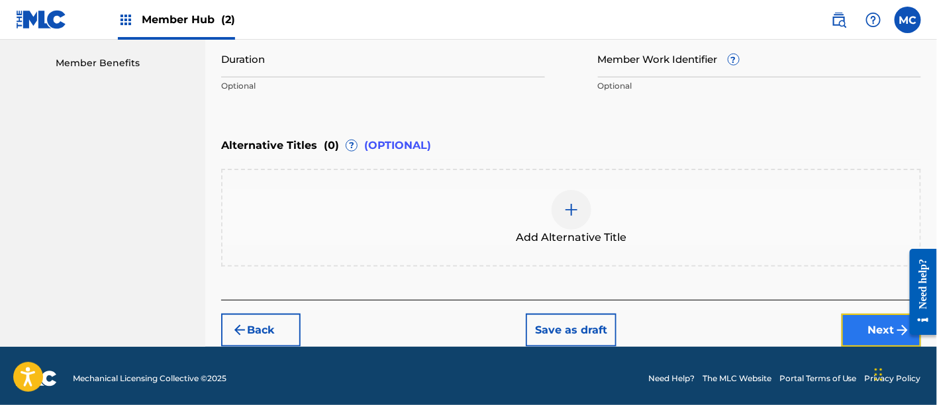
click at [879, 339] on button "Next" at bounding box center [882, 330] width 80 height 33
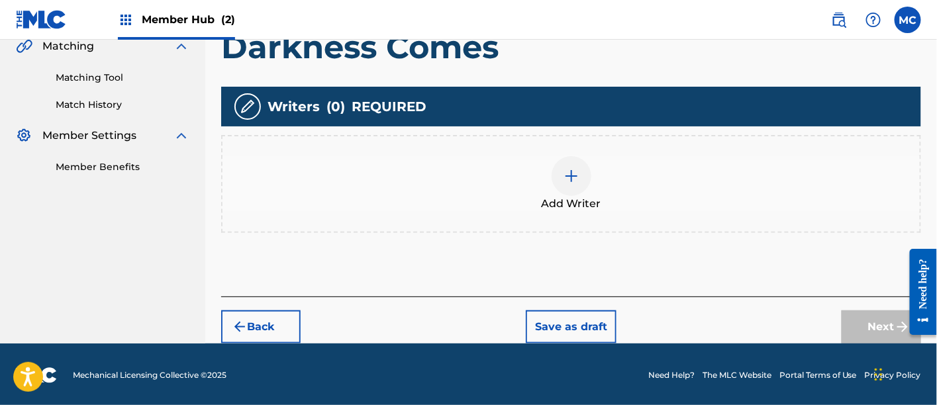
scroll to position [315, 0]
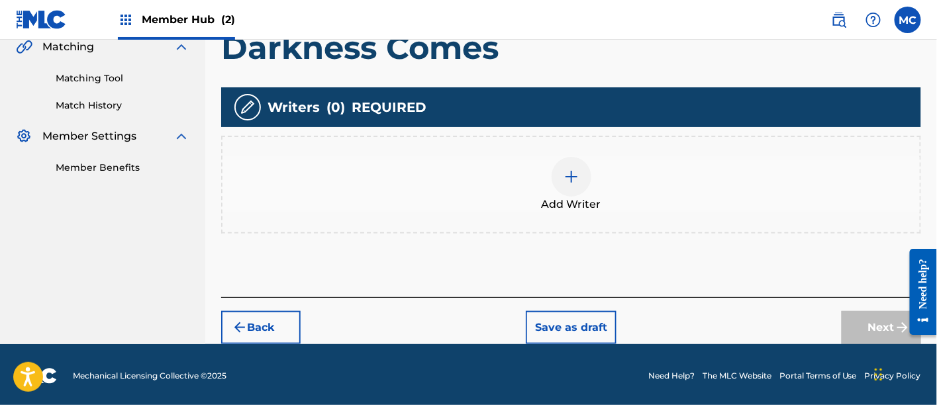
click at [560, 206] on span "Add Writer" at bounding box center [572, 205] width 60 height 16
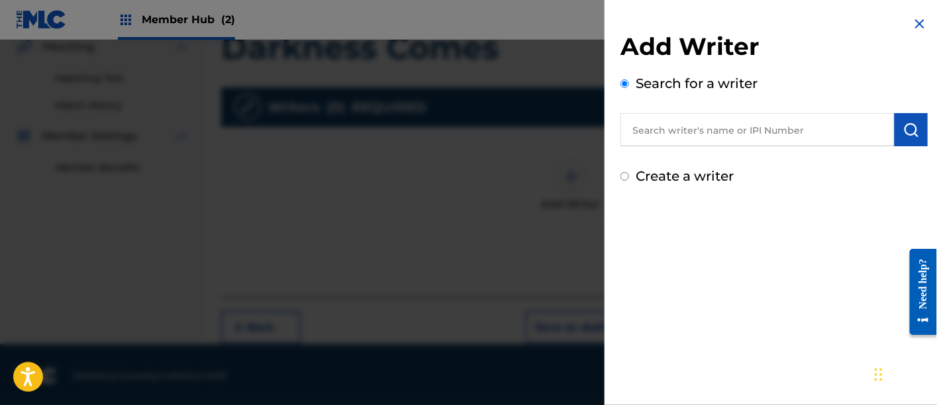
click at [703, 127] on input "text" at bounding box center [758, 129] width 274 height 33
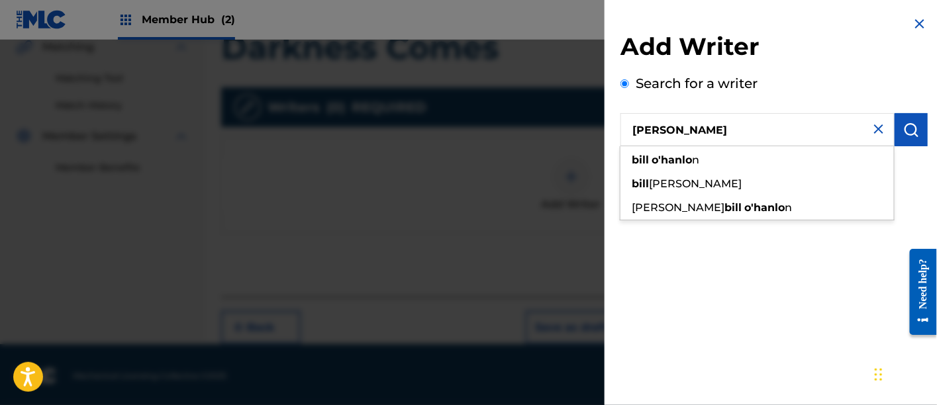
type input "[PERSON_NAME]"
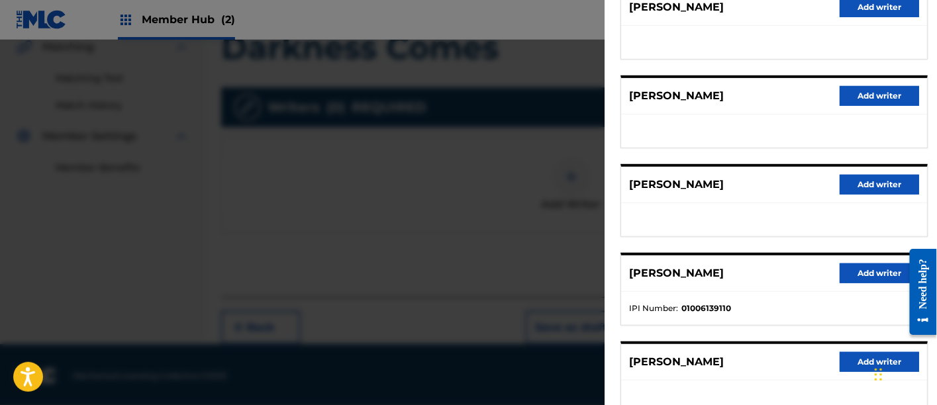
scroll to position [191, 0]
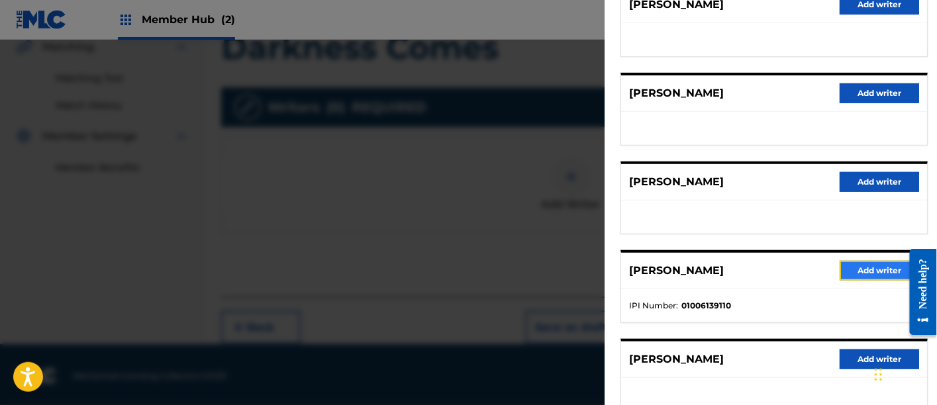
click at [880, 264] on button "Add writer" at bounding box center [880, 271] width 80 height 20
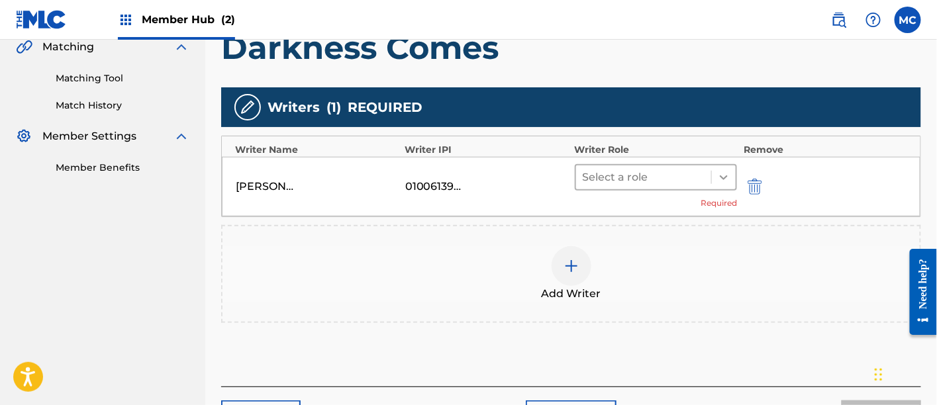
click at [723, 179] on icon at bounding box center [724, 177] width 13 height 13
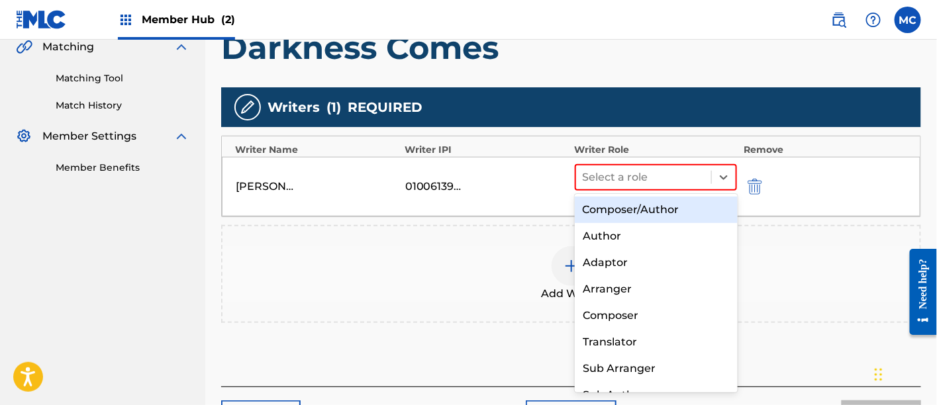
click at [689, 206] on div "Composer/Author" at bounding box center [656, 210] width 163 height 27
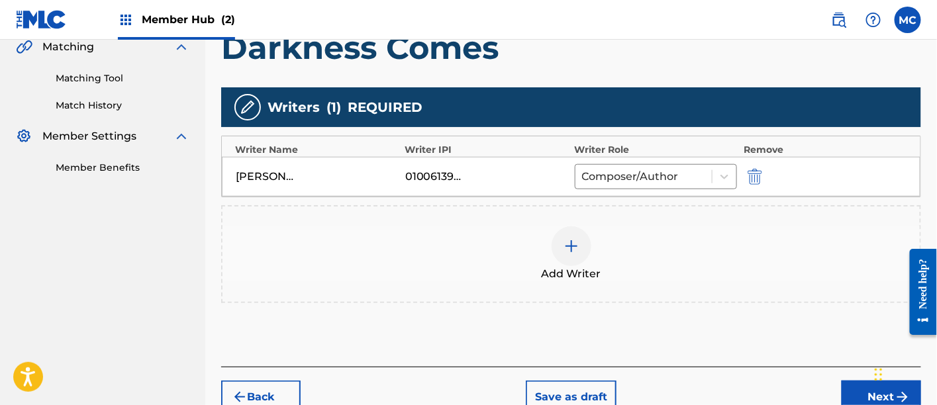
click at [570, 247] on img at bounding box center [572, 247] width 16 height 16
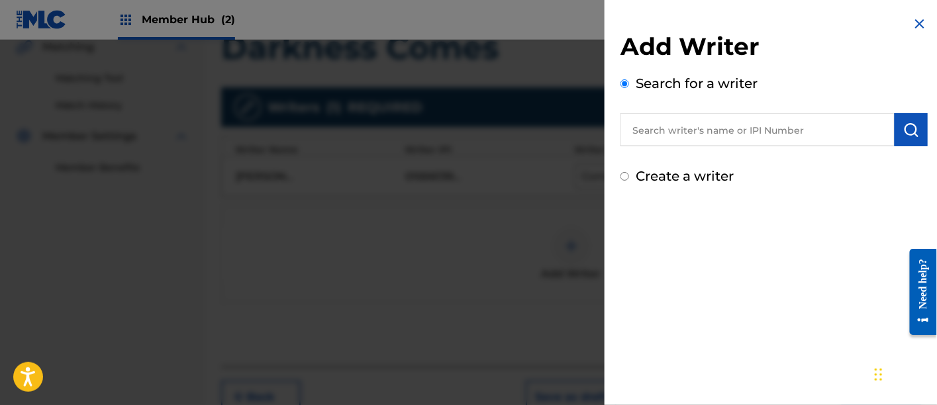
click at [676, 131] on input "text" at bounding box center [758, 129] width 274 height 33
paste input "00848870193"
click at [657, 131] on input "00848870193" at bounding box center [758, 129] width 274 height 33
type input "00848870193"
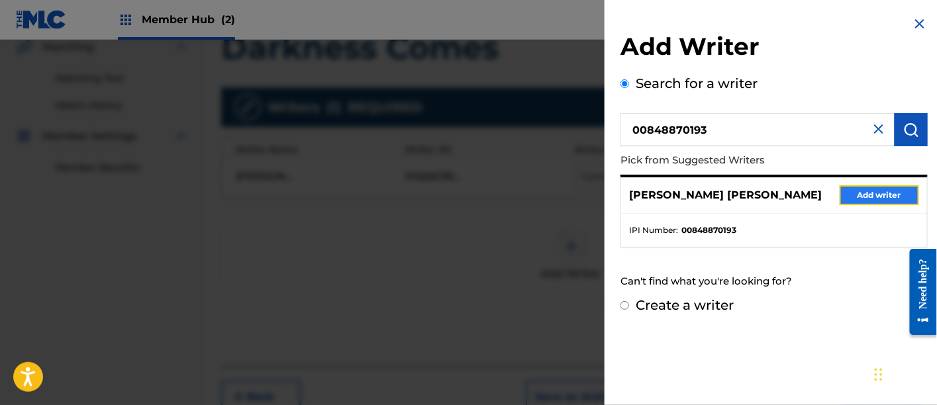
click at [890, 192] on button "Add writer" at bounding box center [880, 196] width 80 height 20
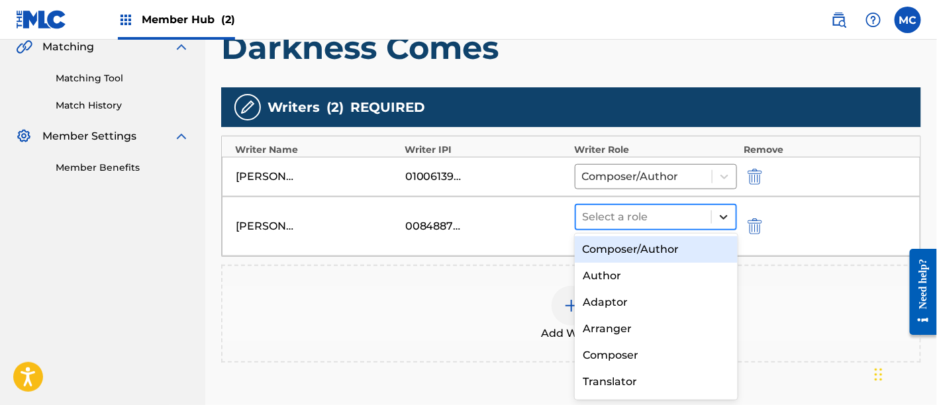
click at [729, 220] on icon at bounding box center [724, 217] width 13 height 13
click at [651, 250] on div "Composer/Author" at bounding box center [656, 250] width 163 height 27
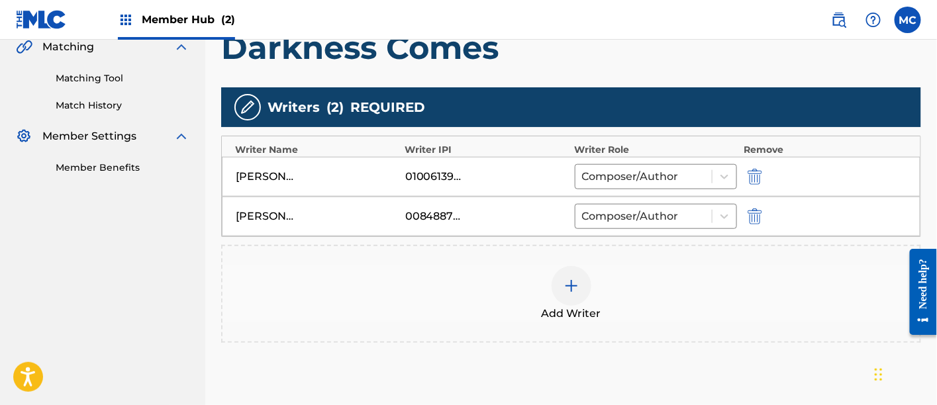
click at [570, 278] on img at bounding box center [572, 286] width 16 height 16
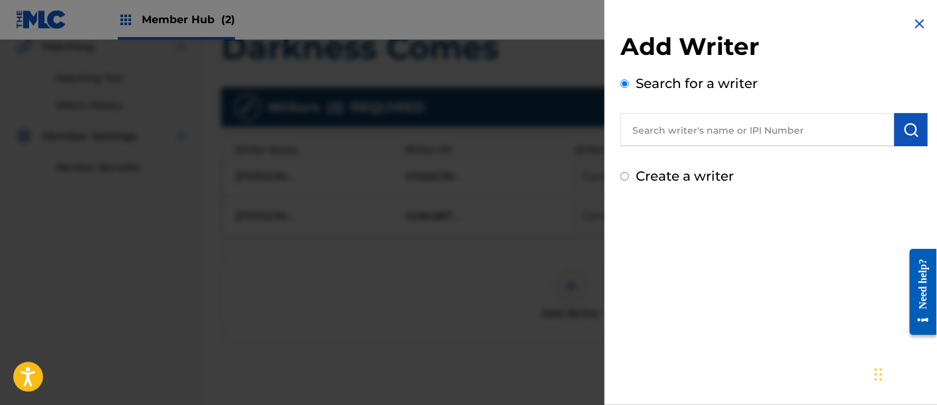
click at [647, 137] on input "text" at bounding box center [758, 129] width 274 height 33
paste input "00142824976"
click at [657, 134] on input "00142824976" at bounding box center [758, 129] width 274 height 33
type input "00142824976"
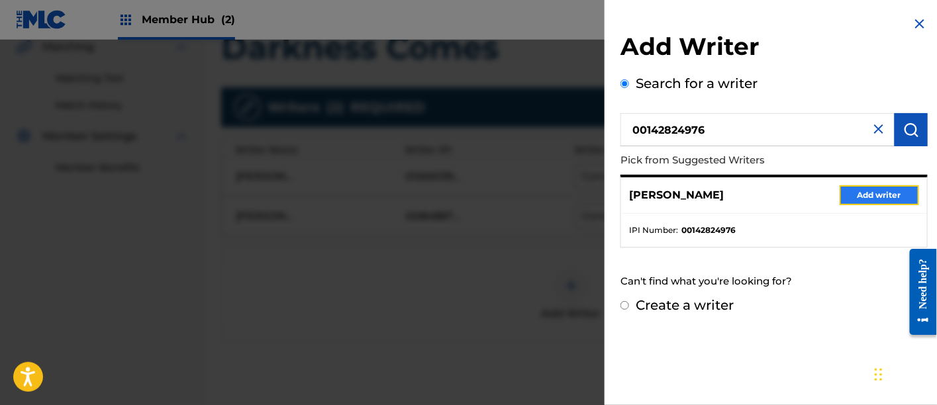
click at [865, 190] on button "Add writer" at bounding box center [880, 196] width 80 height 20
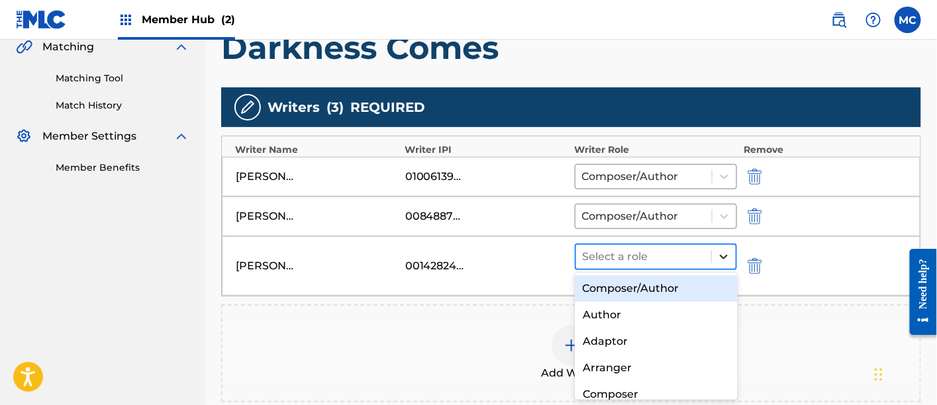
click at [731, 252] on icon at bounding box center [724, 256] width 13 height 13
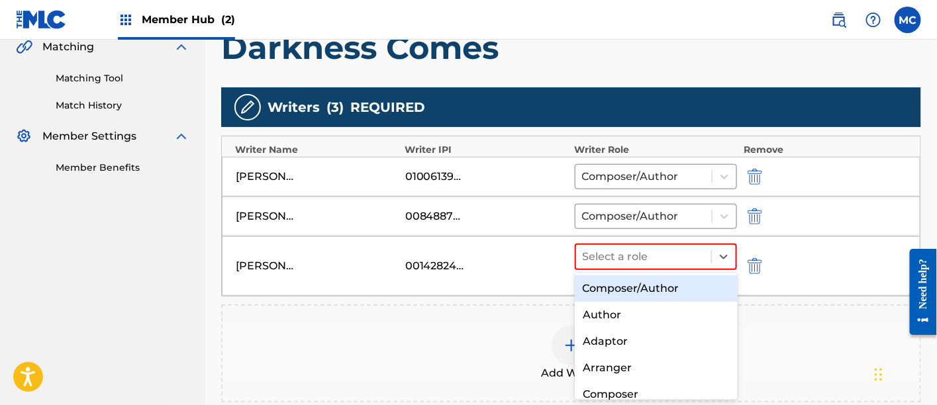
click at [691, 282] on div "Composer/Author" at bounding box center [656, 289] width 163 height 27
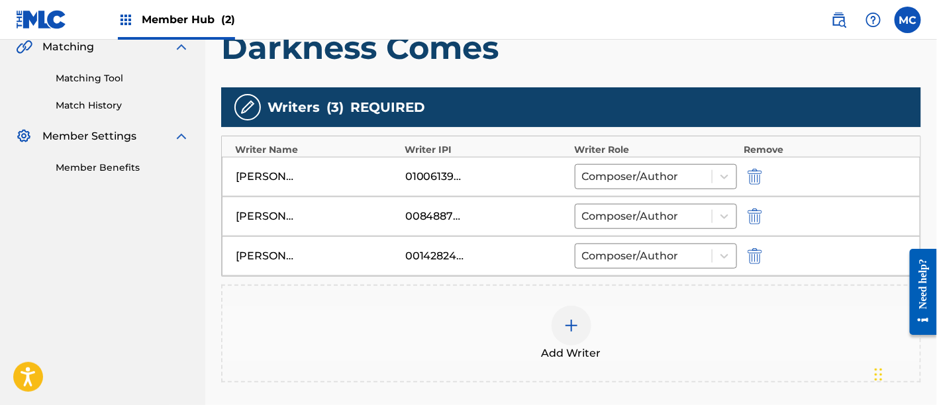
scroll to position [464, 0]
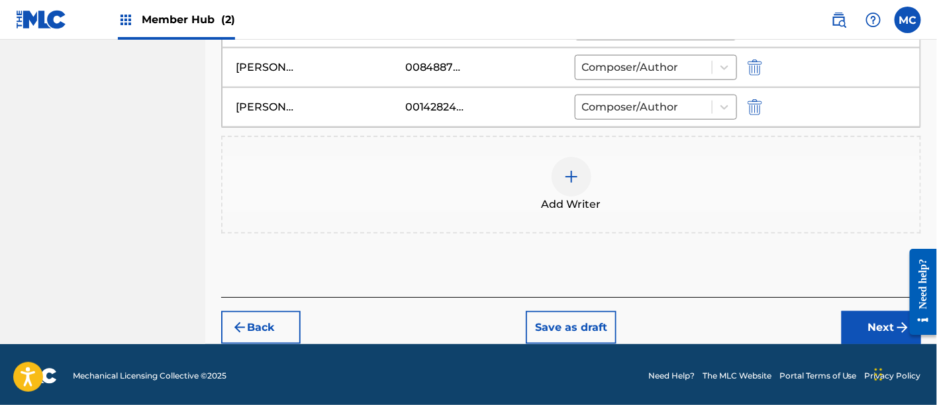
click at [900, 331] on iframe at bounding box center [918, 292] width 37 height 107
click at [857, 323] on button "Next" at bounding box center [882, 327] width 80 height 33
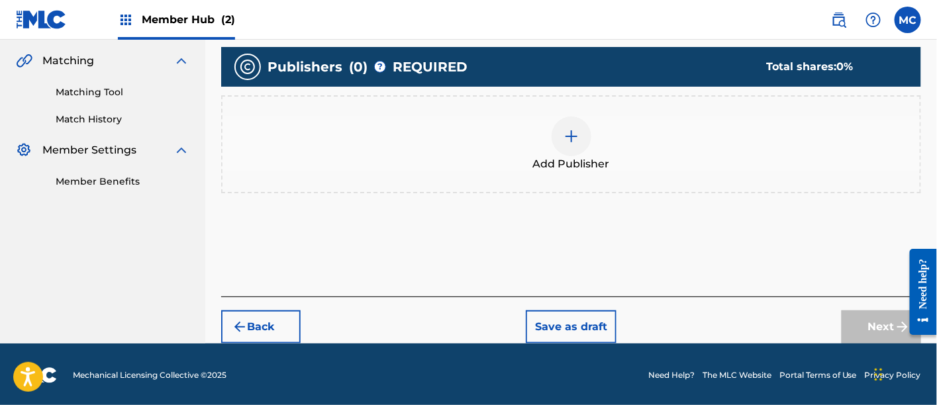
scroll to position [300, 0]
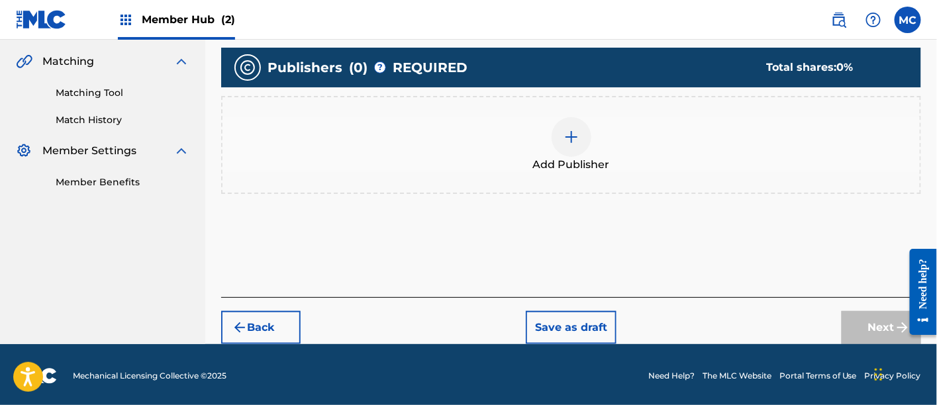
click at [558, 134] on div at bounding box center [572, 137] width 40 height 40
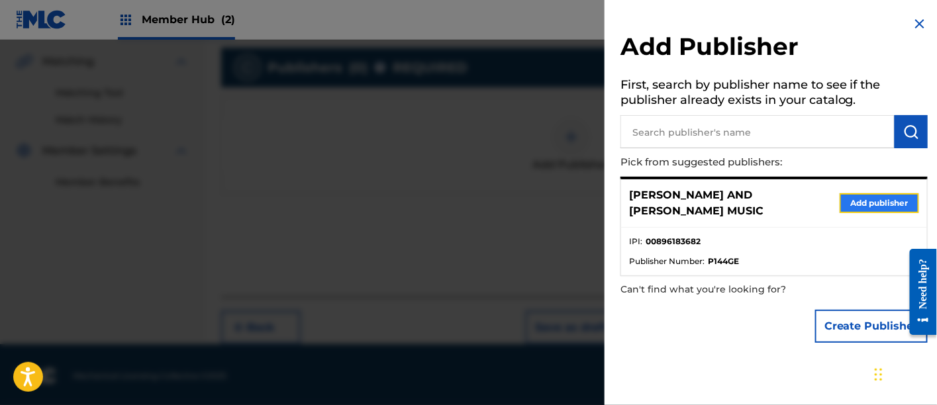
click at [848, 193] on button "Add publisher" at bounding box center [880, 203] width 80 height 20
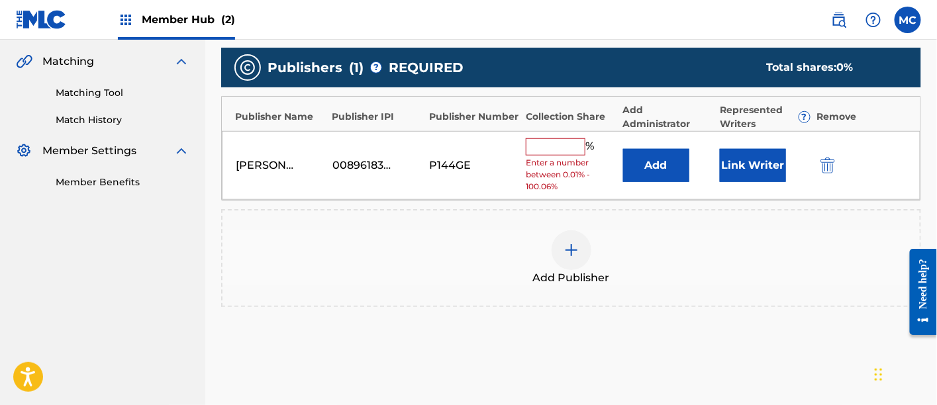
click at [568, 148] on input "text" at bounding box center [556, 146] width 60 height 17
type input "33"
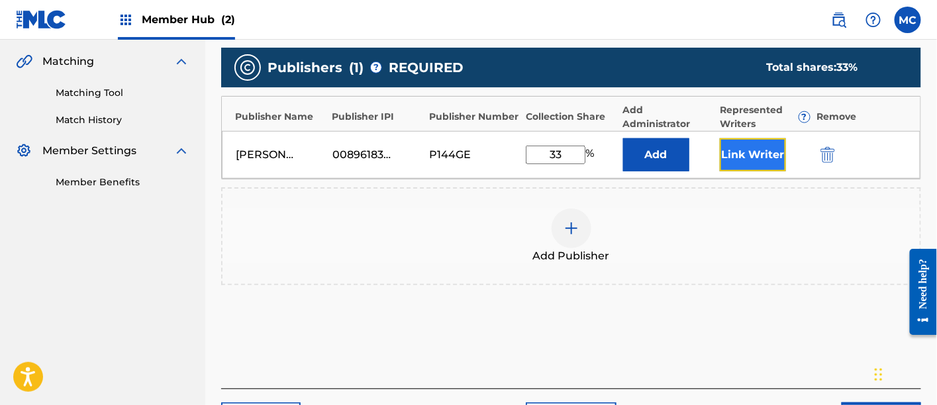
click at [783, 144] on button "Link Writer" at bounding box center [753, 154] width 66 height 33
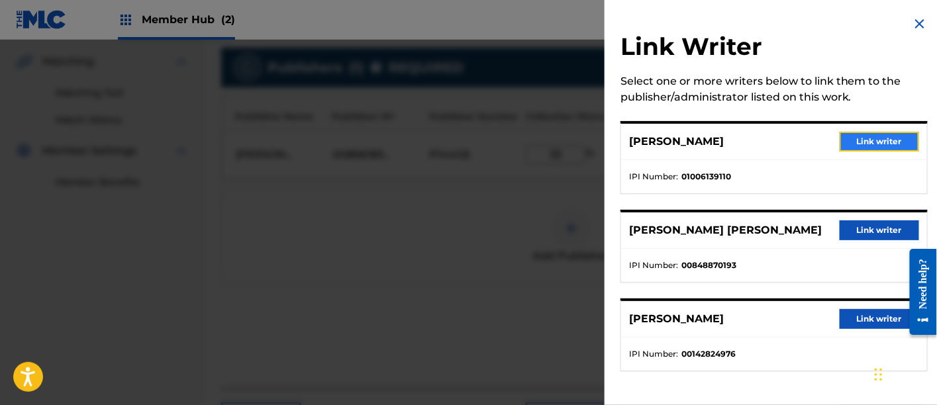
click at [884, 144] on button "Link writer" at bounding box center [880, 142] width 80 height 20
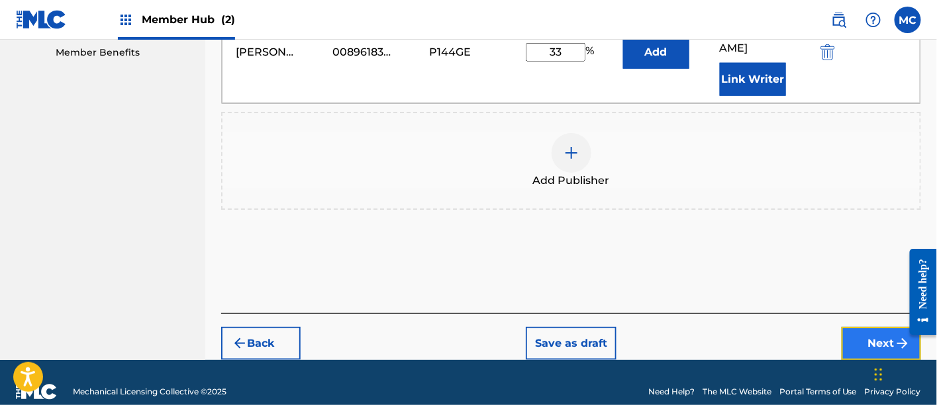
click at [873, 331] on button "Next" at bounding box center [882, 343] width 80 height 33
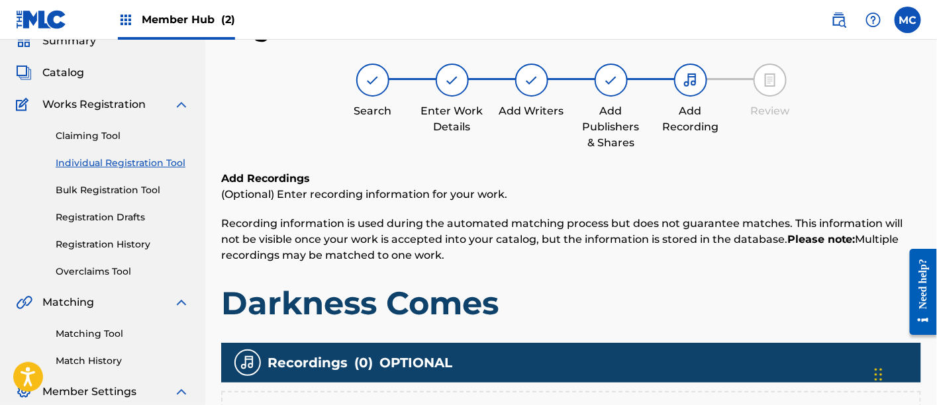
scroll to position [294, 0]
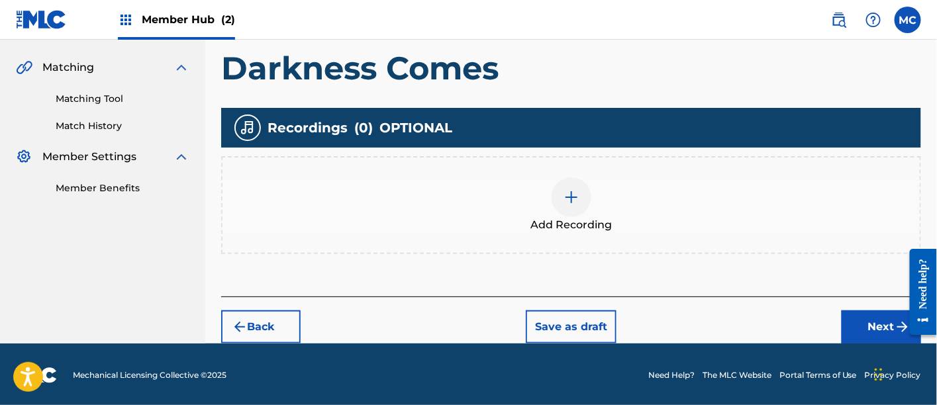
click at [694, 211] on div "Add Recording" at bounding box center [572, 206] width 698 height 56
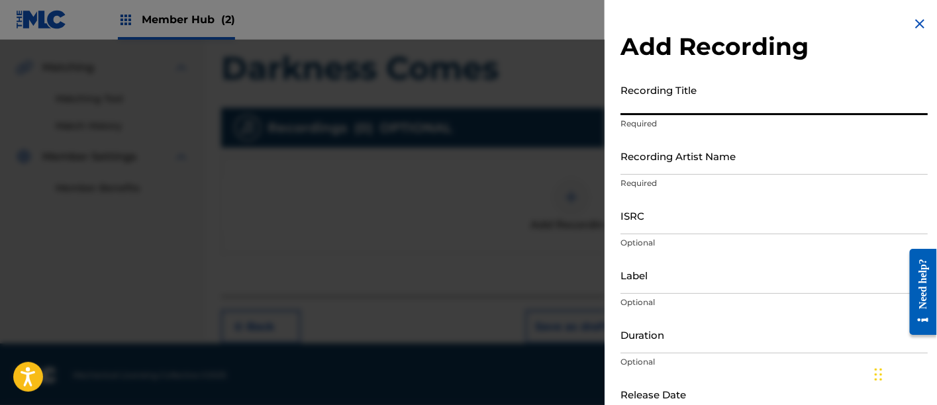
click at [643, 114] on input "Recording Title" at bounding box center [774, 97] width 307 height 38
paste input "Darkness Comes"
type input "Darkness Comes"
click at [621, 169] on input "Recording Artist Name" at bounding box center [774, 156] width 307 height 38
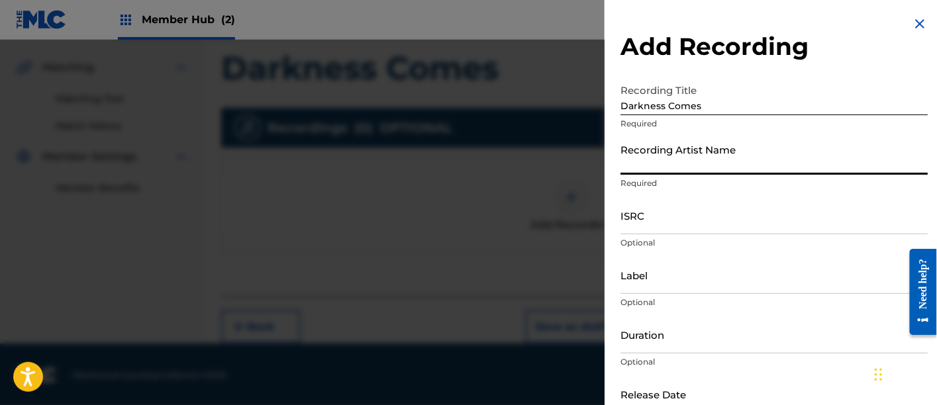
type input "[PERSON_NAME]"
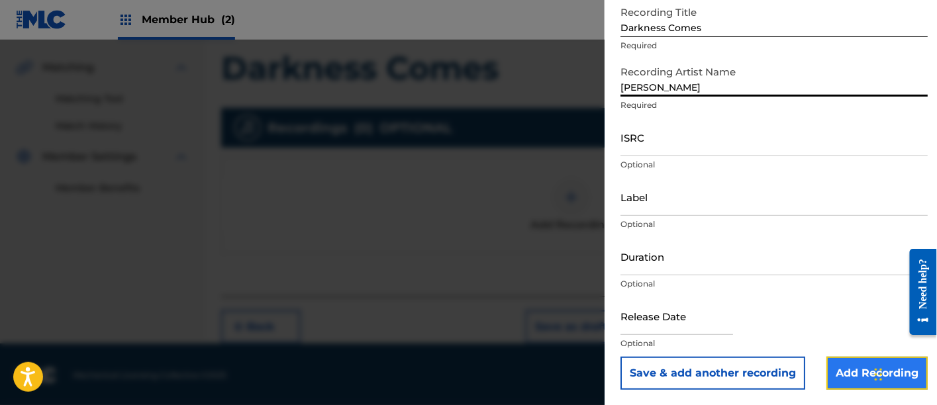
click at [861, 376] on input "Add Recording" at bounding box center [877, 373] width 101 height 33
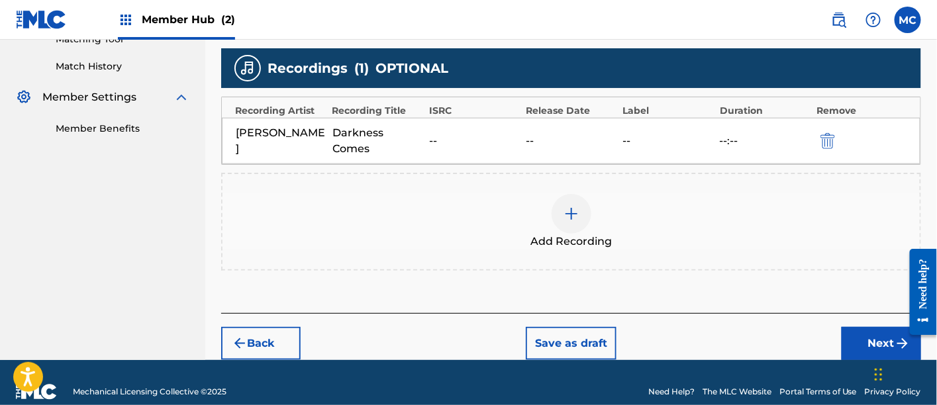
scroll to position [354, 0]
click at [834, 322] on div "Back Save as draft Next" at bounding box center [571, 336] width 700 height 47
click at [855, 330] on button "Next" at bounding box center [882, 343] width 80 height 33
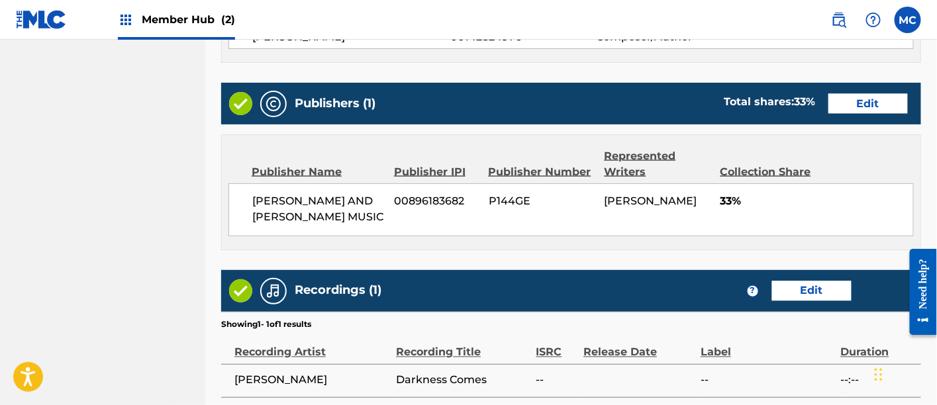
scroll to position [772, 0]
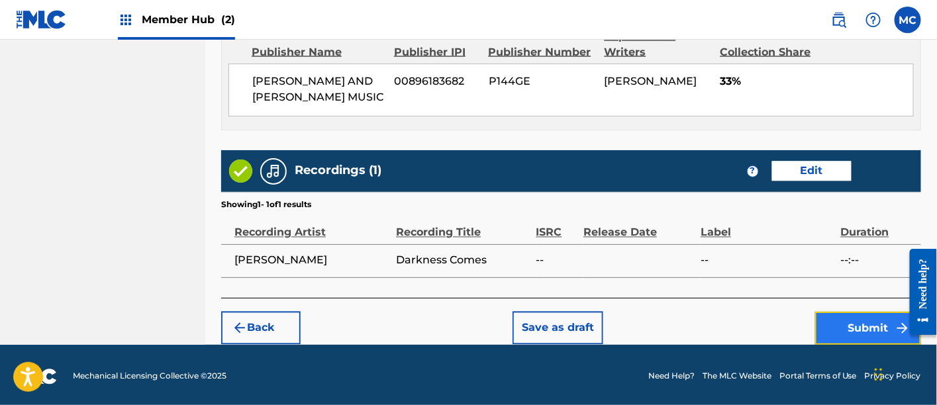
click at [827, 321] on button "Submit" at bounding box center [869, 328] width 106 height 33
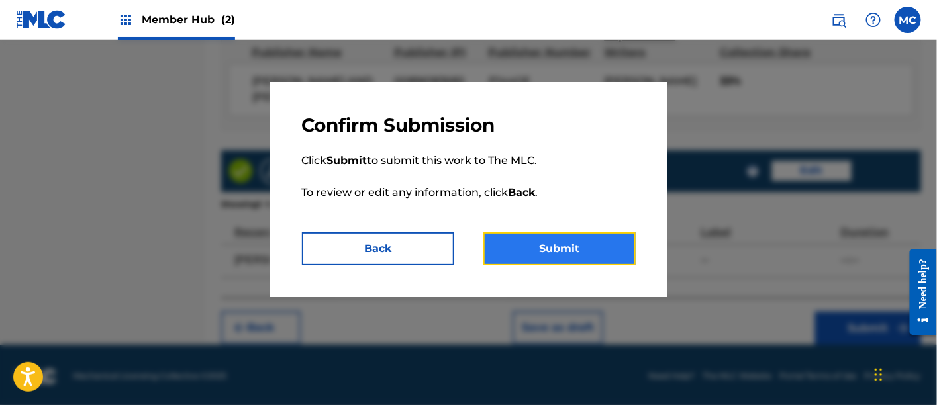
click at [553, 260] on button "Submit" at bounding box center [560, 249] width 152 height 33
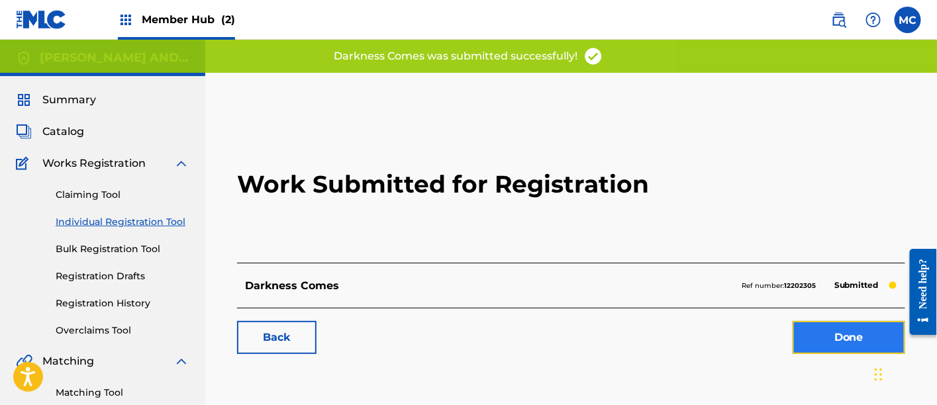
click at [833, 346] on link "Done" at bounding box center [849, 337] width 113 height 33
